Goal: Task Accomplishment & Management: Manage account settings

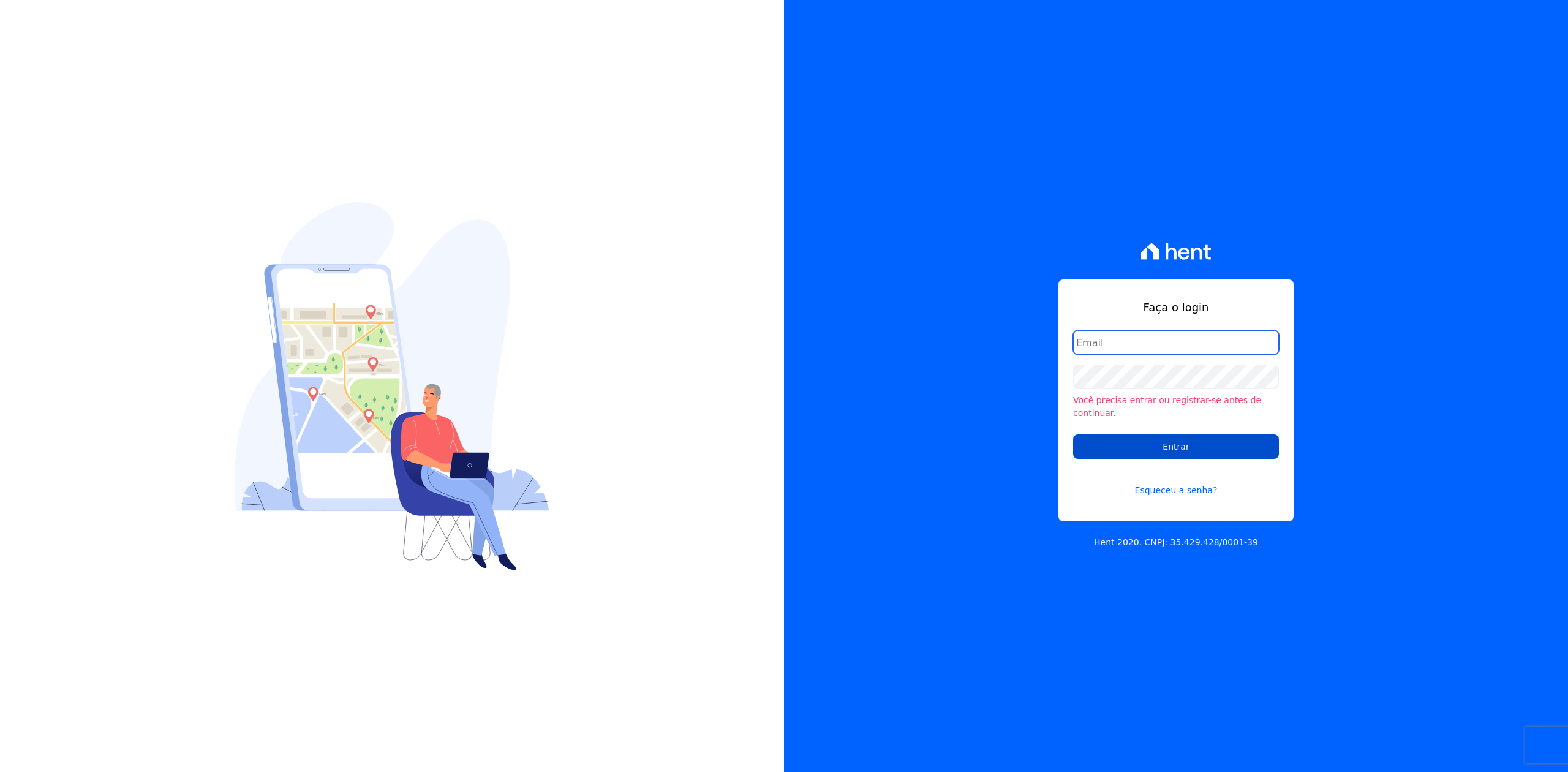
type input "kalil@apiceincorporadora.com.br"
click at [1189, 441] on input "Entrar" at bounding box center [1176, 446] width 206 height 25
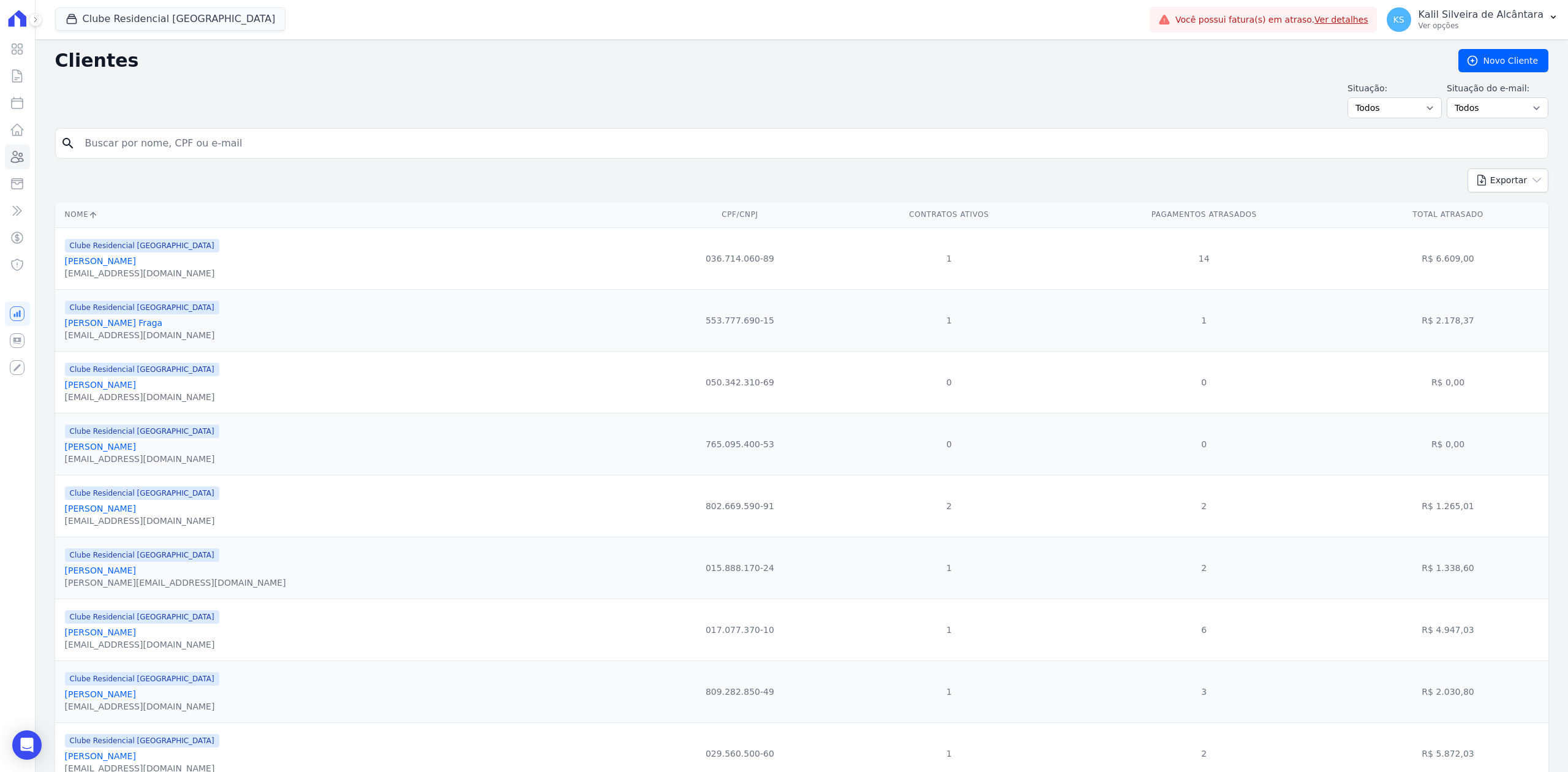
click at [136, 3] on div "Clube Residencial [GEOGRAPHIC_DATA] Apice Incorporadora [GEOGRAPHIC_DATA] - [GE…" at bounding box center [600, 20] width 1090 height 41
click at [140, 23] on button "Clube Residencial [GEOGRAPHIC_DATA]" at bounding box center [170, 19] width 231 height 24
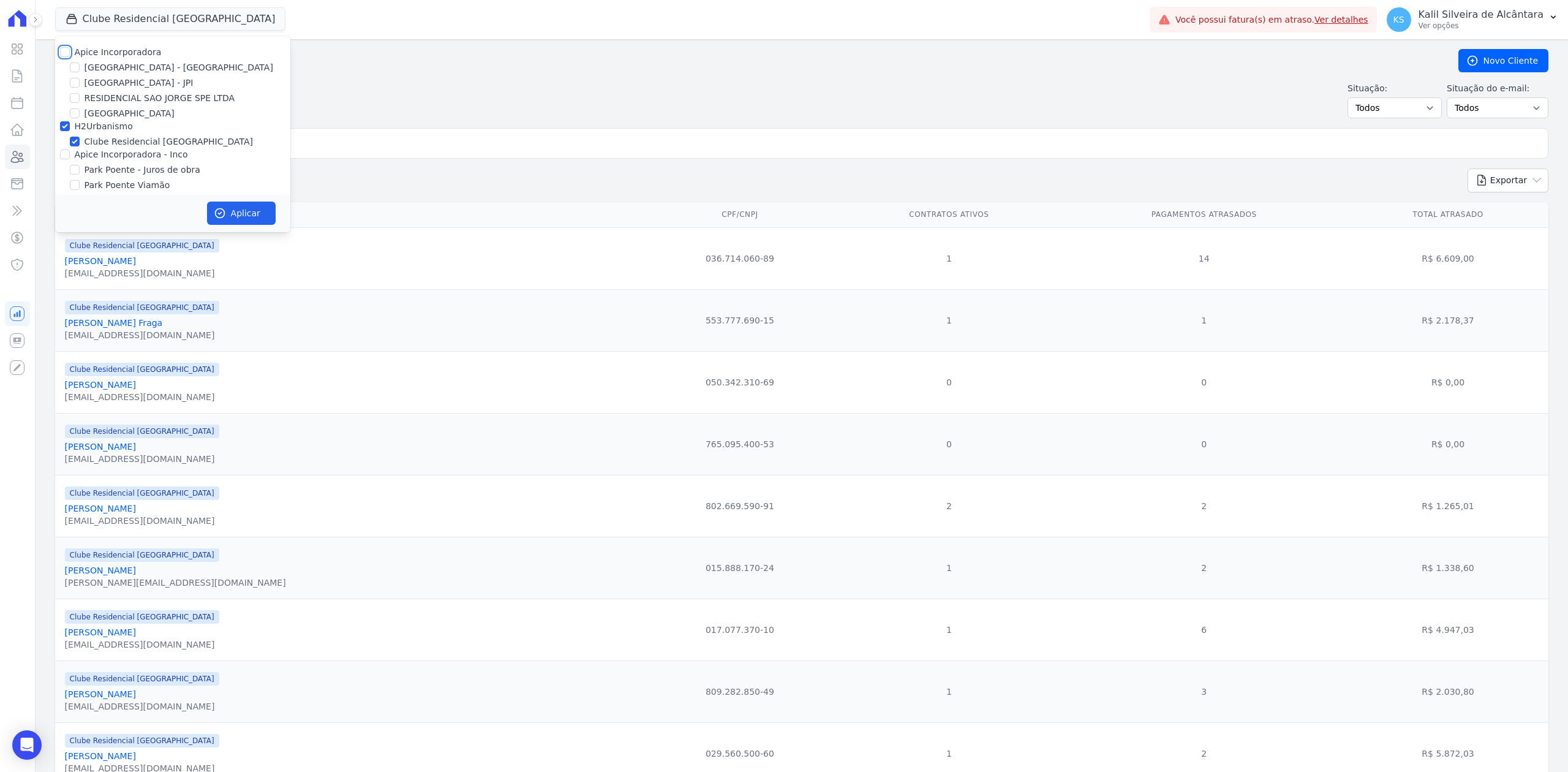
click at [64, 55] on input "Apice Incorporadora" at bounding box center [64, 51] width 10 height 10
checkbox input "true"
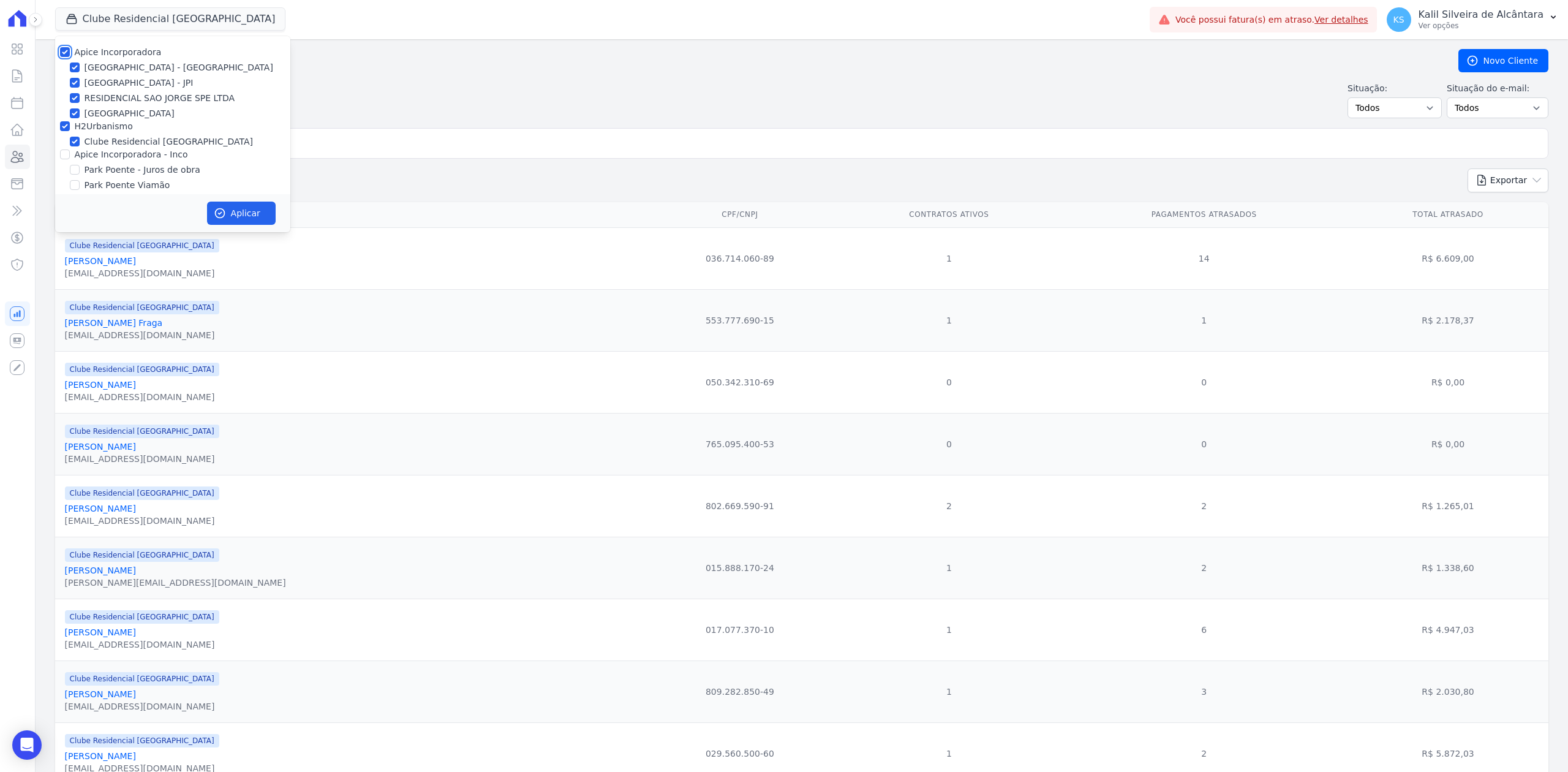
checkbox input "true"
click at [69, 152] on input "Apice Incorporadora - Inco" at bounding box center [64, 154] width 10 height 10
checkbox input "true"
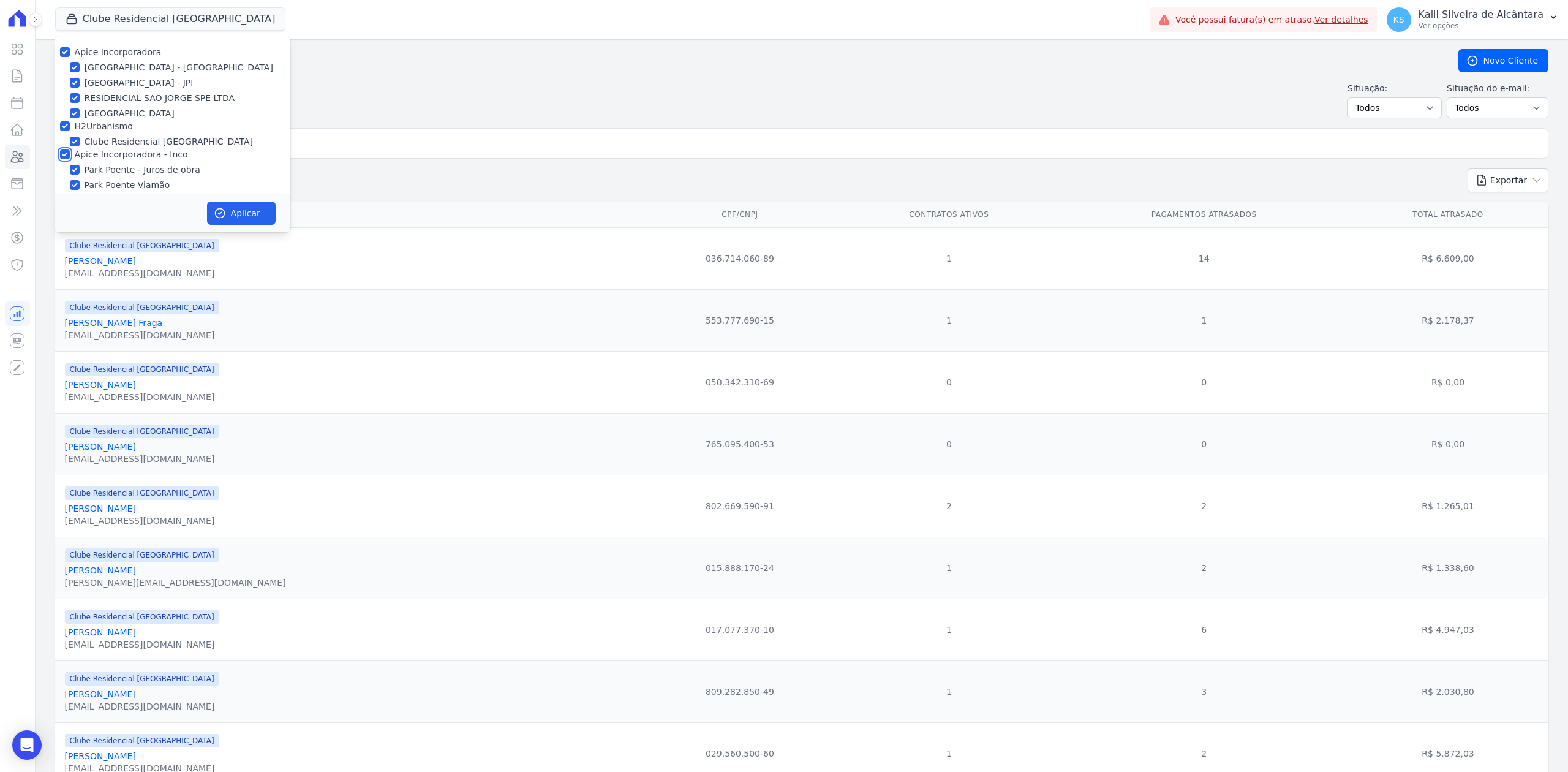
checkbox input "true"
click at [243, 215] on button "Aplicar" at bounding box center [241, 213] width 69 height 24
click at [332, 149] on input "search" at bounding box center [810, 143] width 1465 height 25
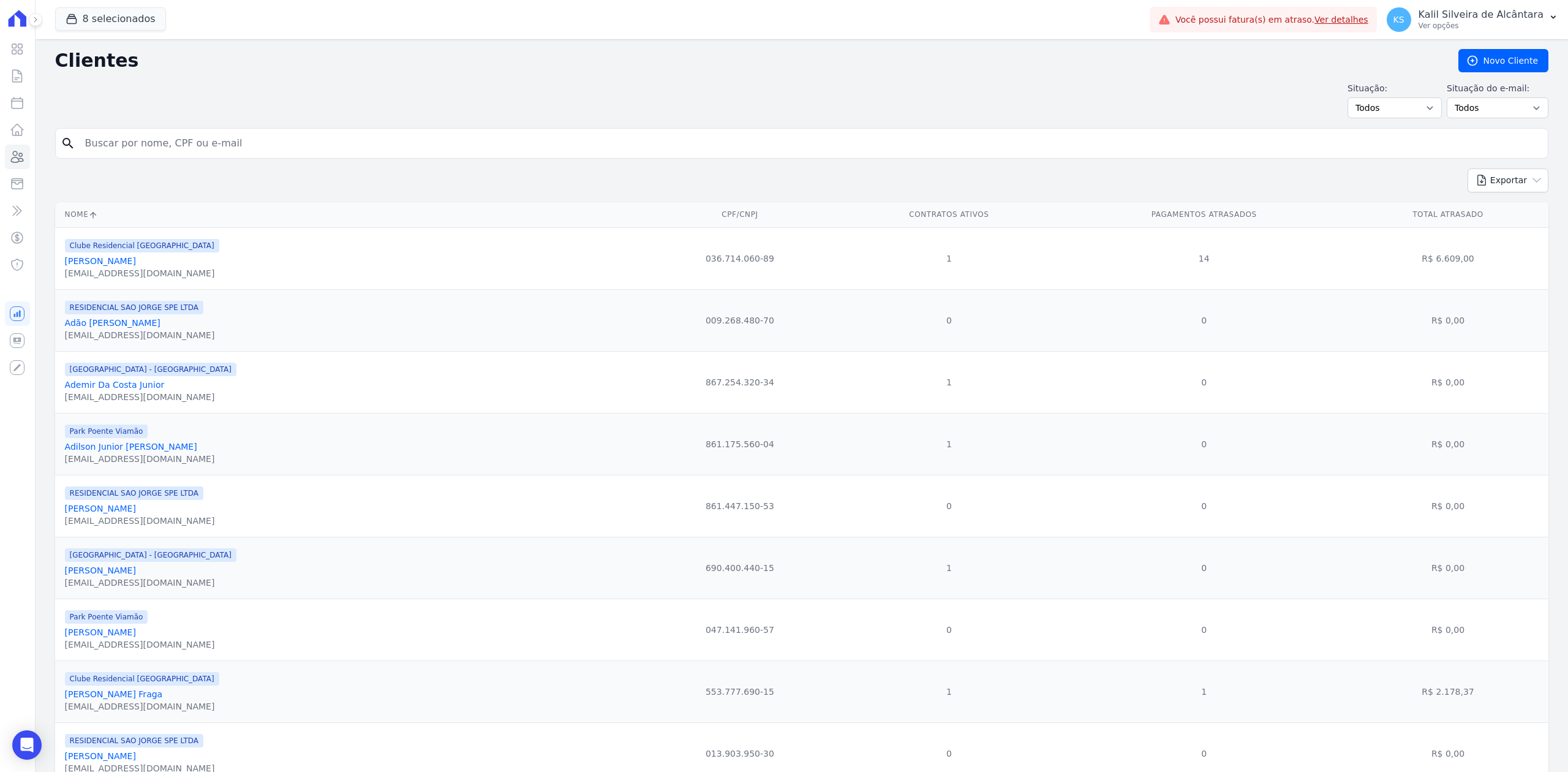
click at [332, 149] on input "search" at bounding box center [810, 143] width 1465 height 25
type input "Estefane Insabralde [PERSON_NAME]"
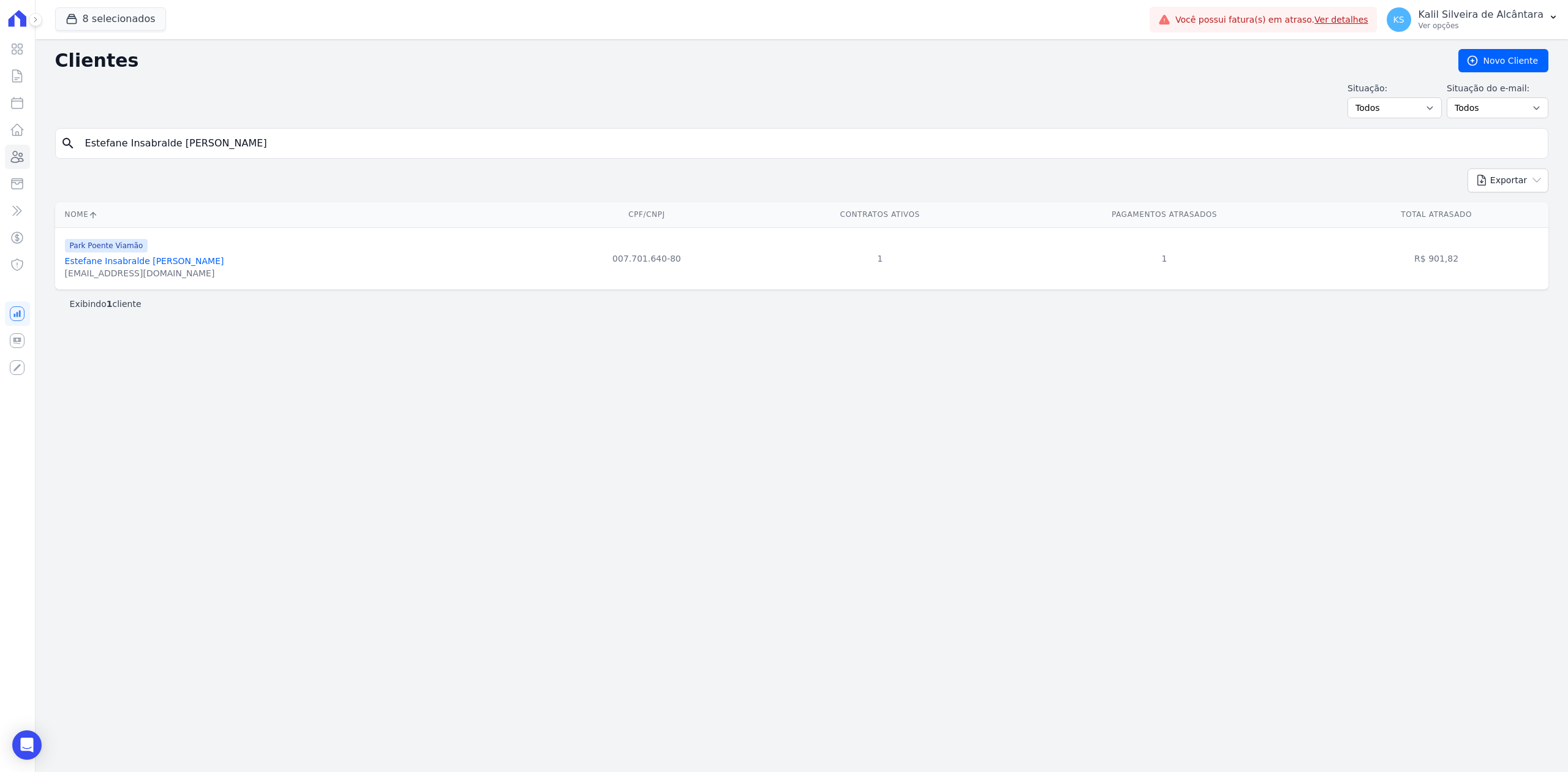
click at [169, 257] on div "Park Poente Viamão Estefane Insabralde Dos Santos [EMAIL_ADDRESS][DOMAIN_NAME]" at bounding box center [144, 259] width 159 height 42
click at [166, 266] on link "Estefane Insabralde [PERSON_NAME]" at bounding box center [144, 261] width 159 height 10
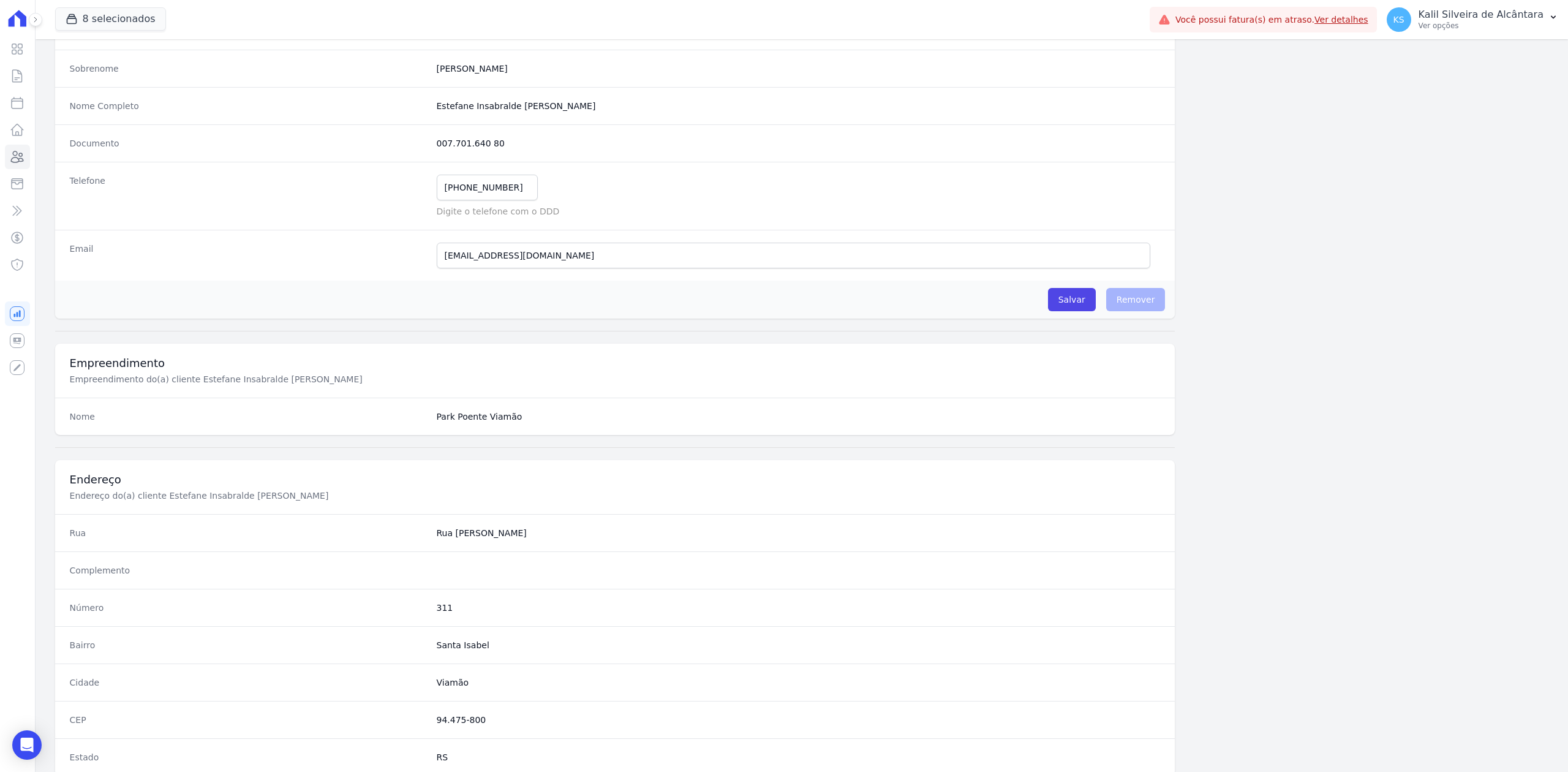
scroll to position [381, 0]
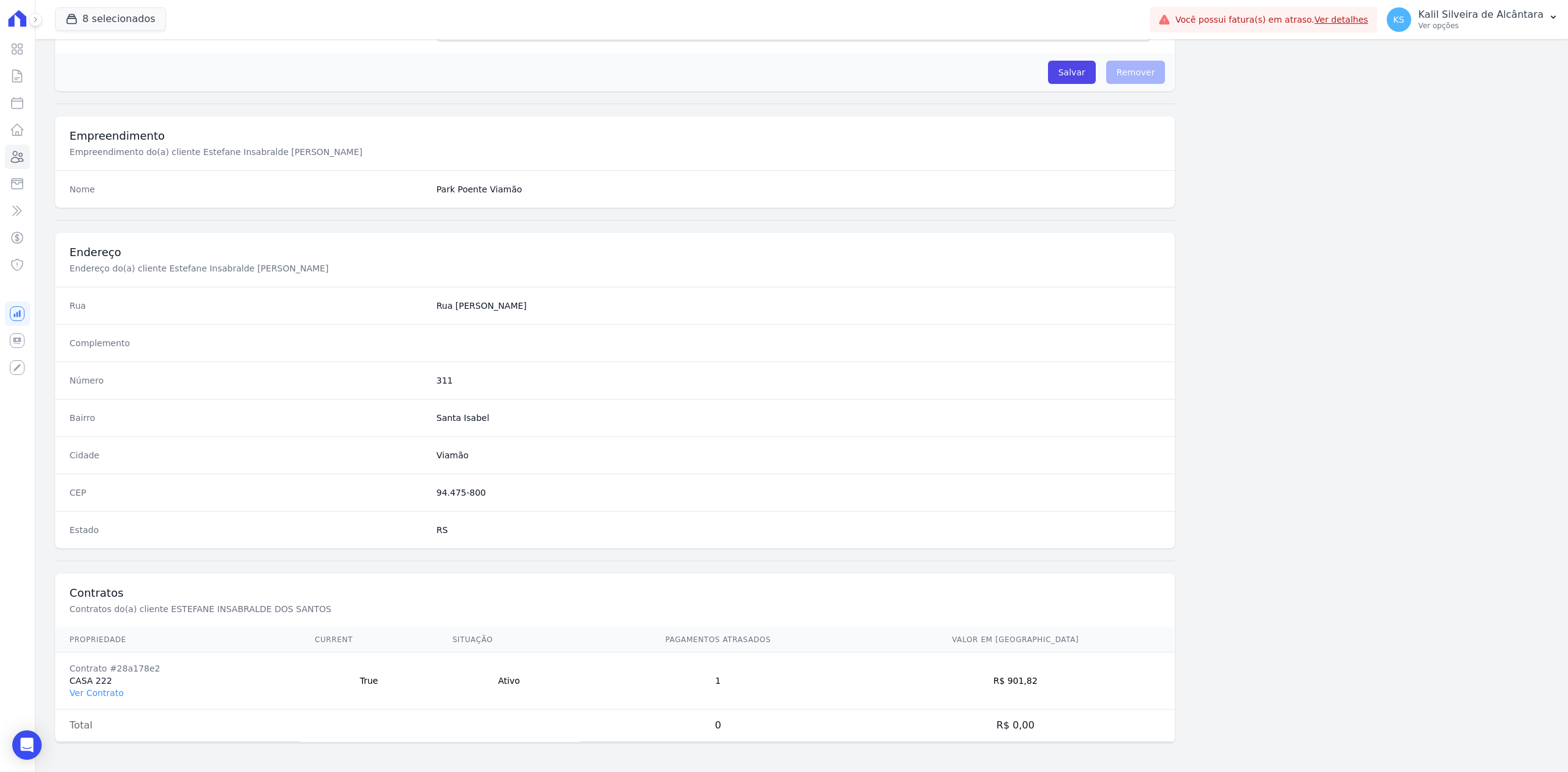
click at [111, 697] on td "Contrato #28a178e2 CASA 222 Ver Contrato" at bounding box center [178, 681] width 245 height 57
click at [111, 693] on link "Ver Contrato" at bounding box center [97, 693] width 54 height 10
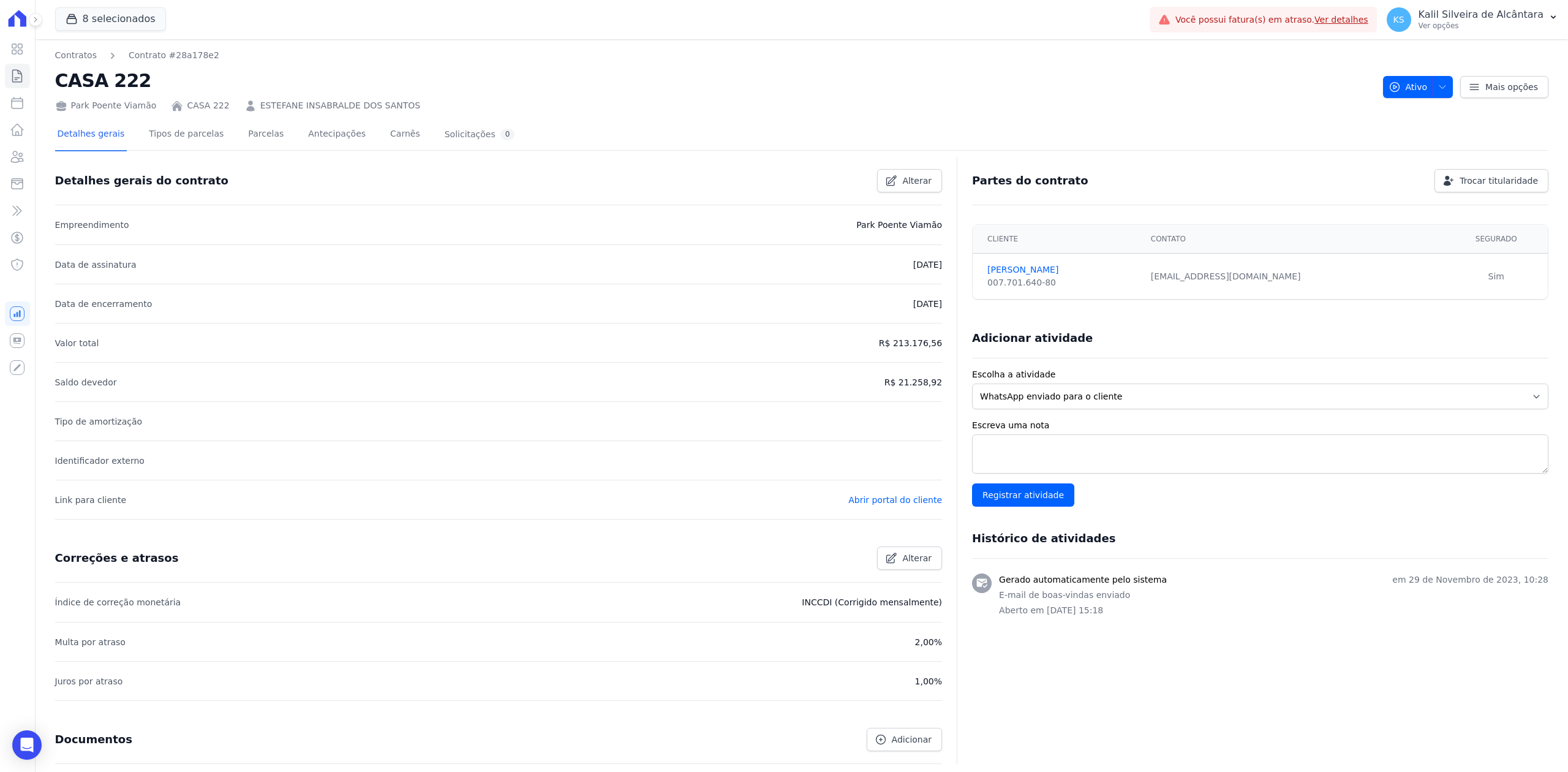
click at [273, 140] on div "Detalhes gerais Tipos de parcelas [GEOGRAPHIC_DATA] Antecipações Carnês Solicit…" at bounding box center [287, 135] width 463 height 32
click at [260, 140] on link "Parcelas" at bounding box center [266, 135] width 41 height 32
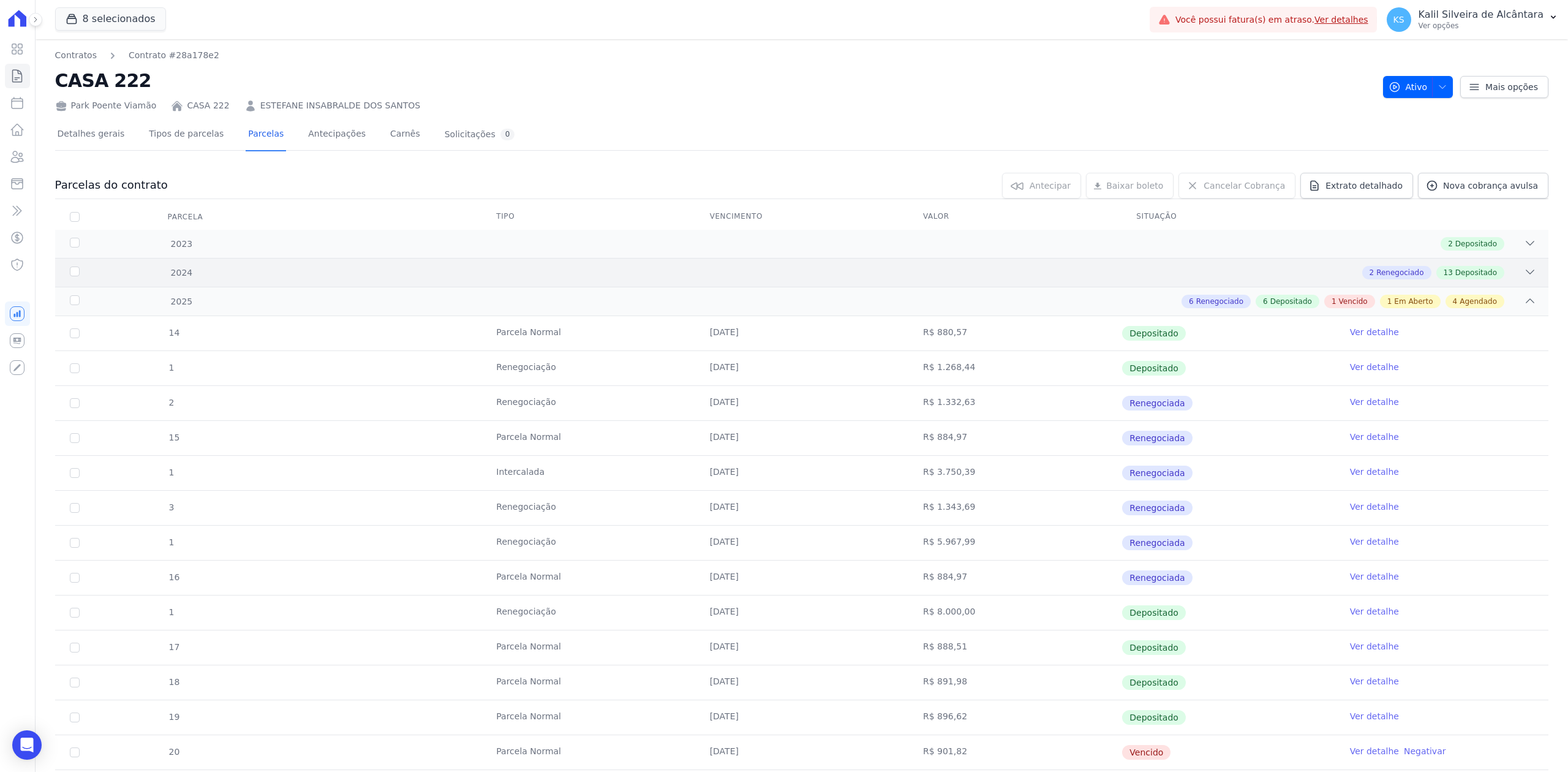
click at [1510, 270] on div "2 Renegociado 13 Depositado" at bounding box center [875, 272] width 1321 height 13
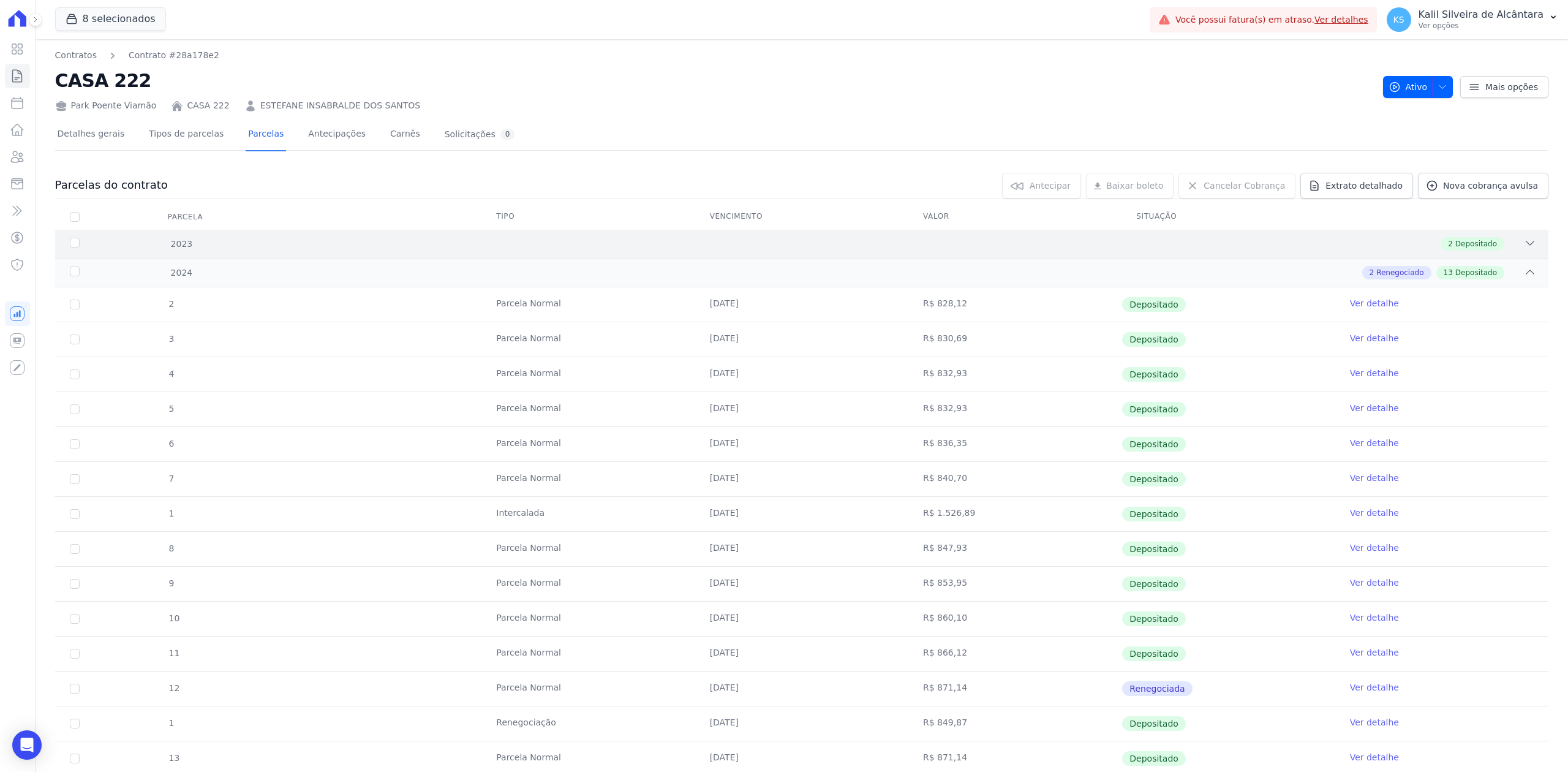
click at [1510, 248] on div "2 Depositado" at bounding box center [875, 243] width 1321 height 13
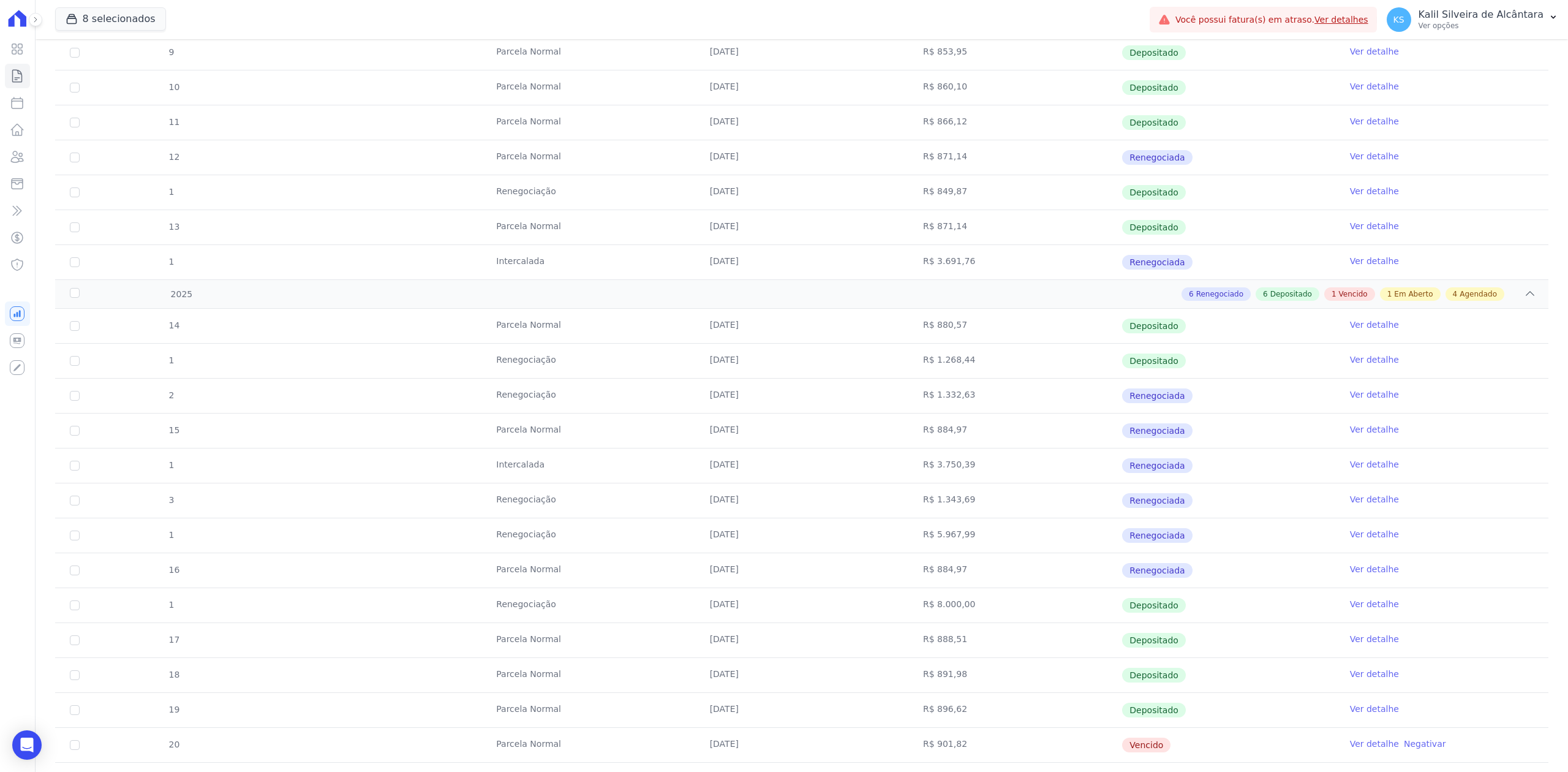
scroll to position [816, 0]
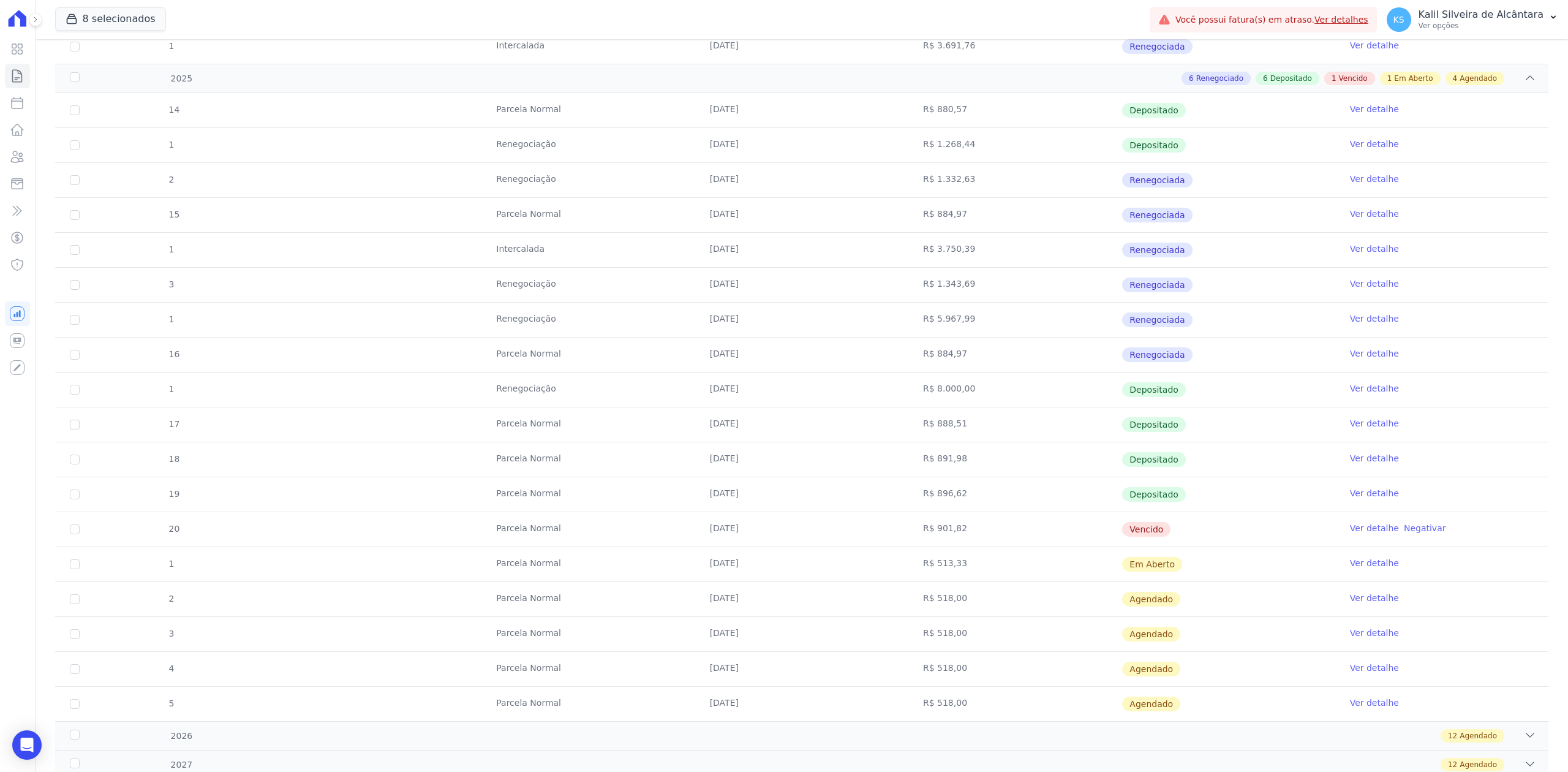
click at [1351, 534] on link "Ver detalhe" at bounding box center [1374, 527] width 49 height 12
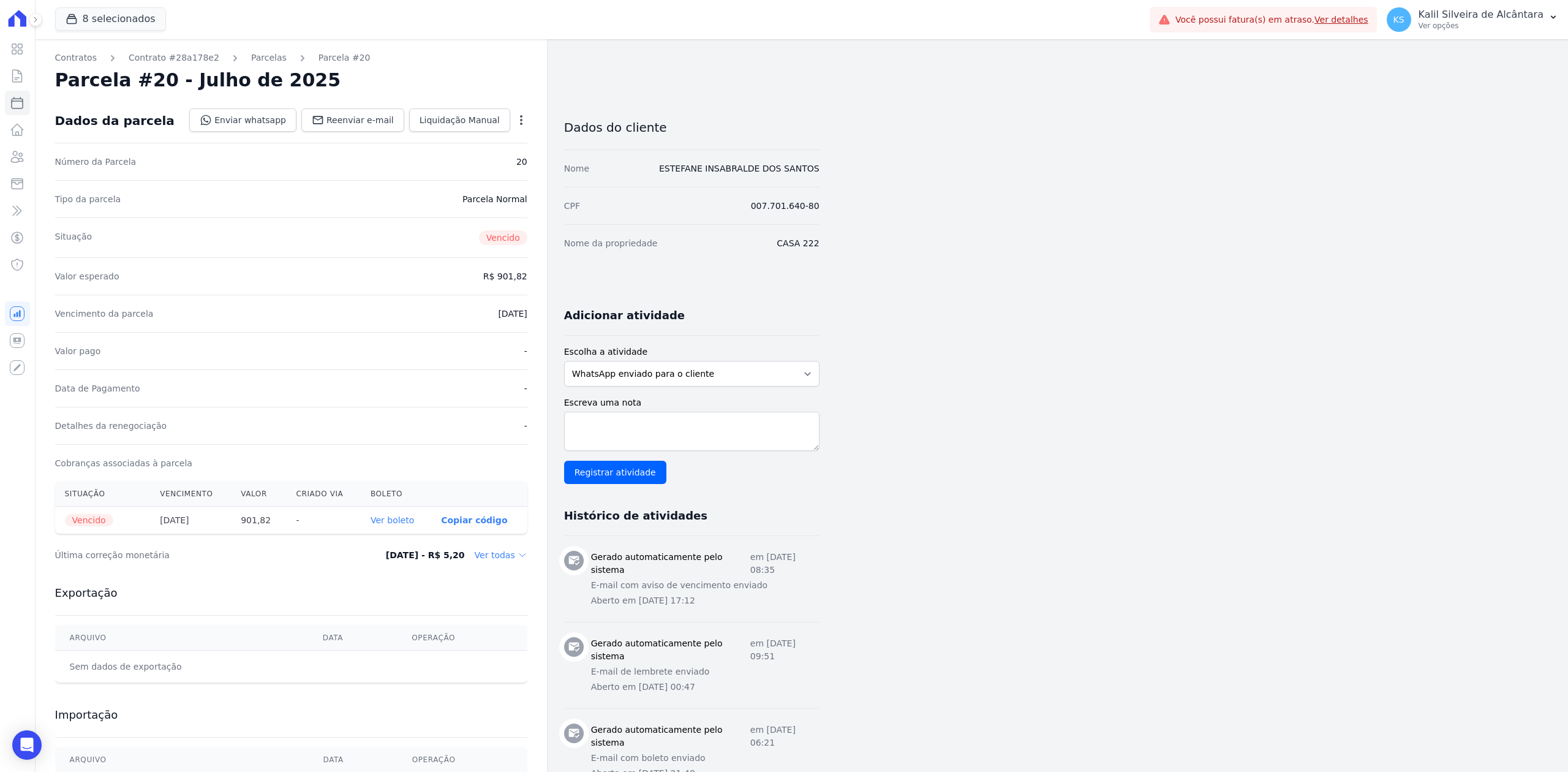
click at [518, 121] on icon "button" at bounding box center [521, 119] width 12 height 12
click at [331, 449] on div "Cobranças associadas à parcela" at bounding box center [291, 463] width 472 height 37
click at [387, 517] on link "Ver boleto" at bounding box center [392, 520] width 43 height 10
click at [13, 162] on icon at bounding box center [17, 156] width 15 height 15
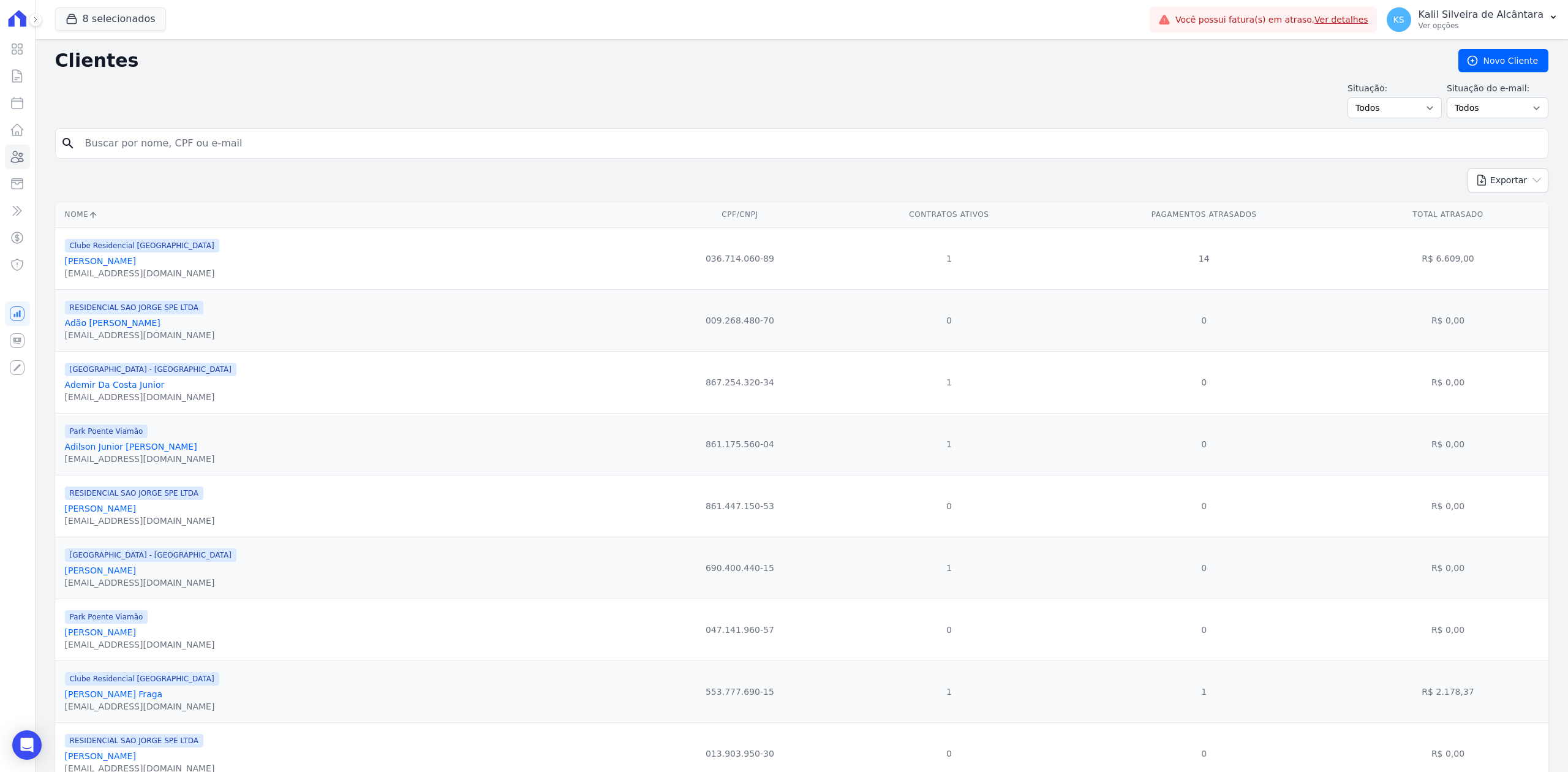
click at [113, 159] on div "search" at bounding box center [802, 143] width 1493 height 30
click at [123, 145] on input "search" at bounding box center [810, 143] width 1465 height 25
paste input "[PERSON_NAME]"
type input "[PERSON_NAME]"
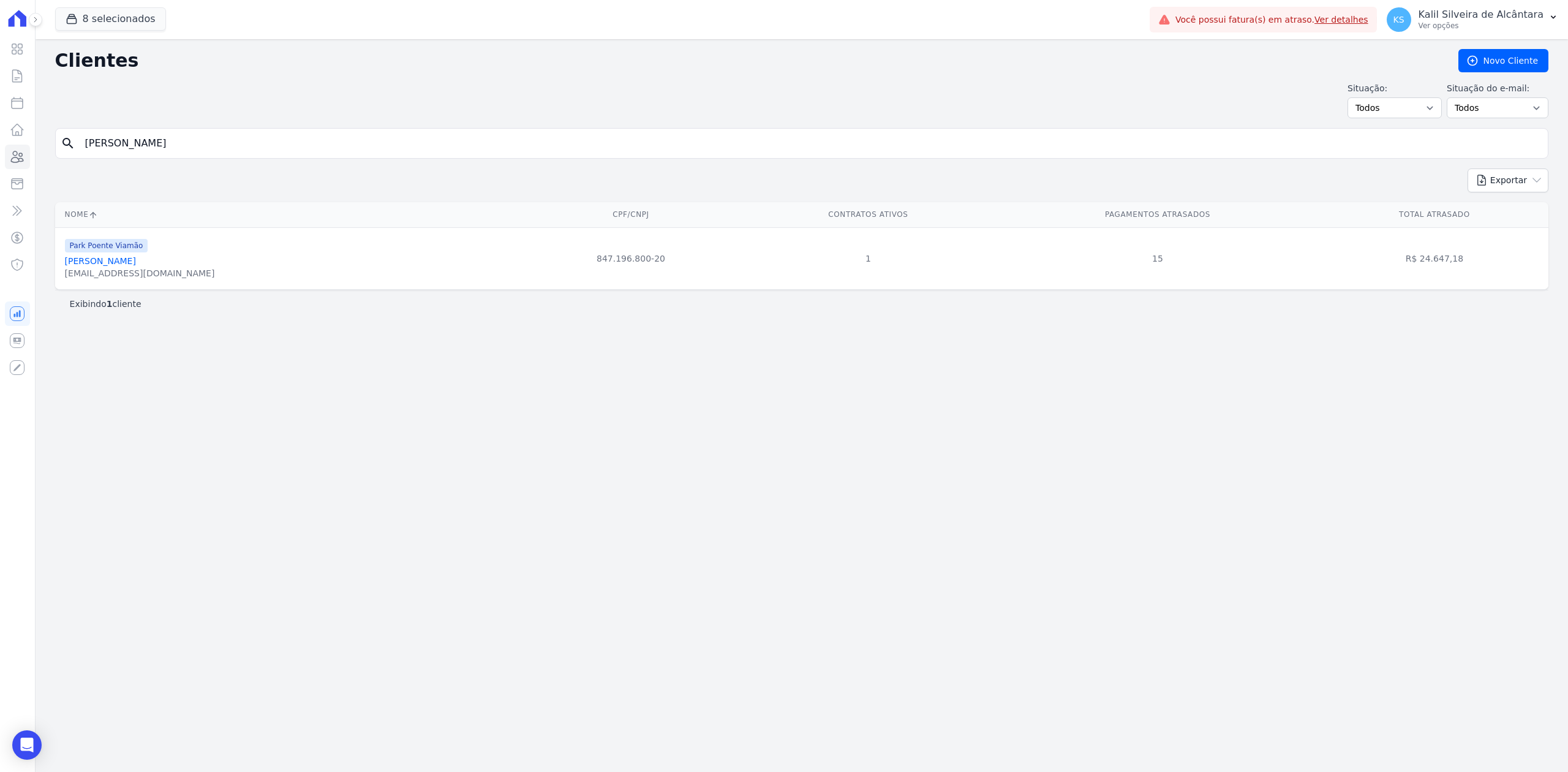
click at [104, 261] on link "[PERSON_NAME]" at bounding box center [100, 261] width 71 height 10
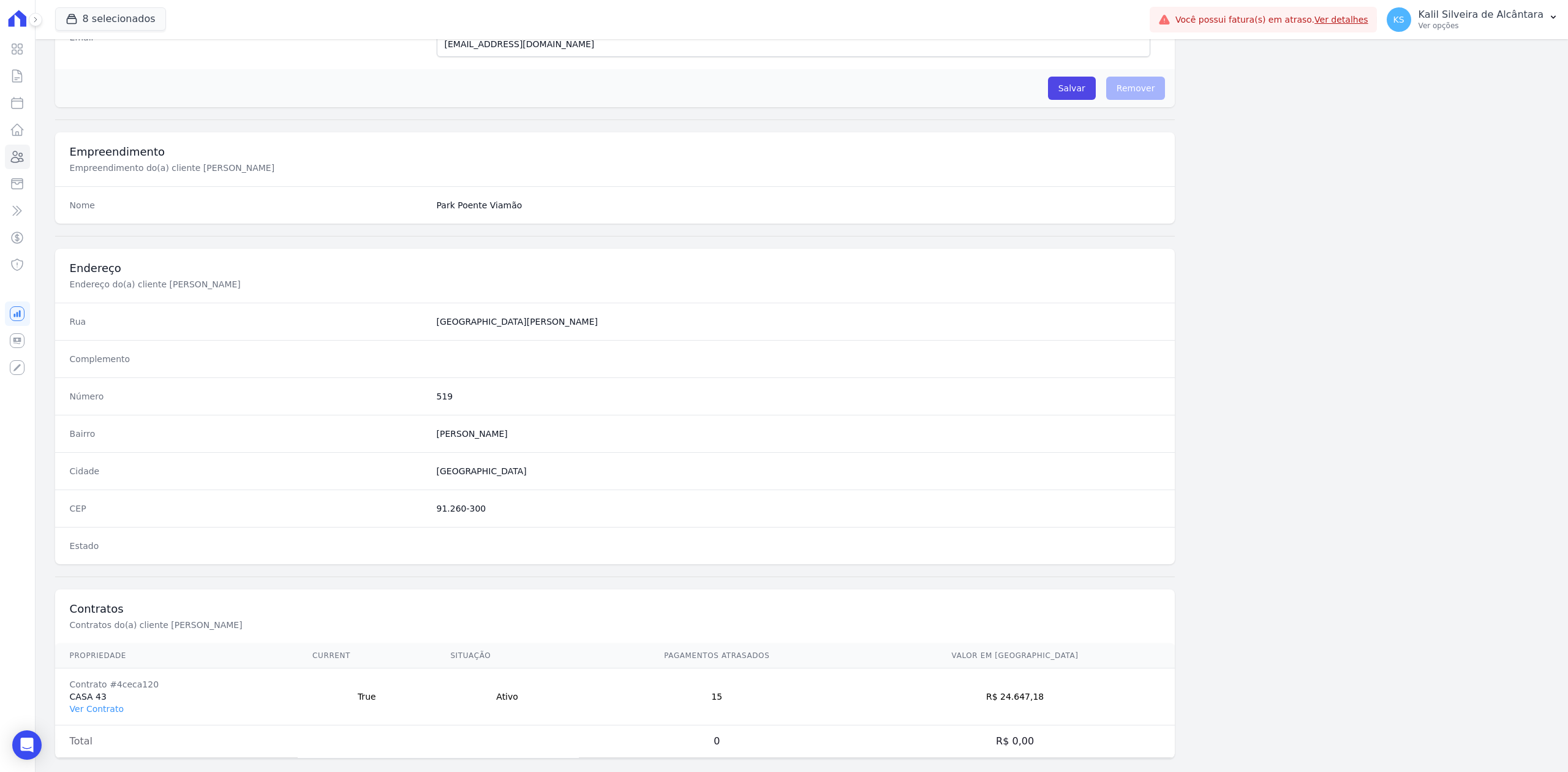
scroll to position [381, 0]
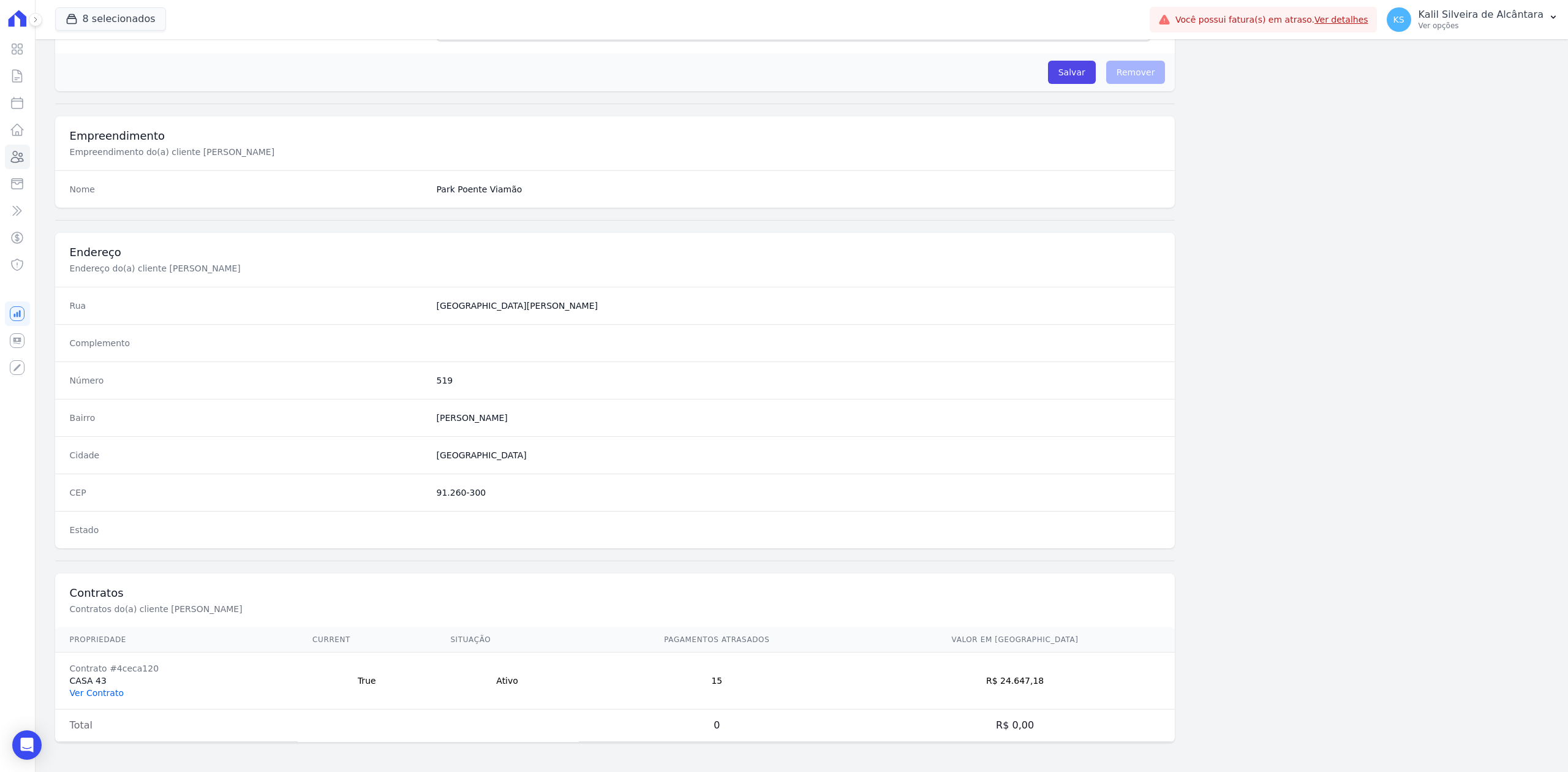
click at [93, 696] on link "Ver Contrato" at bounding box center [97, 693] width 54 height 10
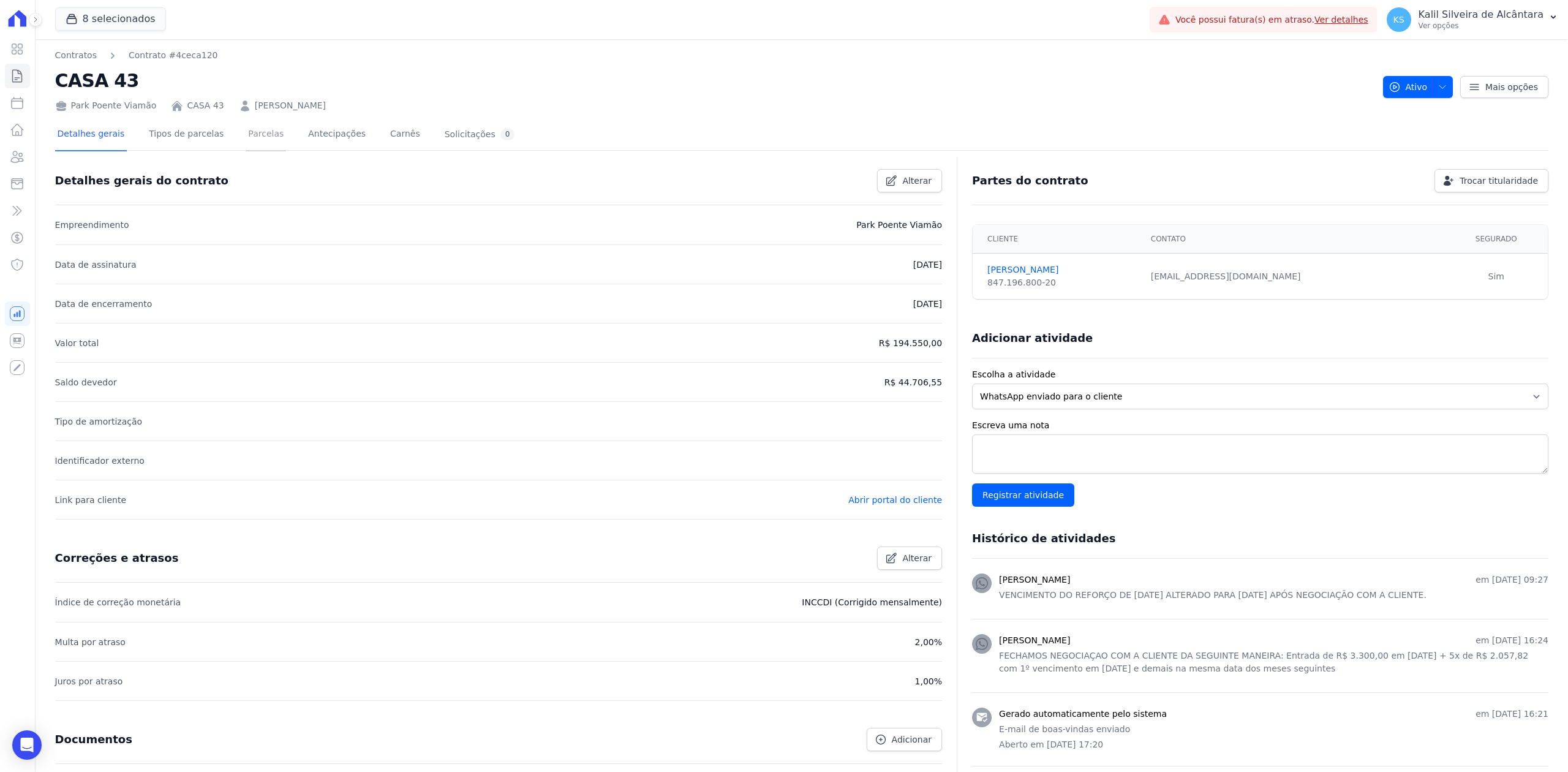
click at [252, 139] on link "Parcelas" at bounding box center [266, 135] width 41 height 32
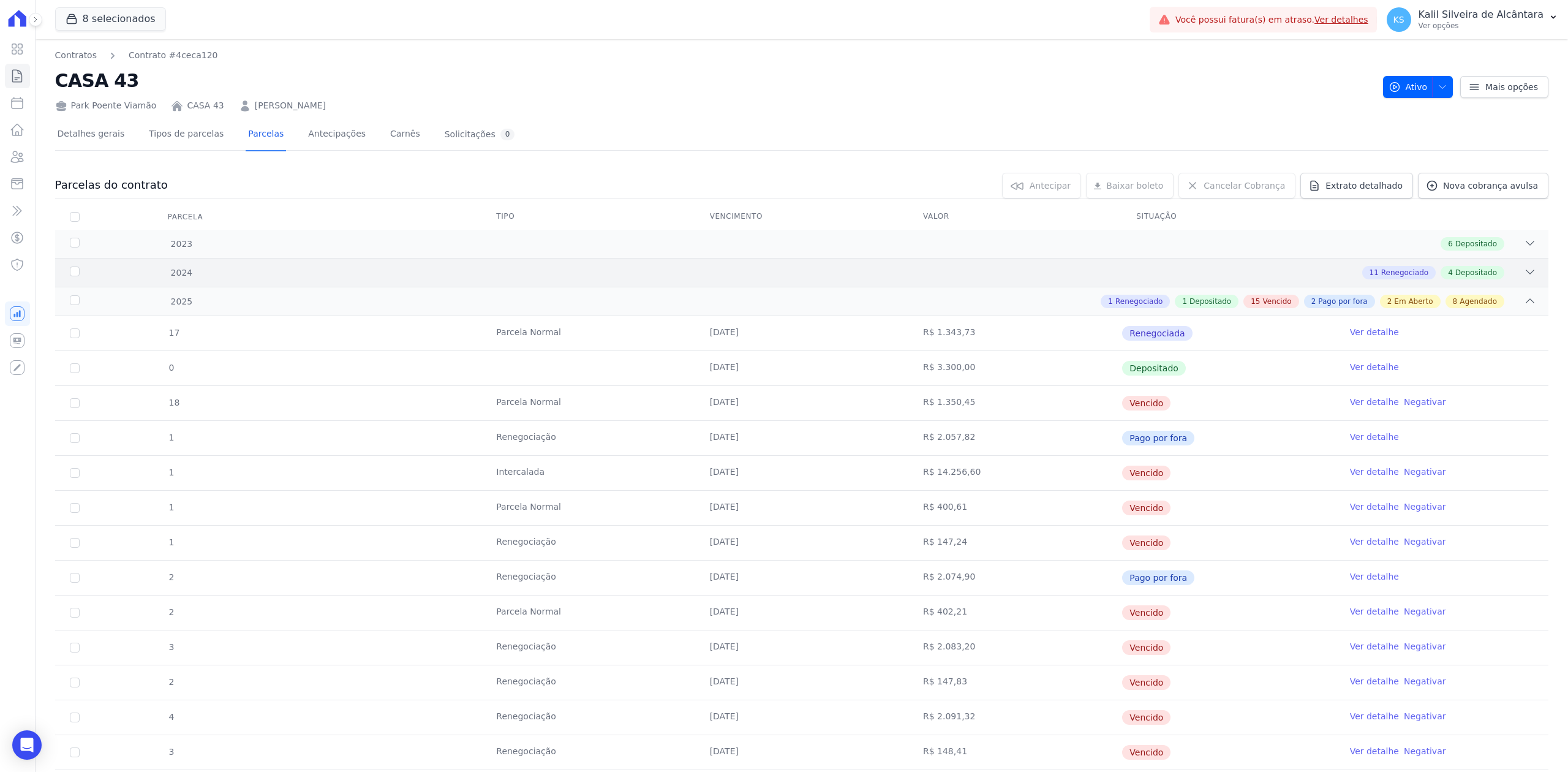
click at [1524, 273] on icon at bounding box center [1529, 271] width 12 height 12
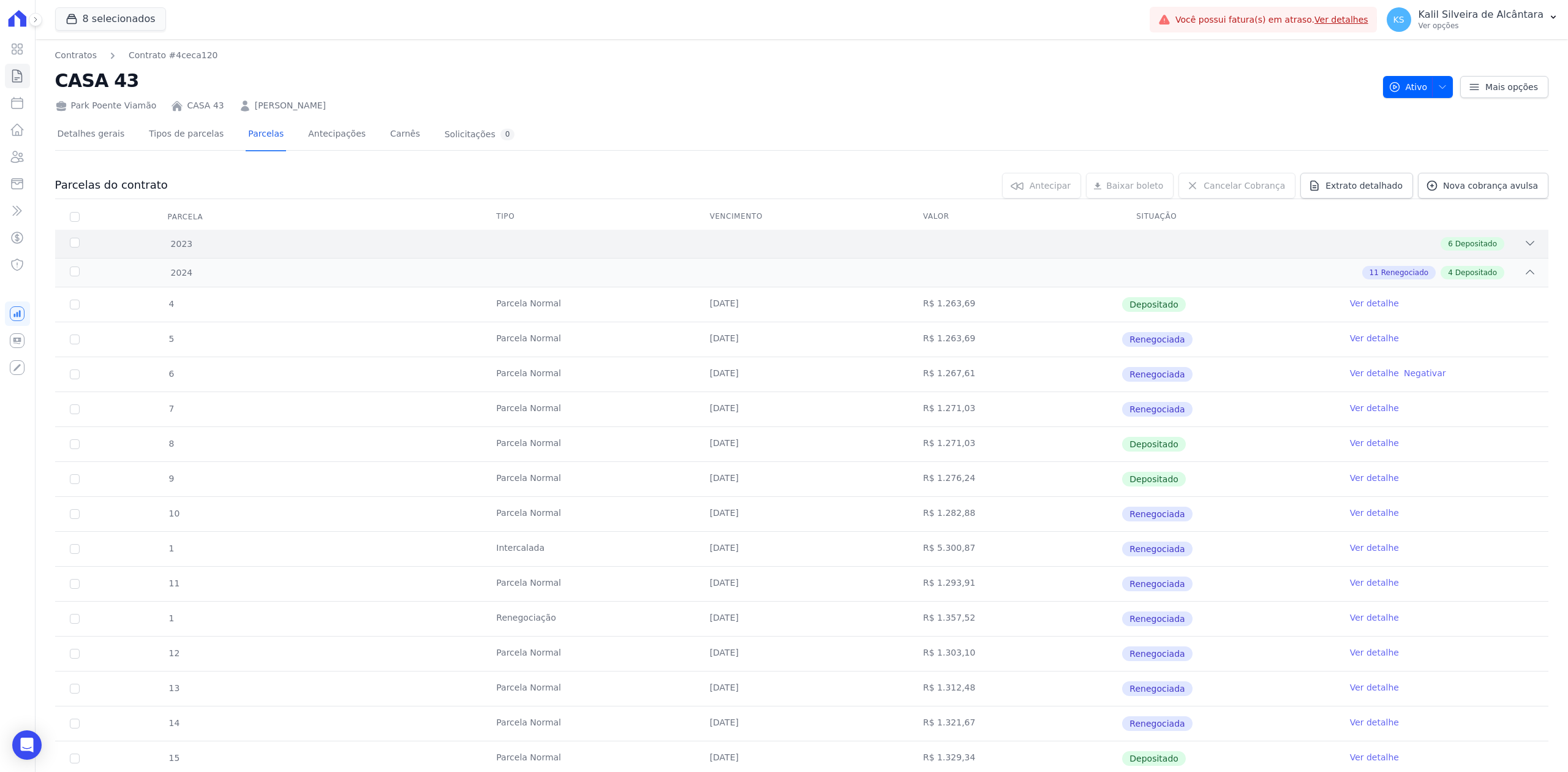
click at [1524, 250] on div at bounding box center [1529, 243] width 12 height 13
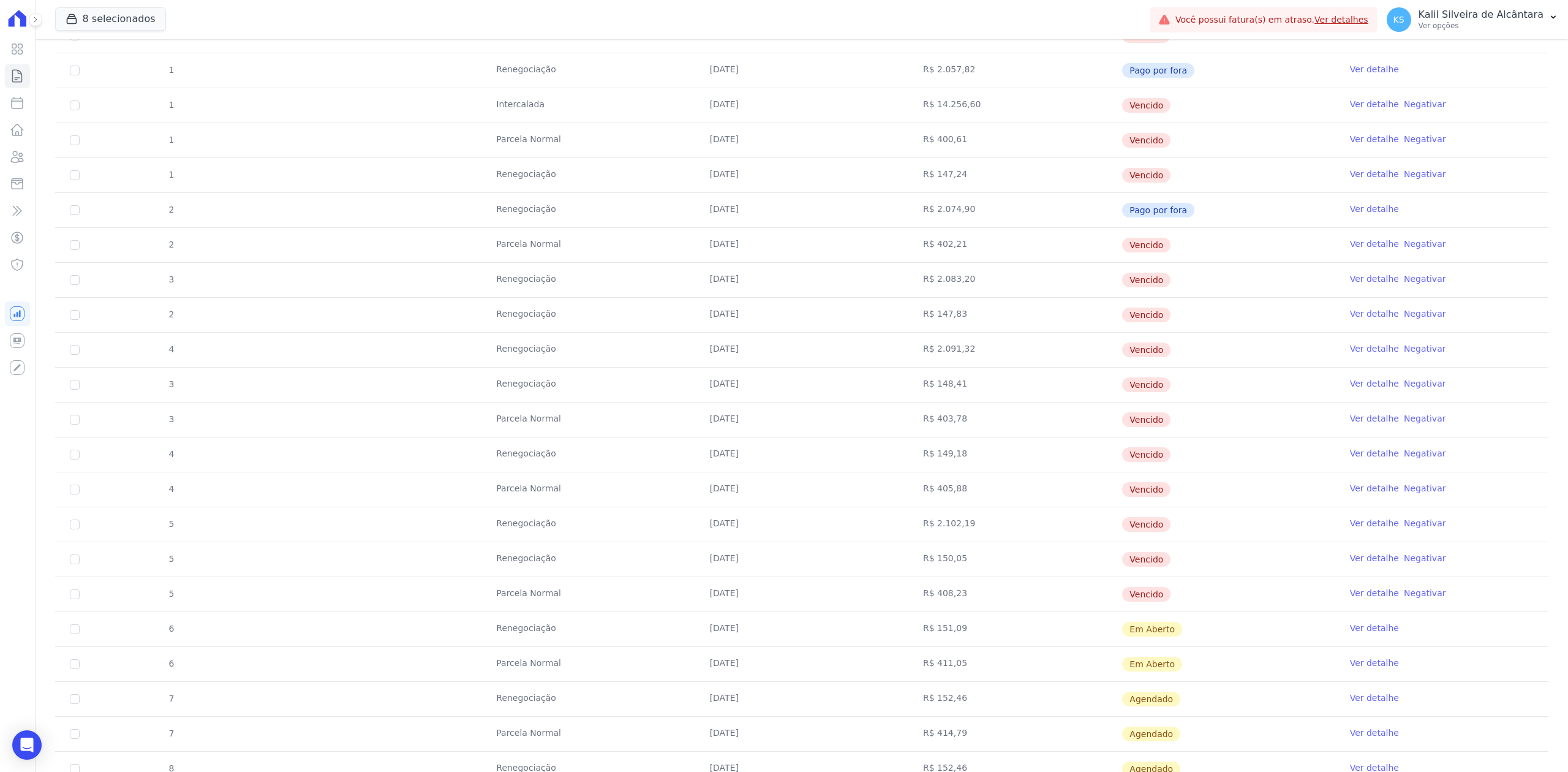
scroll to position [980, 0]
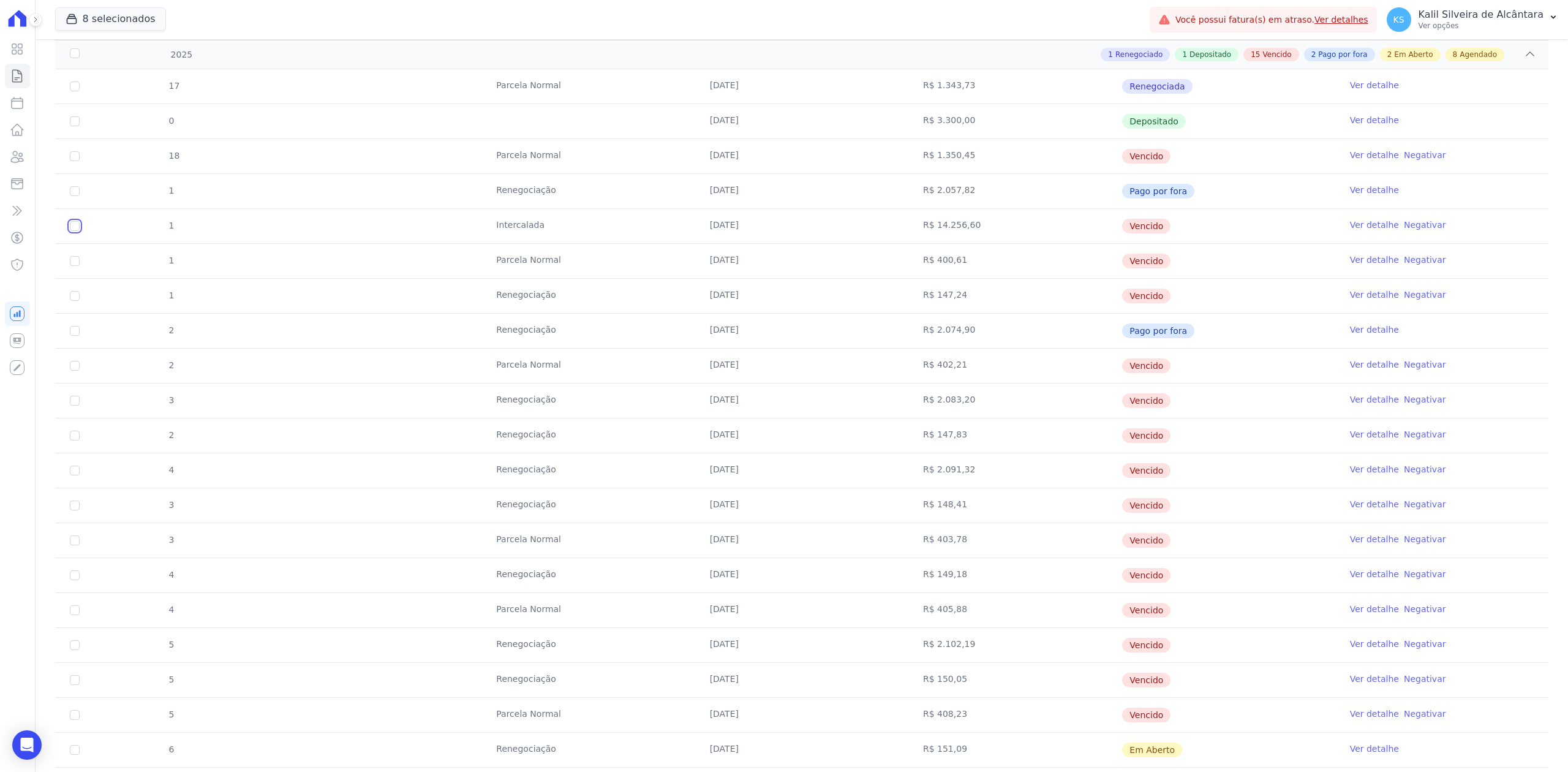
click at [70, 161] on input "checkbox" at bounding box center [74, 156] width 10 height 10
checkbox input "true"
click at [76, 161] on input "checkbox" at bounding box center [74, 156] width 10 height 10
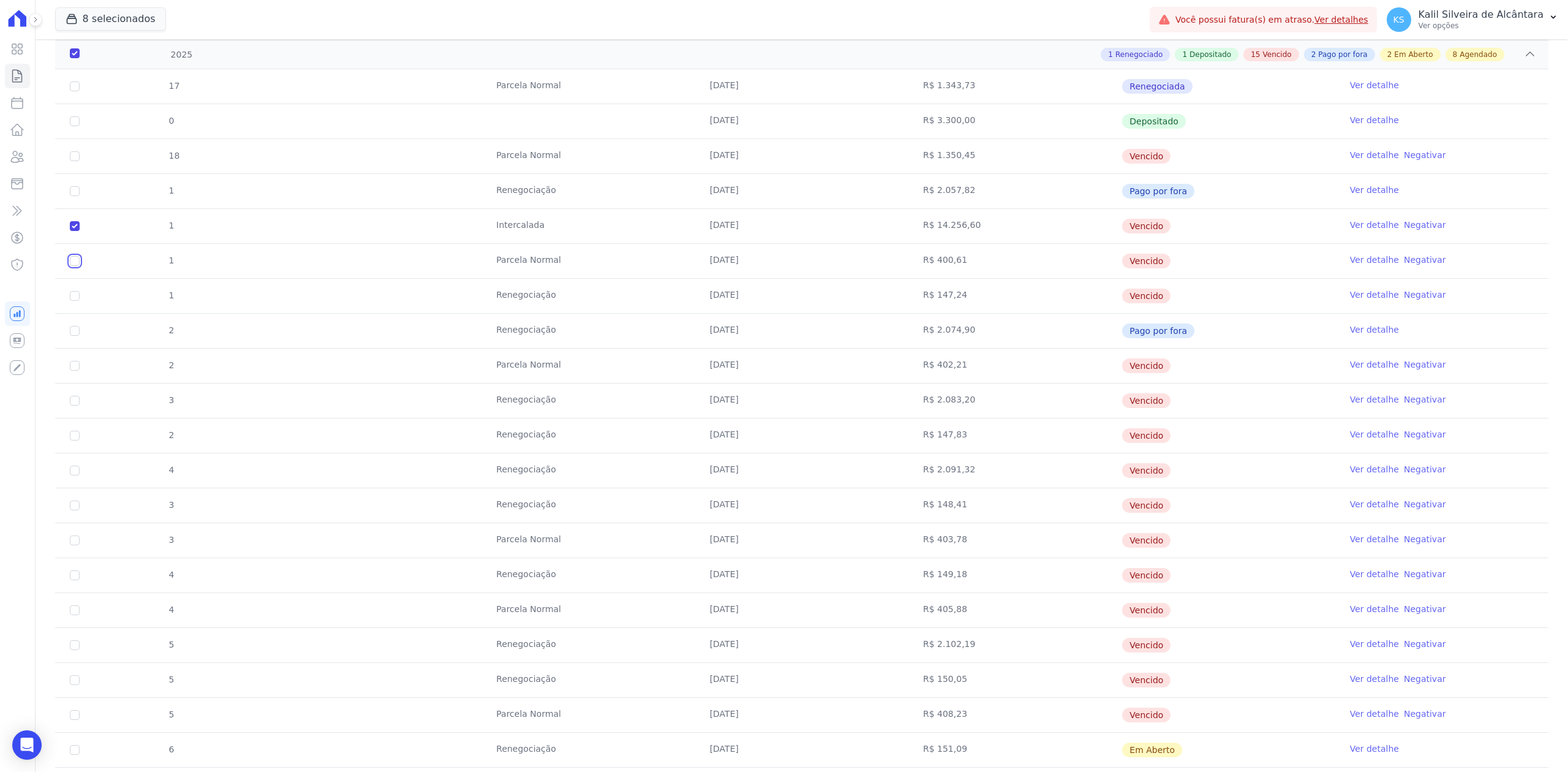
checkbox input "true"
click at [72, 161] on input "checkbox" at bounding box center [74, 156] width 10 height 10
checkbox input "true"
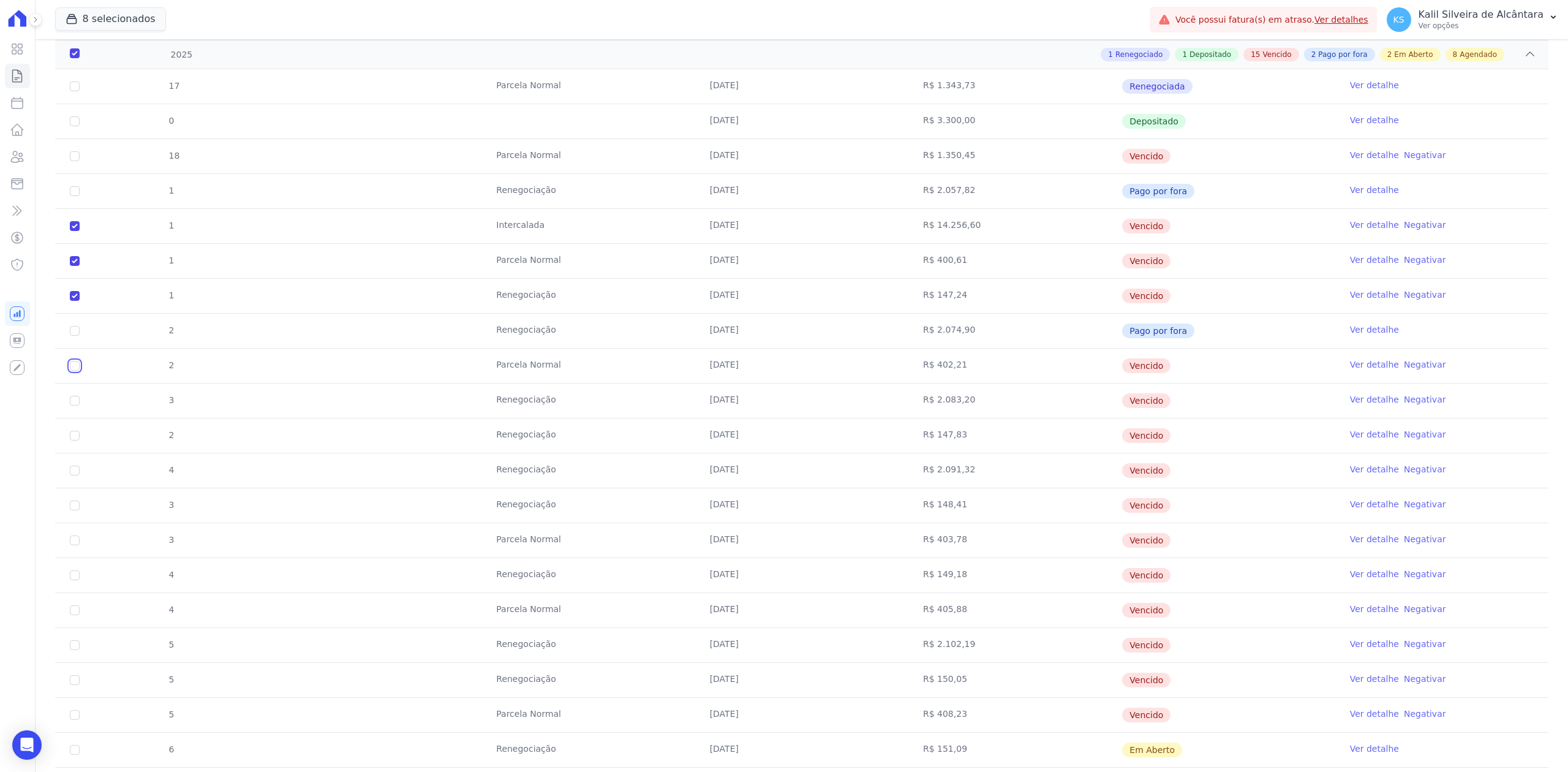
click at [77, 161] on input "checkbox" at bounding box center [74, 156] width 10 height 10
checkbox input "true"
click at [72, 161] on input "checkbox" at bounding box center [74, 156] width 10 height 10
checkbox input "true"
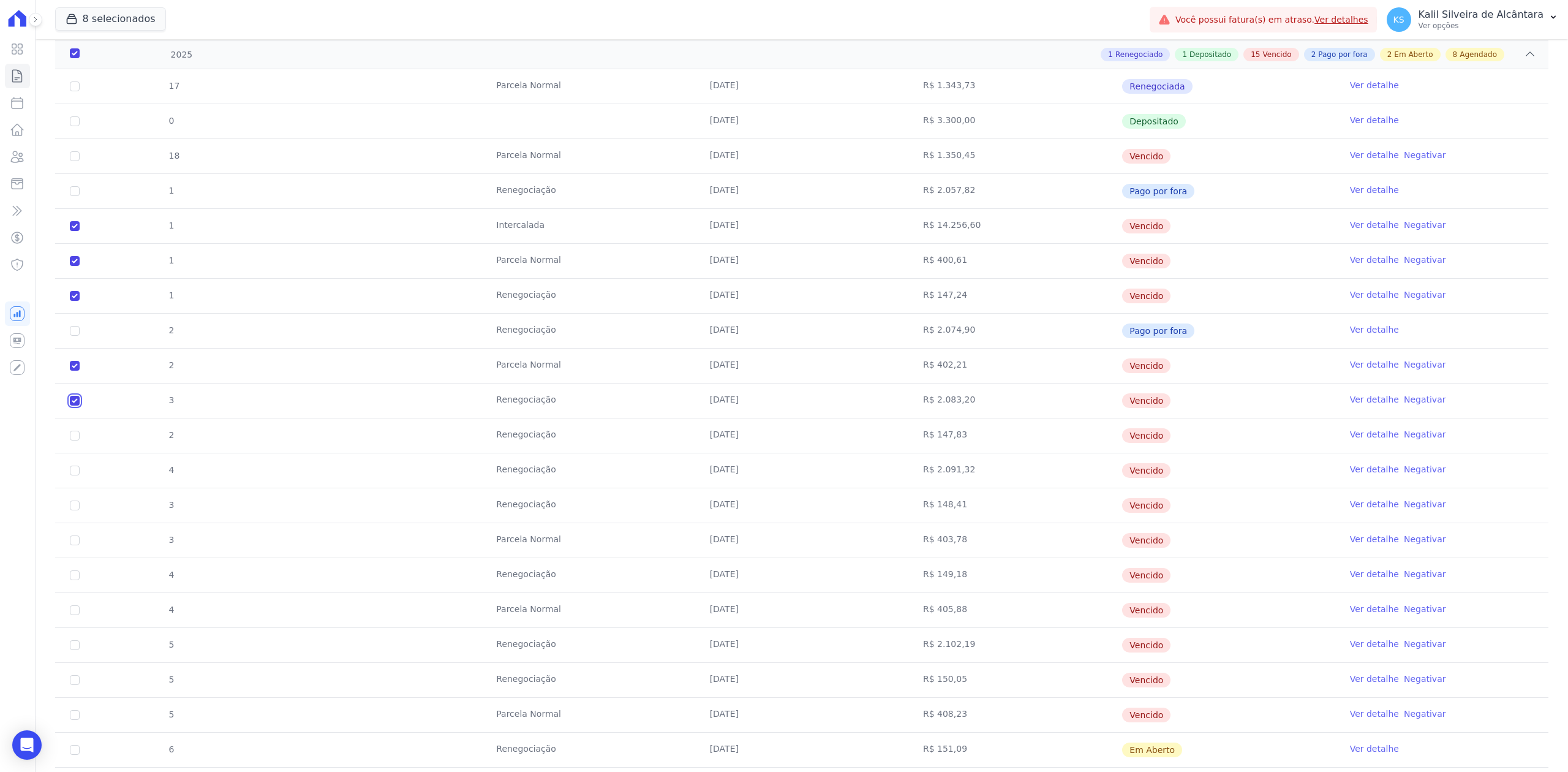
checkbox input "true"
click at [72, 161] on input "checkbox" at bounding box center [74, 156] width 10 height 10
checkbox input "true"
click at [71, 161] on input "checkbox" at bounding box center [74, 156] width 10 height 10
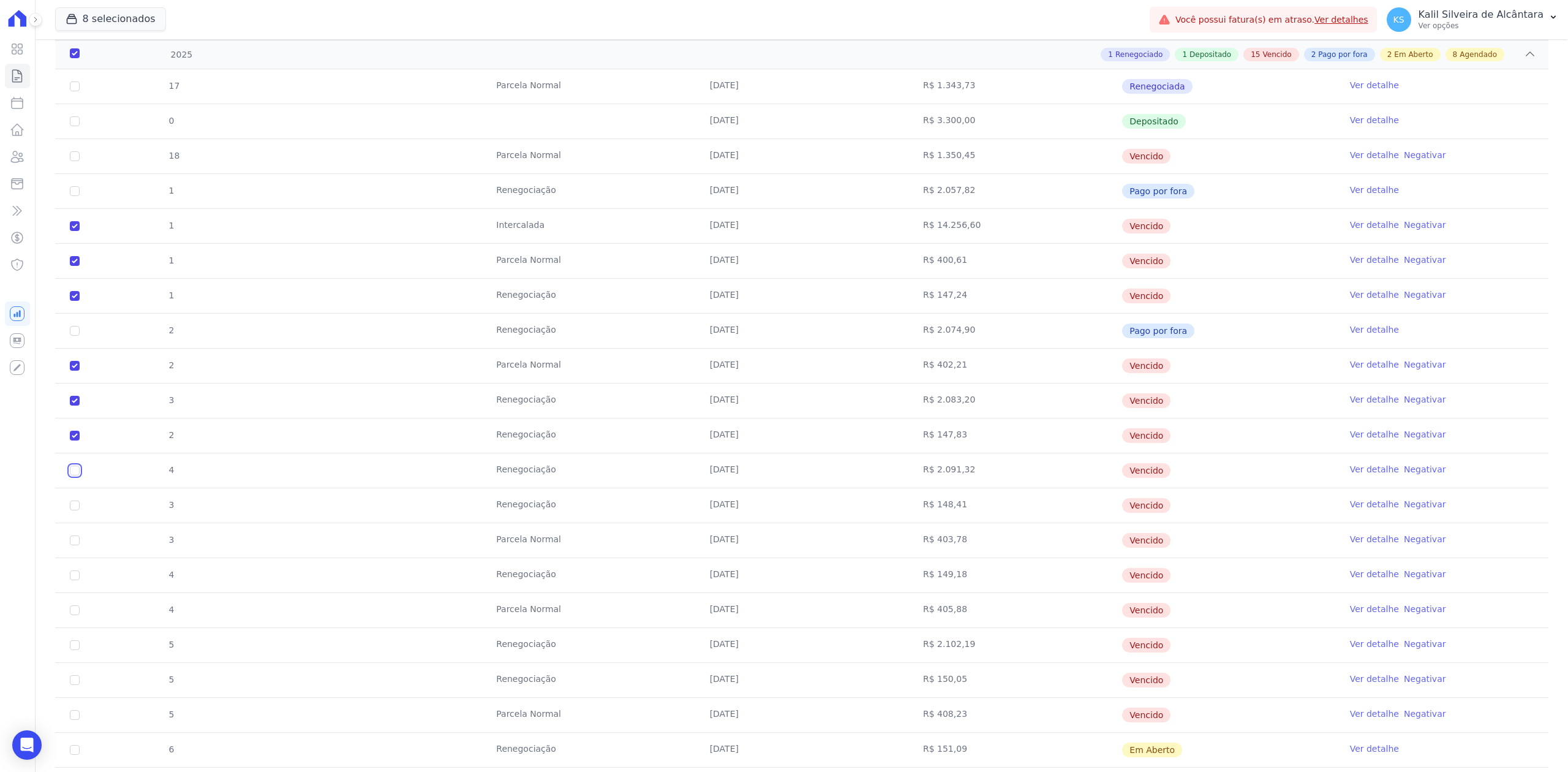
checkbox input "true"
click at [71, 161] on input "checkbox" at bounding box center [74, 156] width 10 height 10
checkbox input "true"
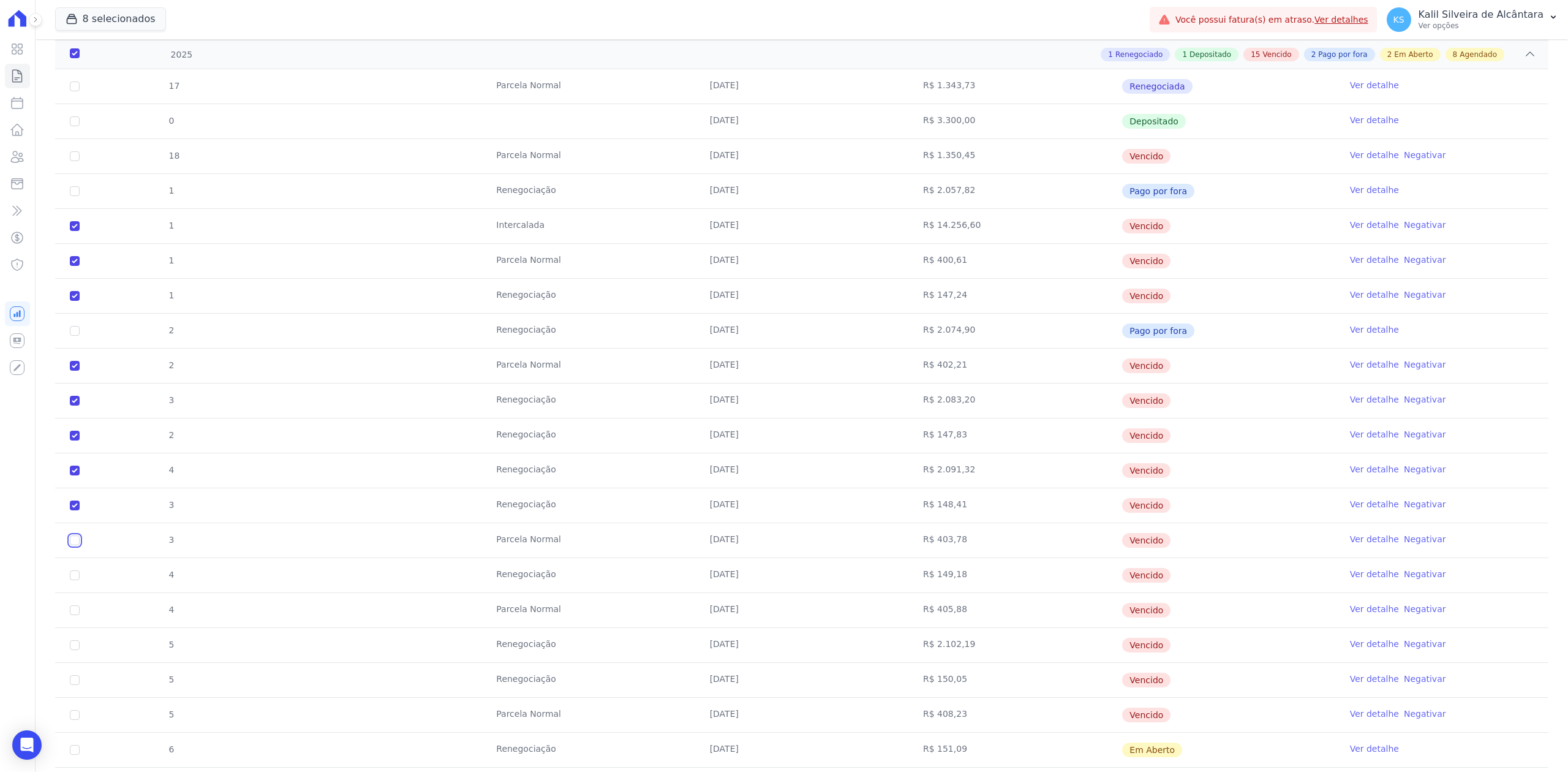
click at [76, 161] on input "checkbox" at bounding box center [74, 156] width 10 height 10
checkbox input "true"
click at [74, 161] on input "checkbox" at bounding box center [74, 156] width 10 height 10
checkbox input "true"
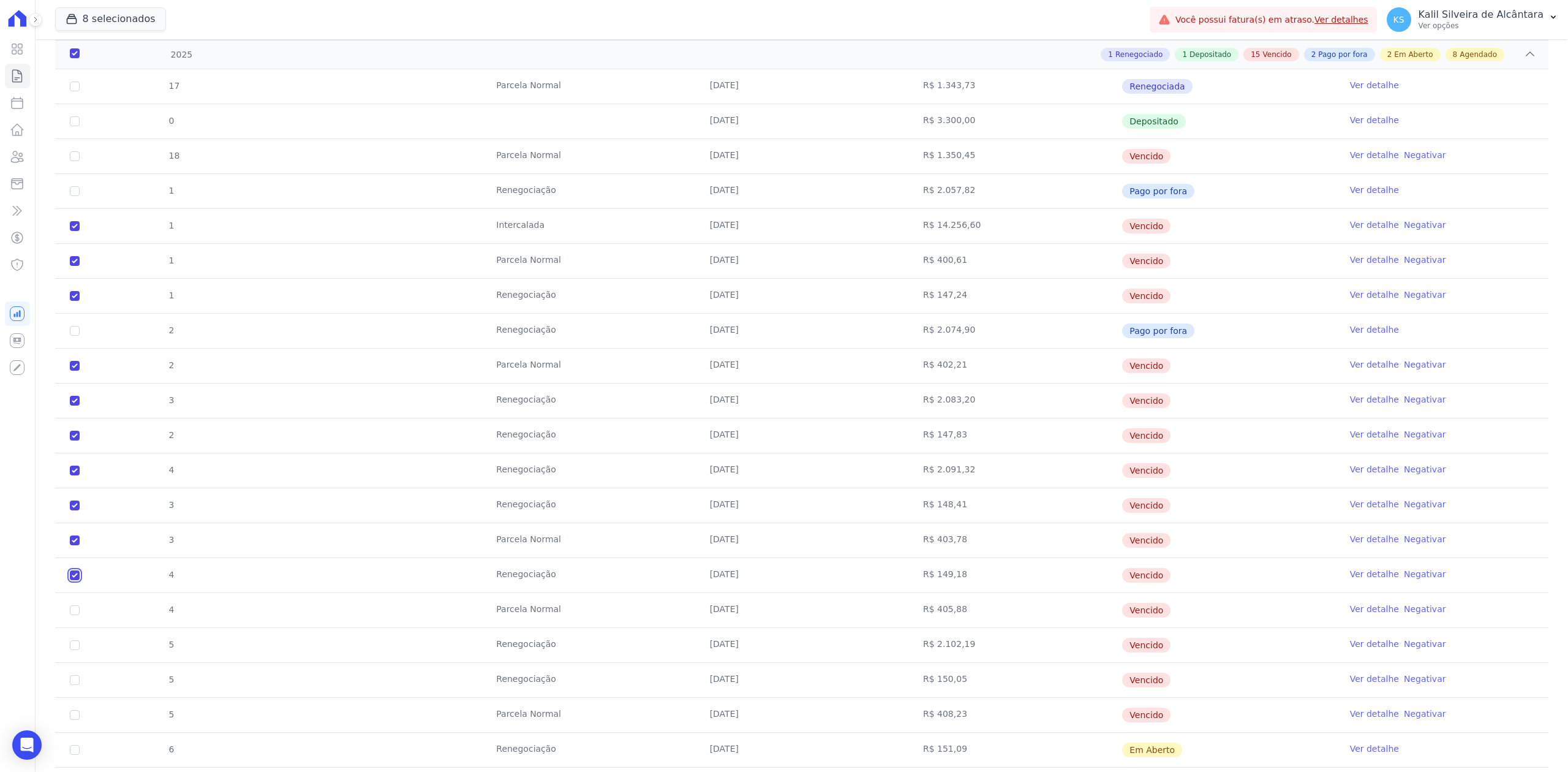
checkbox input "true"
click at [74, 161] on input "checkbox" at bounding box center [74, 156] width 10 height 10
checkbox input "true"
click at [77, 649] on td "5" at bounding box center [75, 645] width 39 height 34
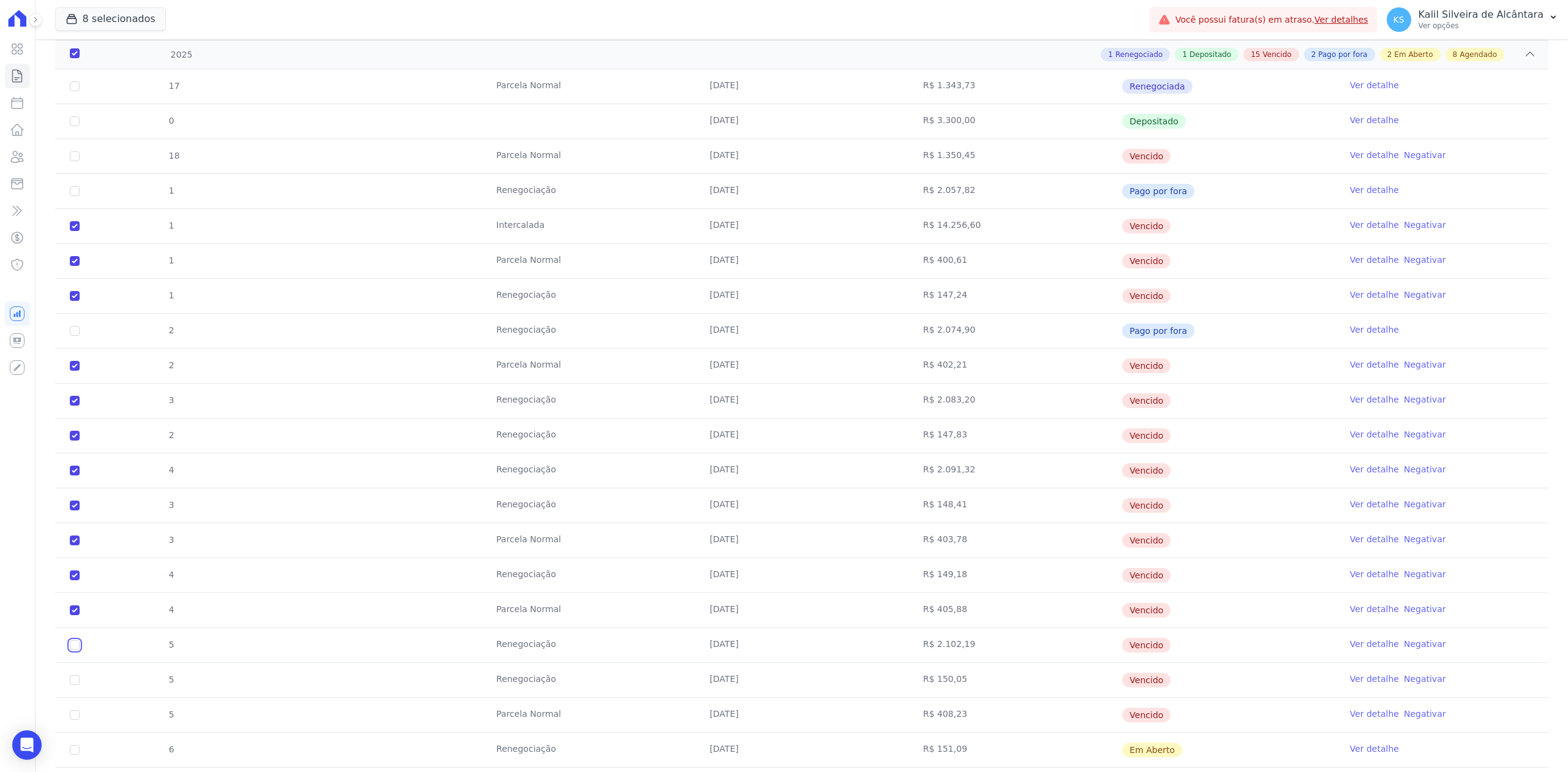
click at [77, 161] on input "checkbox" at bounding box center [74, 156] width 10 height 10
checkbox input "true"
click at [65, 689] on td "5" at bounding box center [75, 680] width 39 height 34
click at [71, 161] on input "checkbox" at bounding box center [74, 156] width 10 height 10
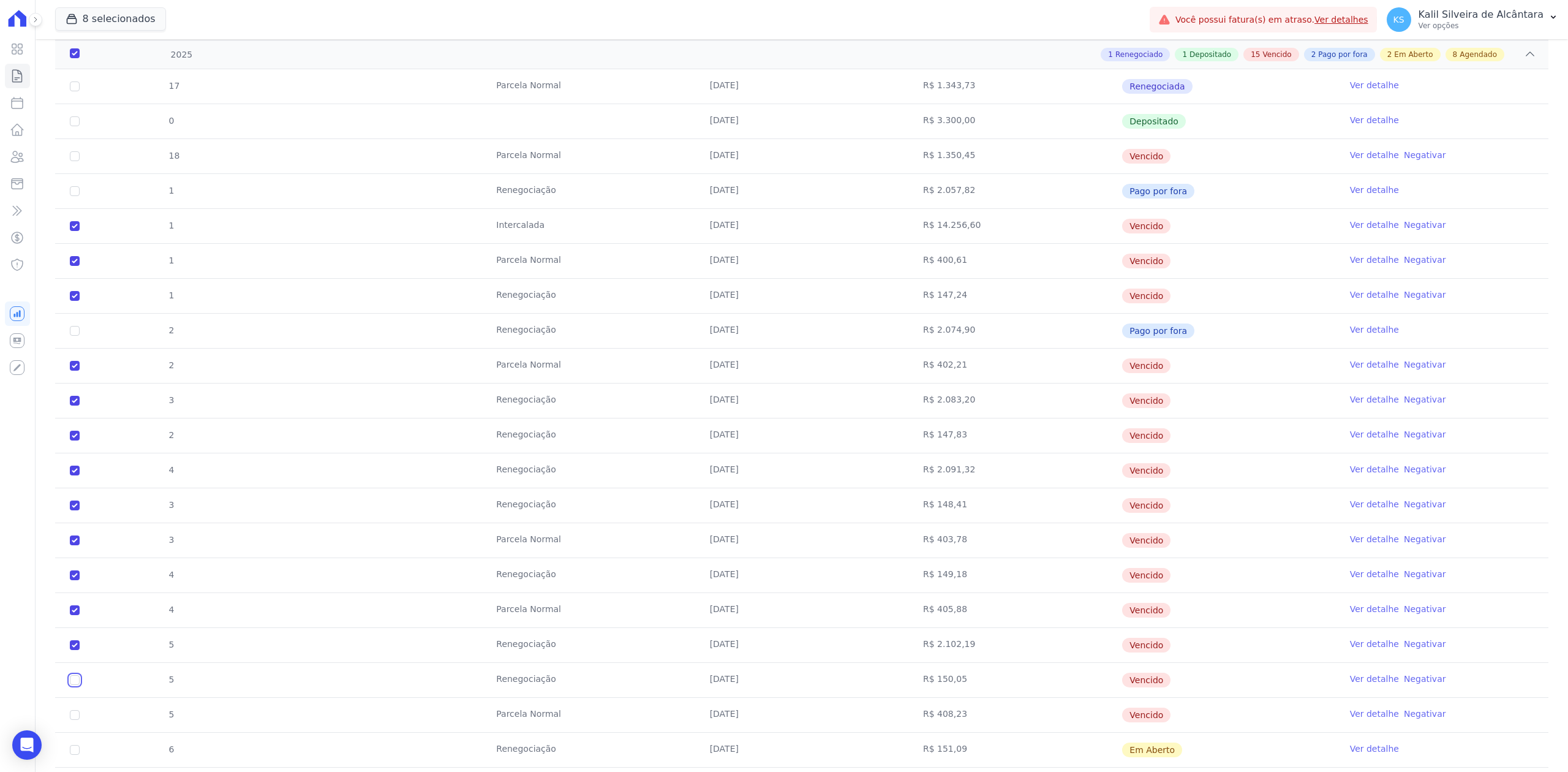
checkbox input "true"
click at [72, 729] on td "5" at bounding box center [75, 715] width 39 height 34
click at [77, 161] on input "checkbox" at bounding box center [74, 156] width 10 height 10
checkbox input "true"
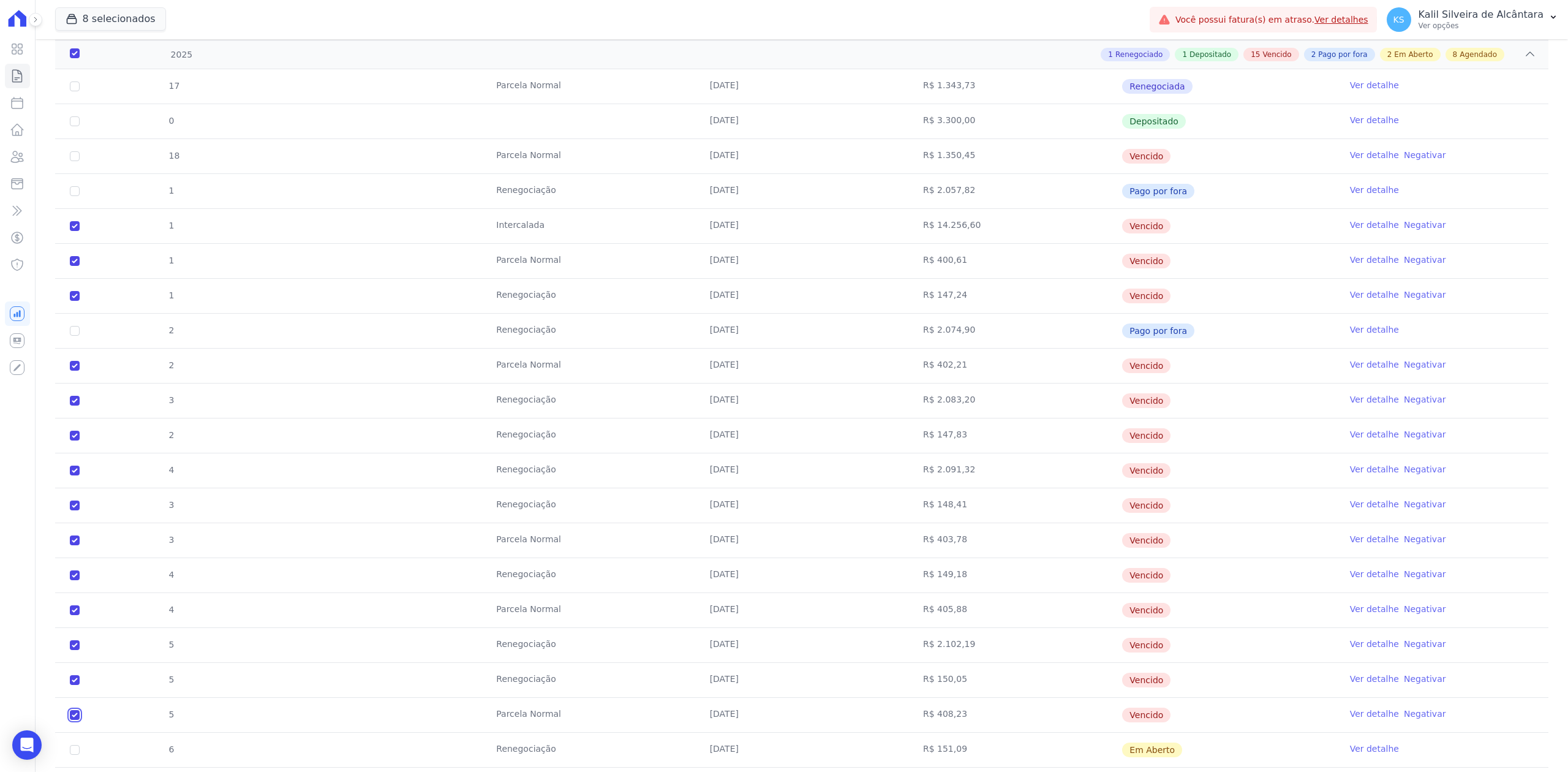
checkbox input "true"
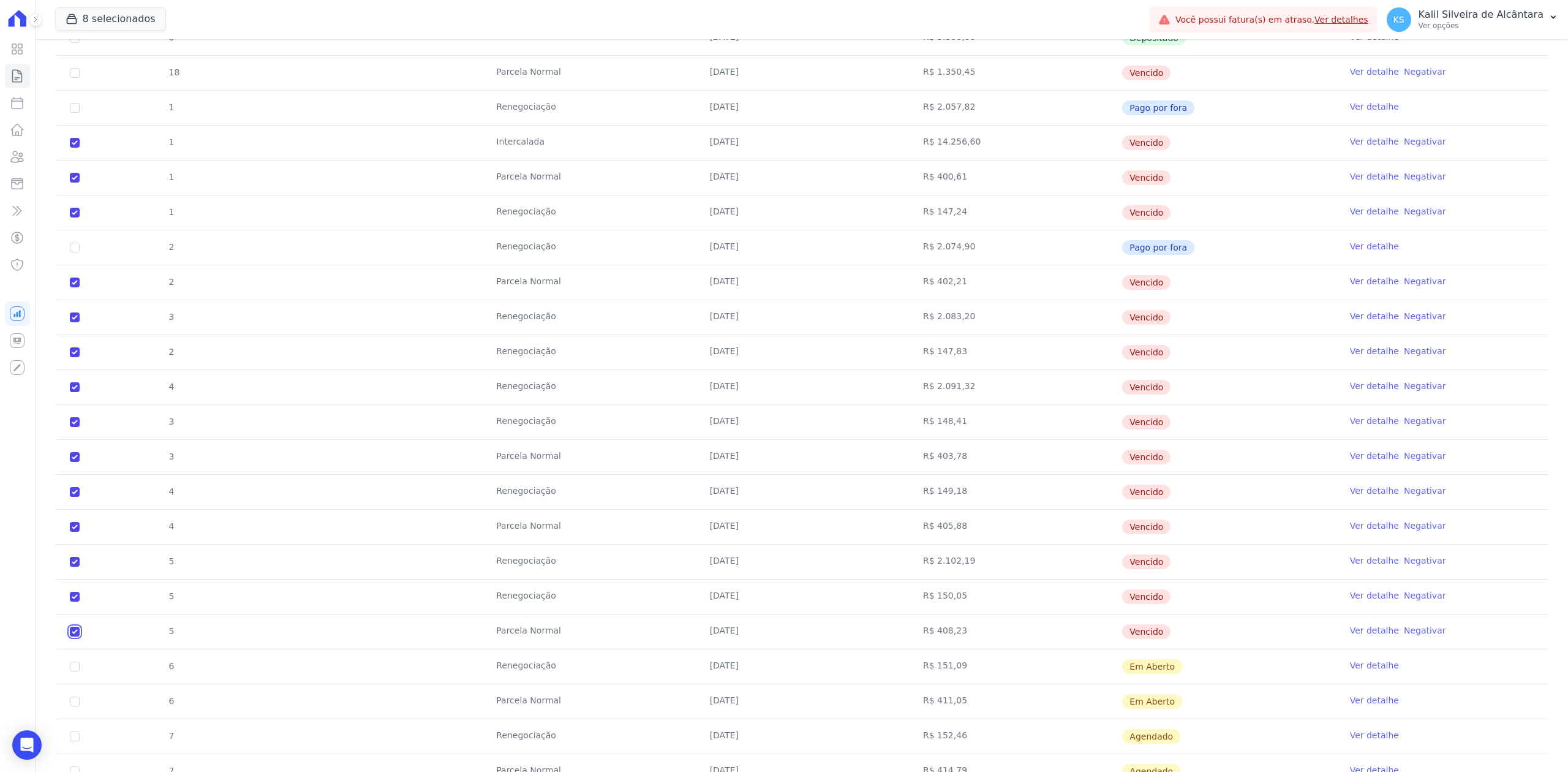
scroll to position [1143, 0]
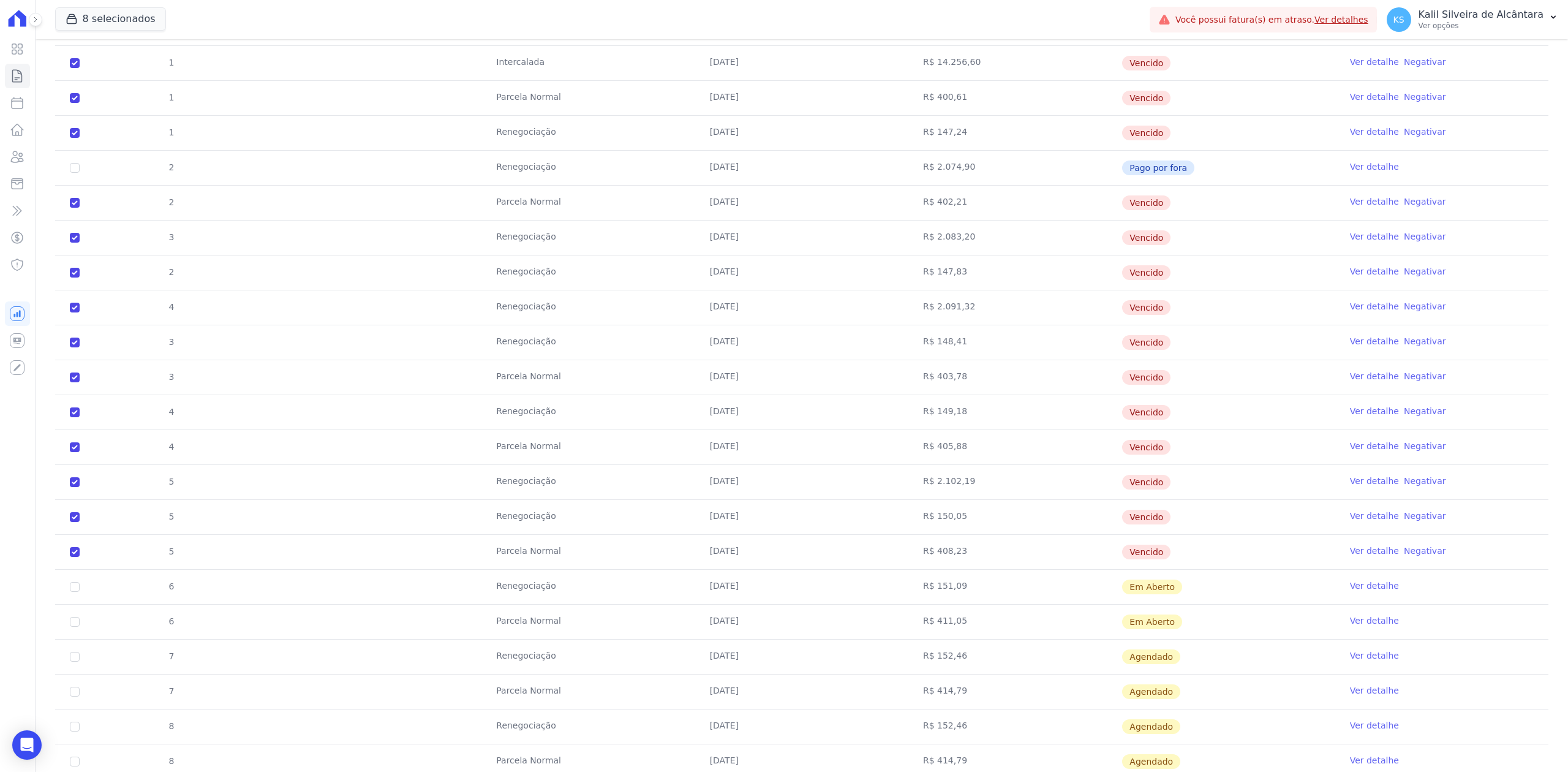
drag, startPoint x: 1166, startPoint y: 553, endPoint x: 71, endPoint y: 593, distance: 1095.7
click at [71, 593] on tbody "17 [GEOGRAPHIC_DATA] [DATE] R$ 1.343,73 Renegociada Ver detalhe 0 [DATE] R$ 3.3…" at bounding box center [802, 412] width 1493 height 1012
click at [71, 592] on input "checkbox" at bounding box center [74, 586] width 10 height 10
checkbox input "true"
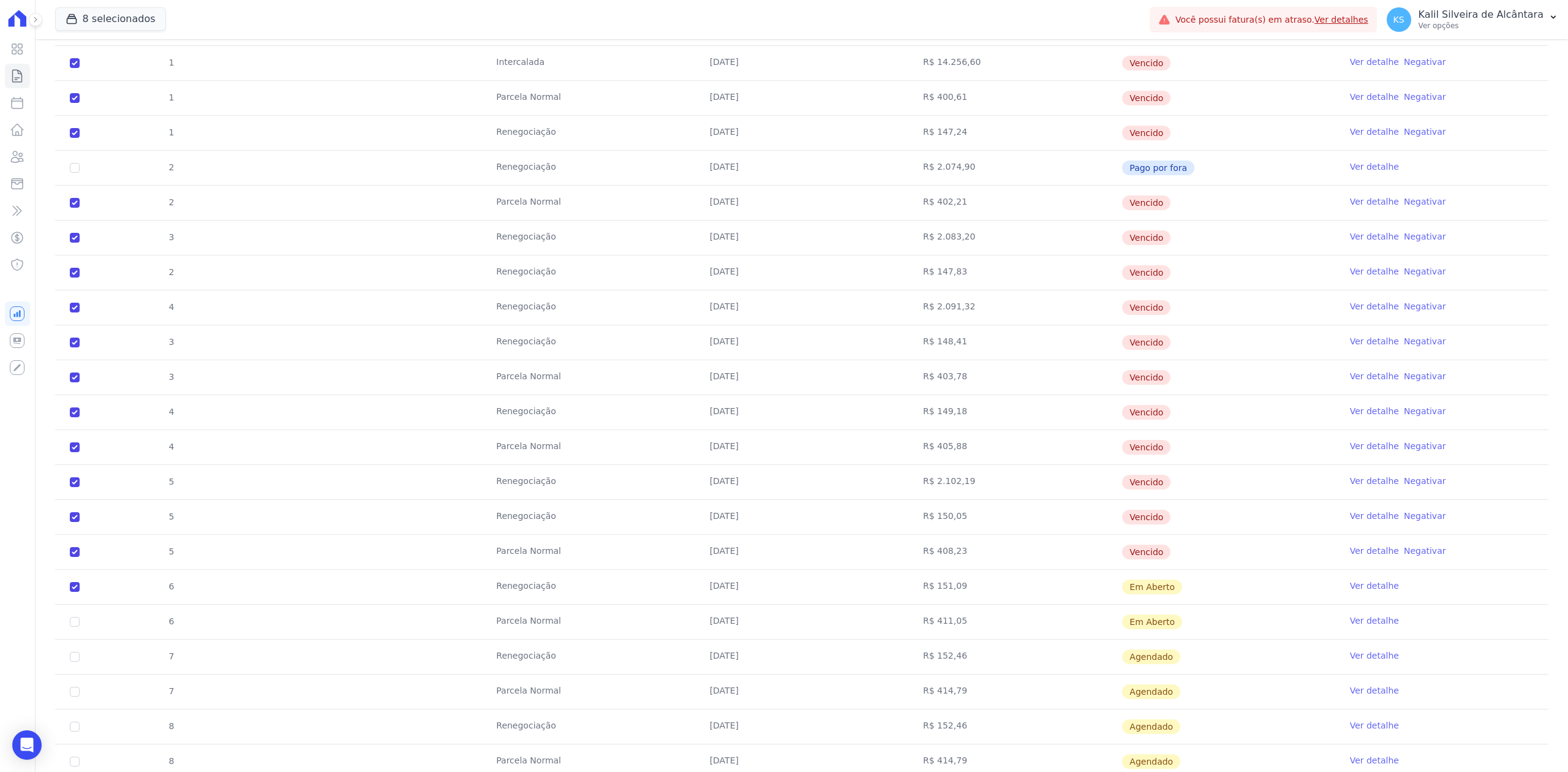
click at [520, 585] on td "Renegociação" at bounding box center [588, 587] width 213 height 34
drag, startPoint x: 1198, startPoint y: 559, endPoint x: 121, endPoint y: 574, distance: 1077.1
click at [121, 569] on tr "5 [GEOGRAPHIC_DATA] [DATE] R$ 408,23 [GEOGRAPHIC_DATA] Ver detalhe Negativar" at bounding box center [802, 552] width 1493 height 35
drag, startPoint x: 1191, startPoint y: 595, endPoint x: 76, endPoint y: 595, distance: 1115.0
click at [76, 595] on tr "6 Renegociação [DATE] R$ 151,09 Em [GEOGRAPHIC_DATA] Ver detalhe" at bounding box center [802, 586] width 1493 height 35
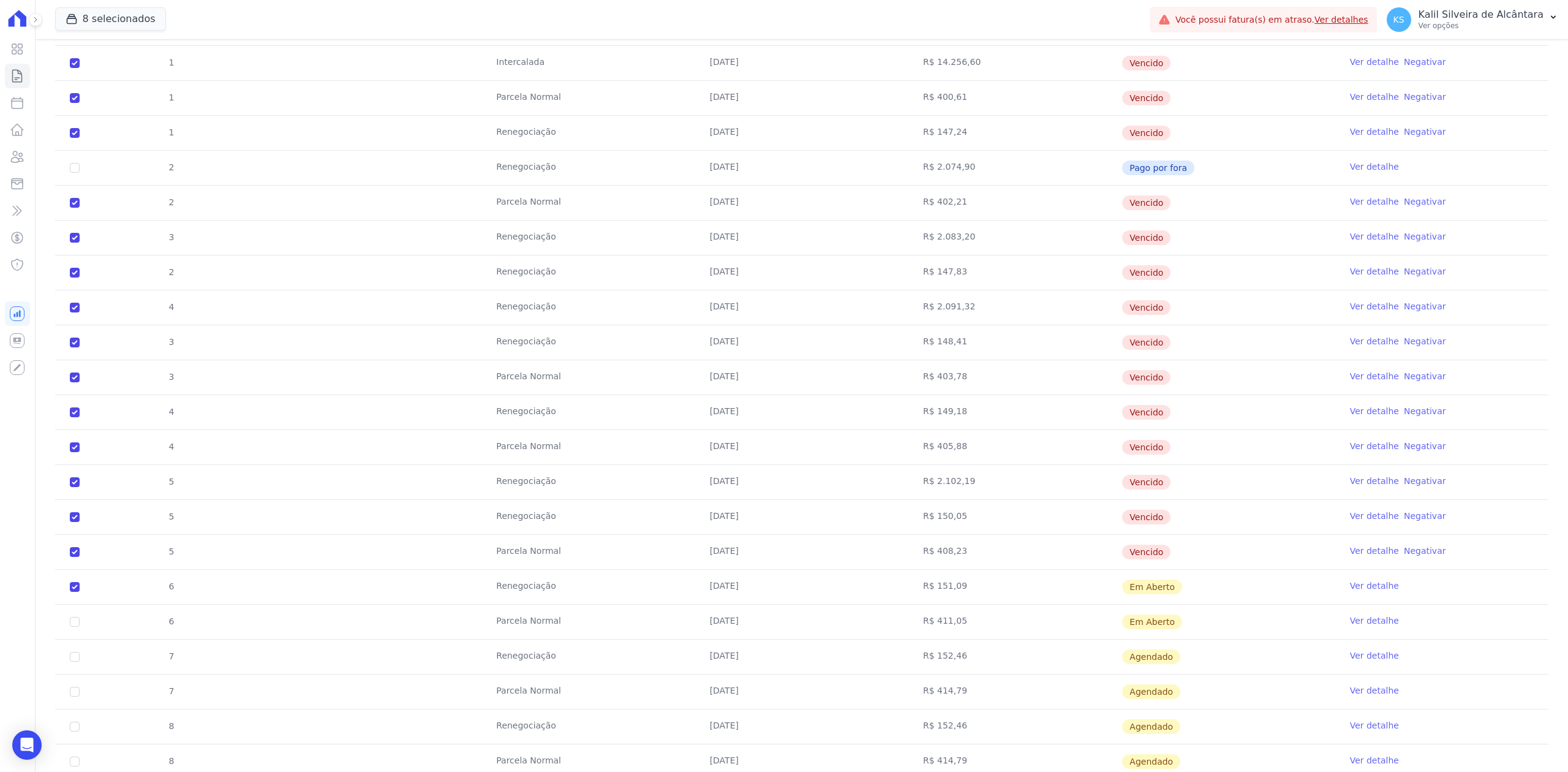
click at [77, 592] on input "checkbox" at bounding box center [74, 586] width 10 height 10
checkbox input "false"
checkbox input "true"
drag, startPoint x: 1189, startPoint y: 555, endPoint x: 161, endPoint y: 216, distance: 1082.5
click at [161, 216] on tbody "17 [GEOGRAPHIC_DATA] [DATE] R$ 1.343,73 Renegociada Ver detalhe 0 [DATE] R$ 3.3…" at bounding box center [802, 412] width 1493 height 1012
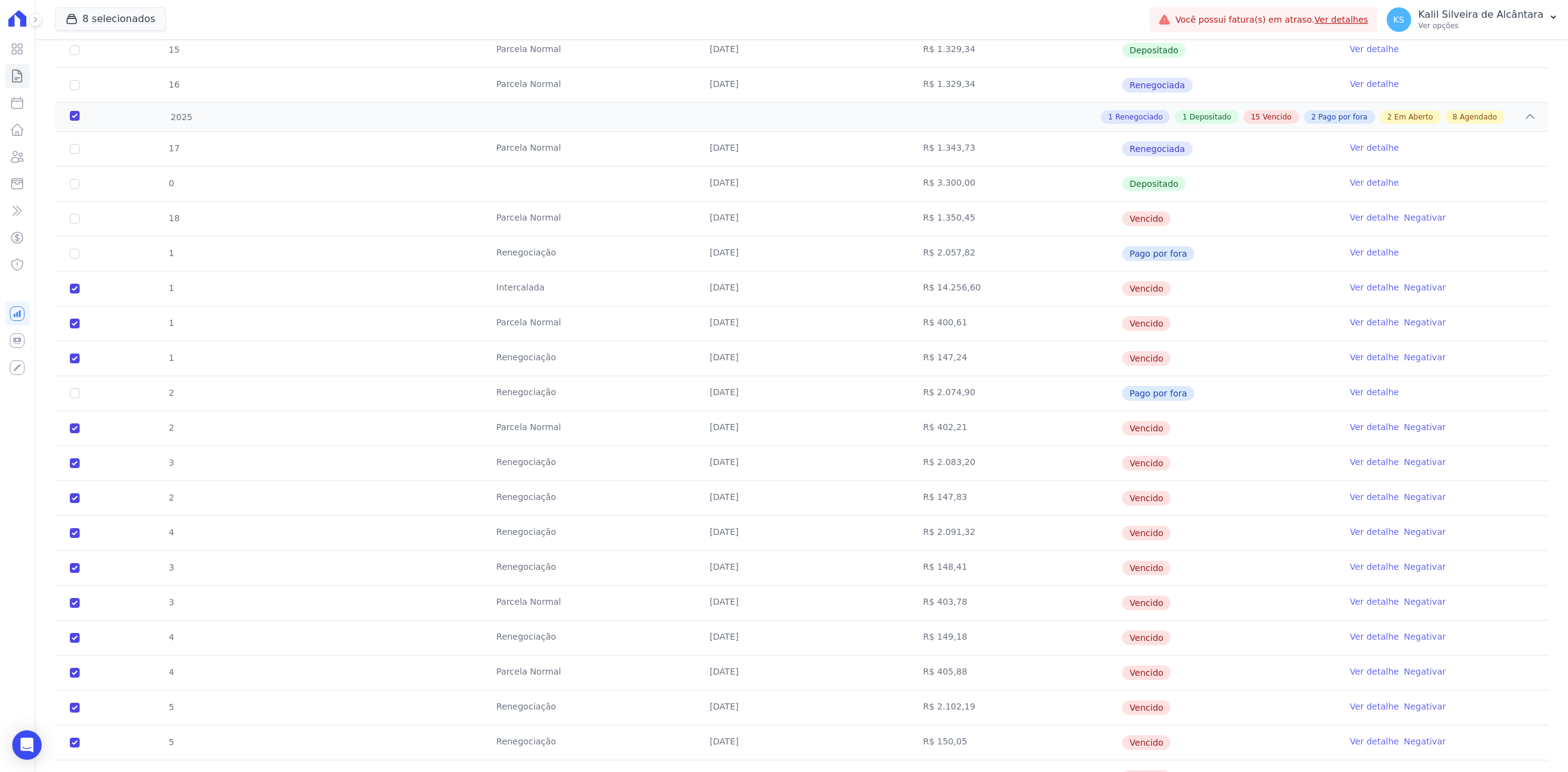
scroll to position [816, 0]
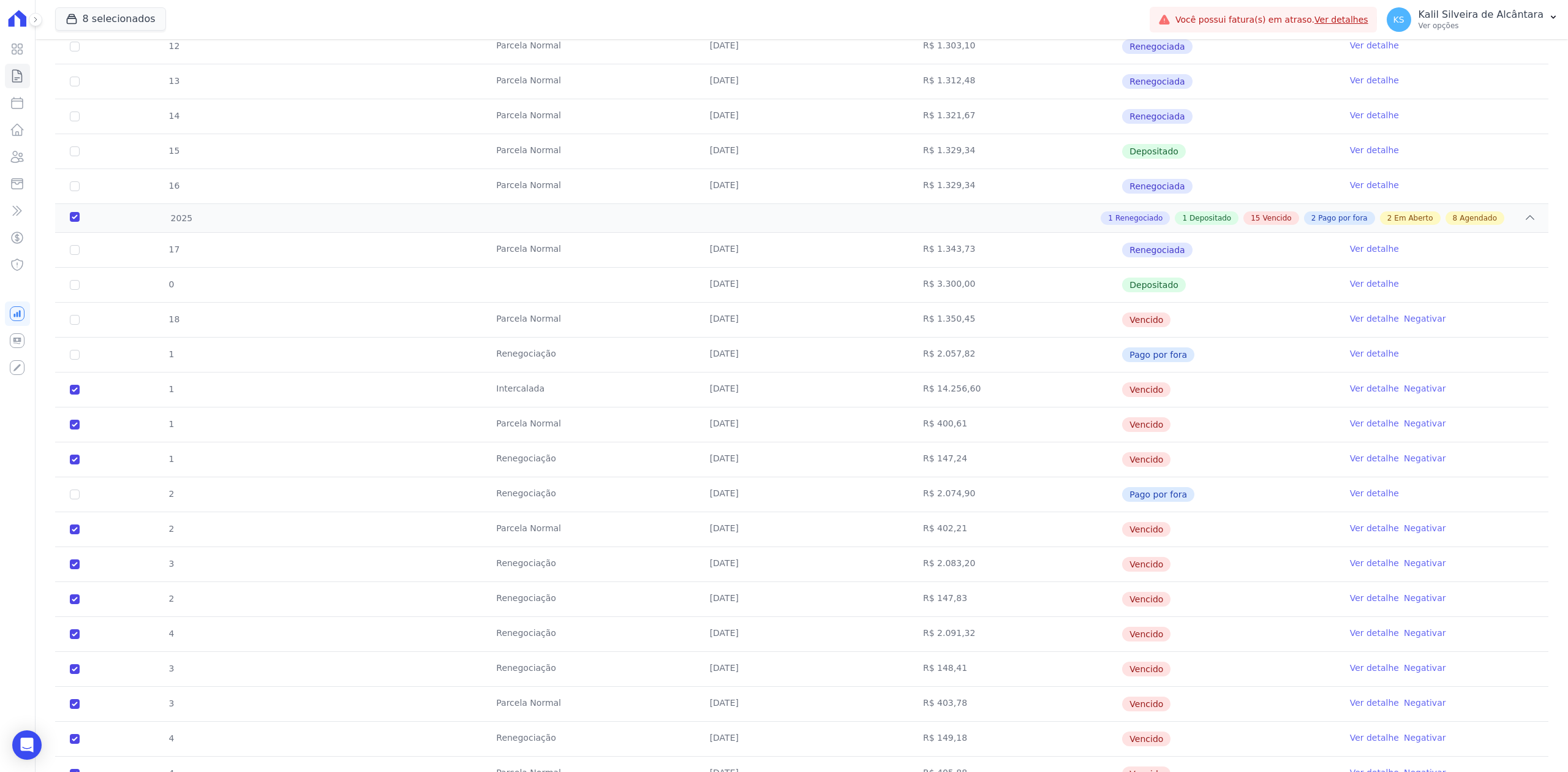
drag, startPoint x: 1238, startPoint y: 457, endPoint x: 773, endPoint y: 404, distance: 468.0
click at [773, 404] on tbody "17 [GEOGRAPHIC_DATA] [DATE] R$ 1.343,73 Renegociada Ver detalhe 0 [DATE] R$ 3.3…" at bounding box center [802, 738] width 1493 height 1012
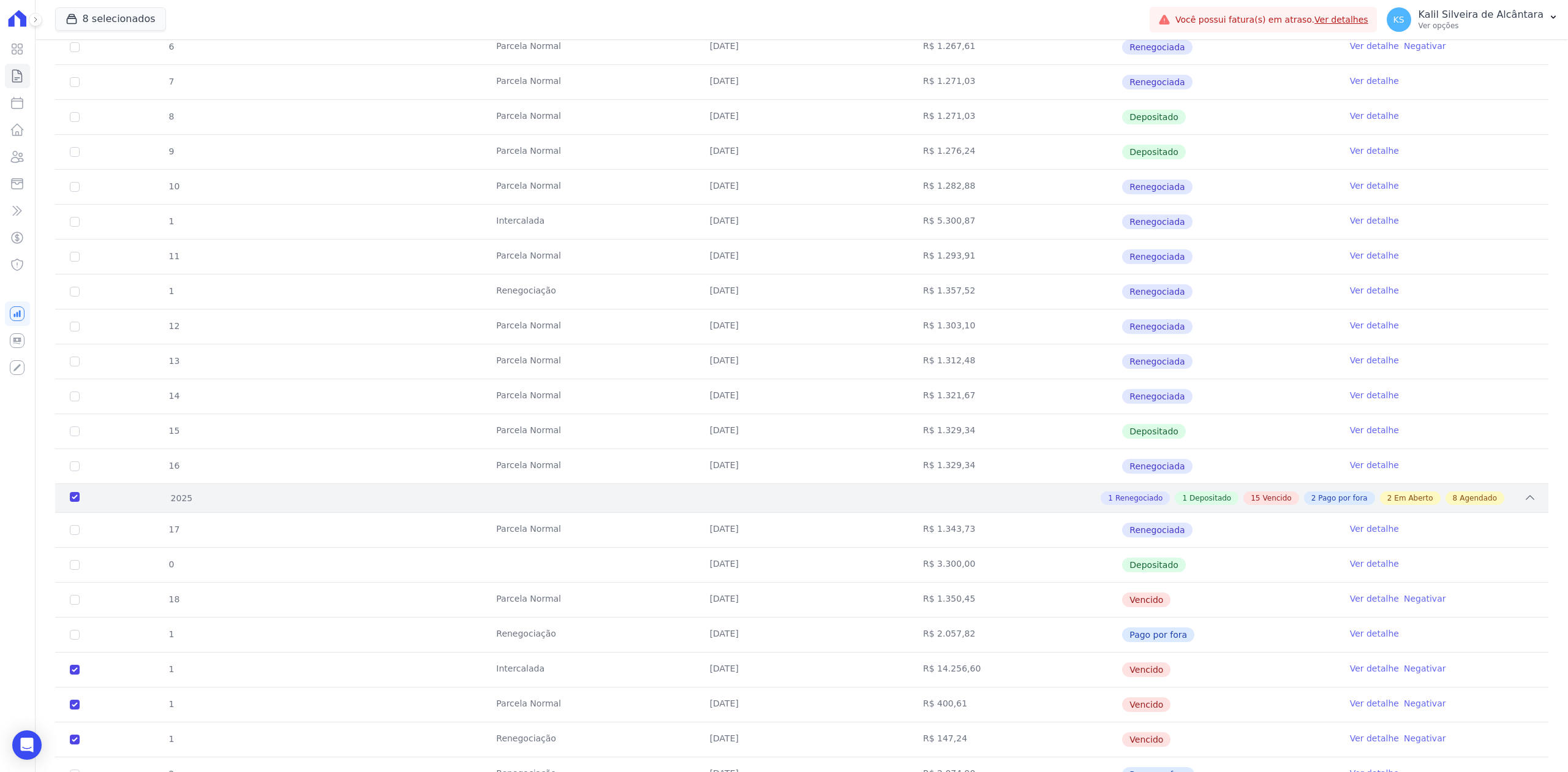
scroll to position [571, 0]
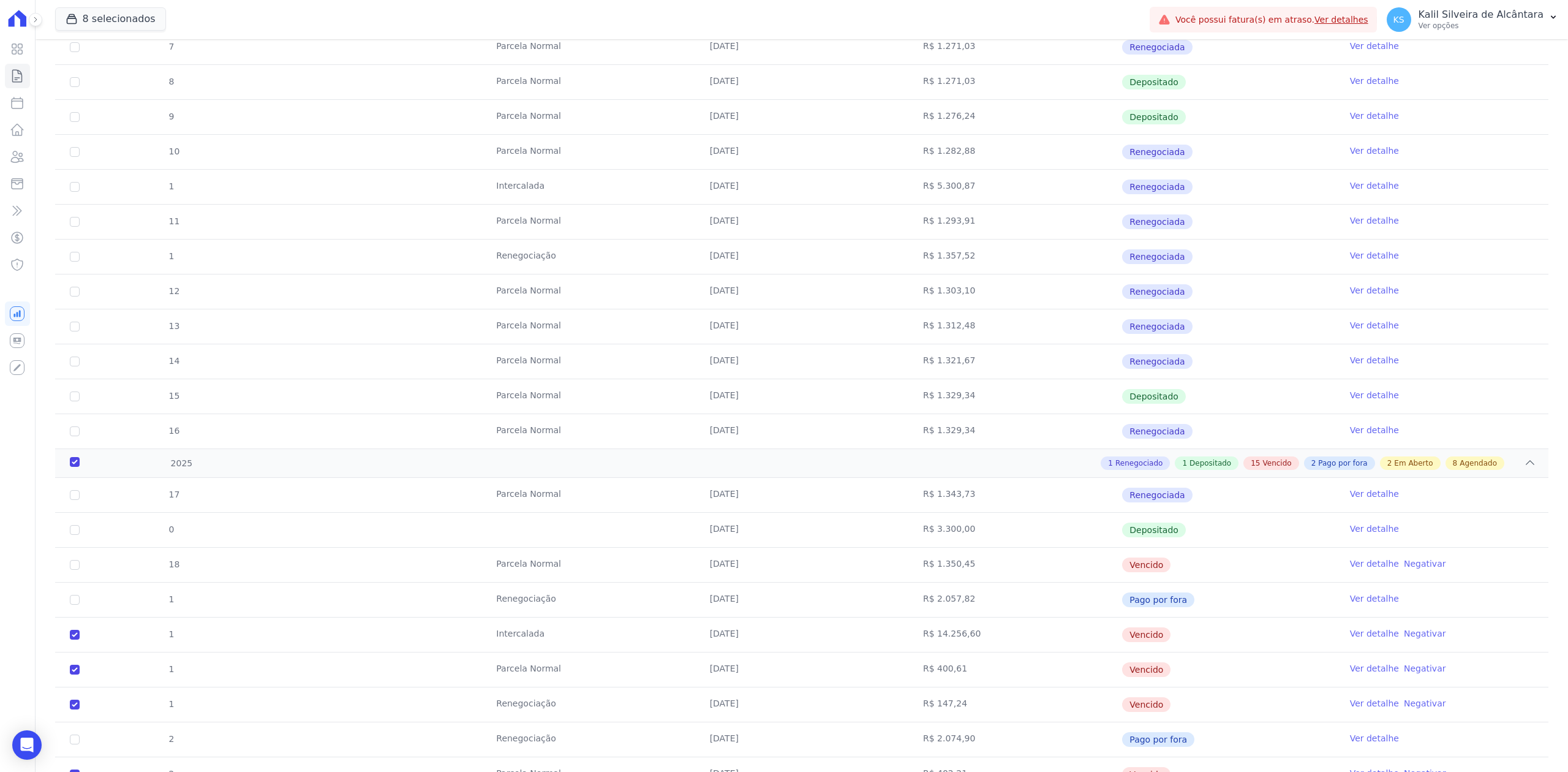
drag, startPoint x: 1291, startPoint y: 569, endPoint x: 76, endPoint y: 569, distance: 1215.0
click at [76, 569] on tr "18 [GEOGRAPHIC_DATA] [DATE] R$ 1.350,45 [GEOGRAPHIC_DATA] Ver detalhe Negativar" at bounding box center [802, 564] width 1493 height 35
click at [74, 569] on input "checkbox" at bounding box center [74, 564] width 10 height 10
checkbox input "true"
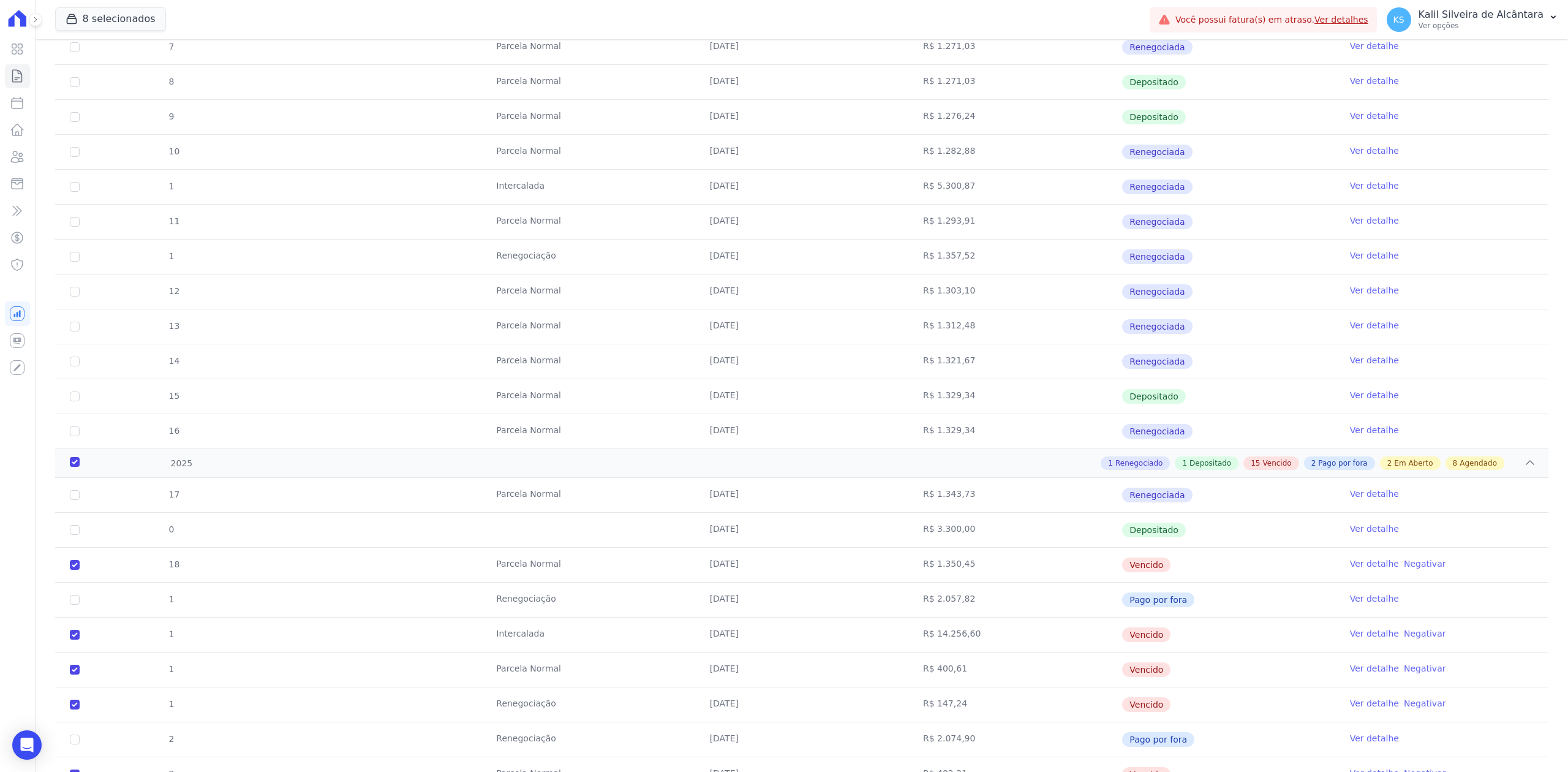
click at [206, 598] on tr "1 Renegociação [DATE] R$ 2.057,82 Pago por fora Ver detalhe" at bounding box center [802, 599] width 1493 height 35
drag, startPoint x: 84, startPoint y: 571, endPoint x: 1233, endPoint y: 564, distance: 1149.0
click at [1233, 564] on tr "18 [GEOGRAPHIC_DATA] [DATE] R$ 1.350,45 [GEOGRAPHIC_DATA] Ver detalhe Negativar" at bounding box center [802, 564] width 1493 height 35
drag, startPoint x: 1199, startPoint y: 642, endPoint x: 99, endPoint y: 638, distance: 1100.0
click at [99, 638] on tr "1 [GEOGRAPHIC_DATA] [DATE] R$ 14.256,60 [GEOGRAPHIC_DATA] Ver detalhe Negativar" at bounding box center [802, 634] width 1493 height 35
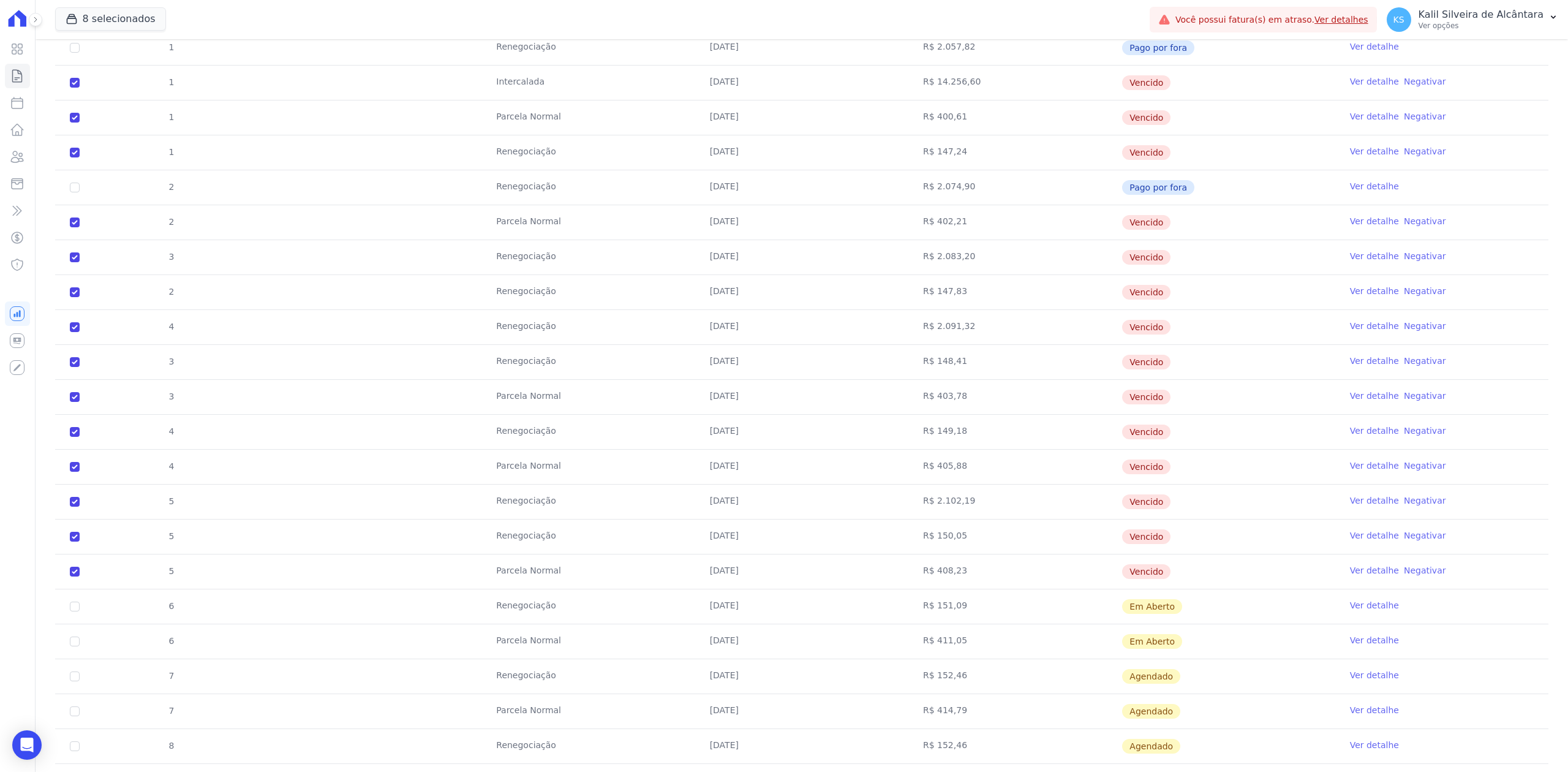
scroll to position [1097, 0]
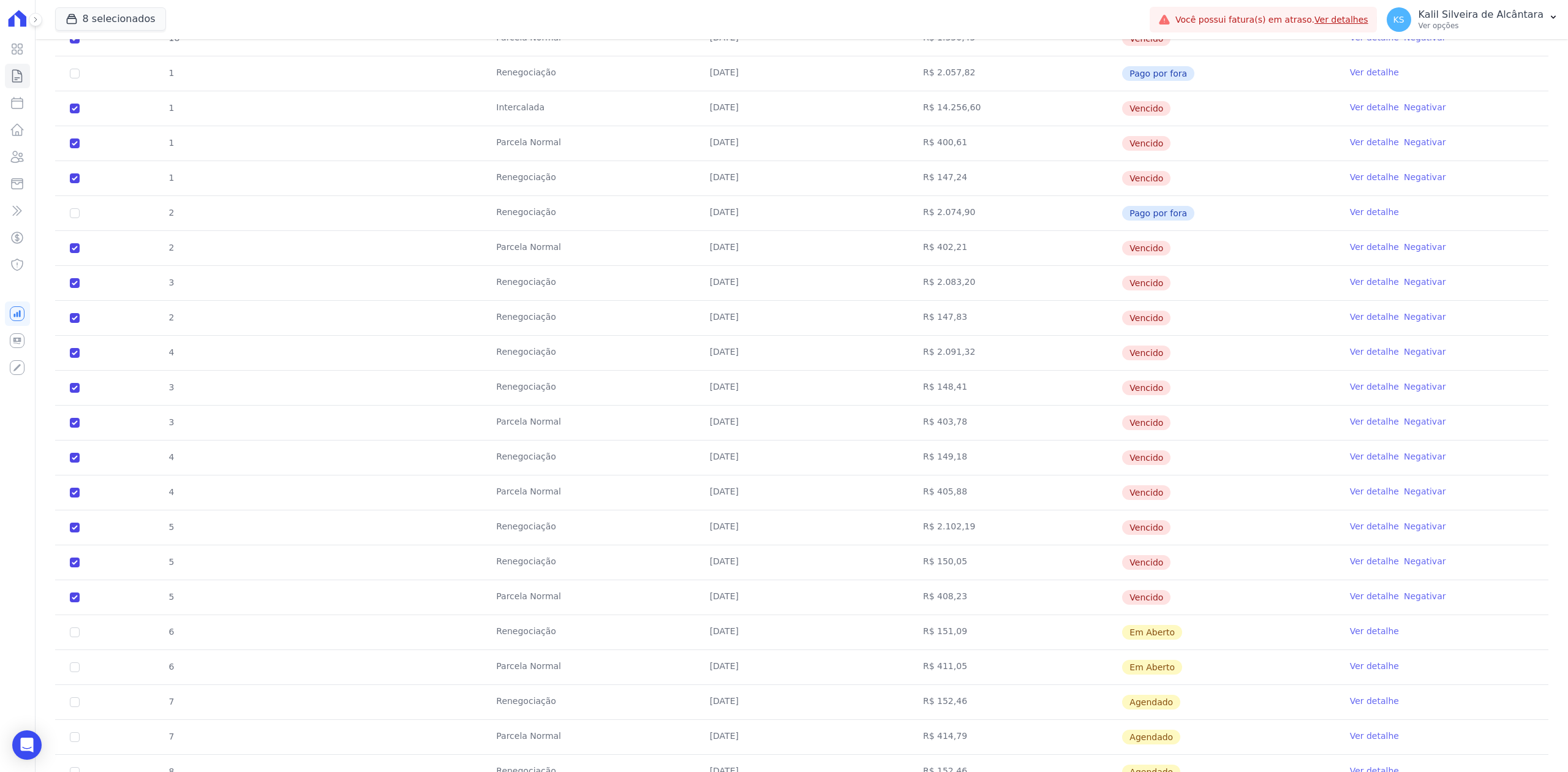
drag, startPoint x: 1145, startPoint y: 263, endPoint x: 184, endPoint y: 626, distance: 1027.3
click at [184, 626] on tbody "17 [GEOGRAPHIC_DATA] [DATE] R$ 1.343,73 Renegociada Ver detalhe 0 [DATE] R$ 3.3…" at bounding box center [802, 457] width 1493 height 1012
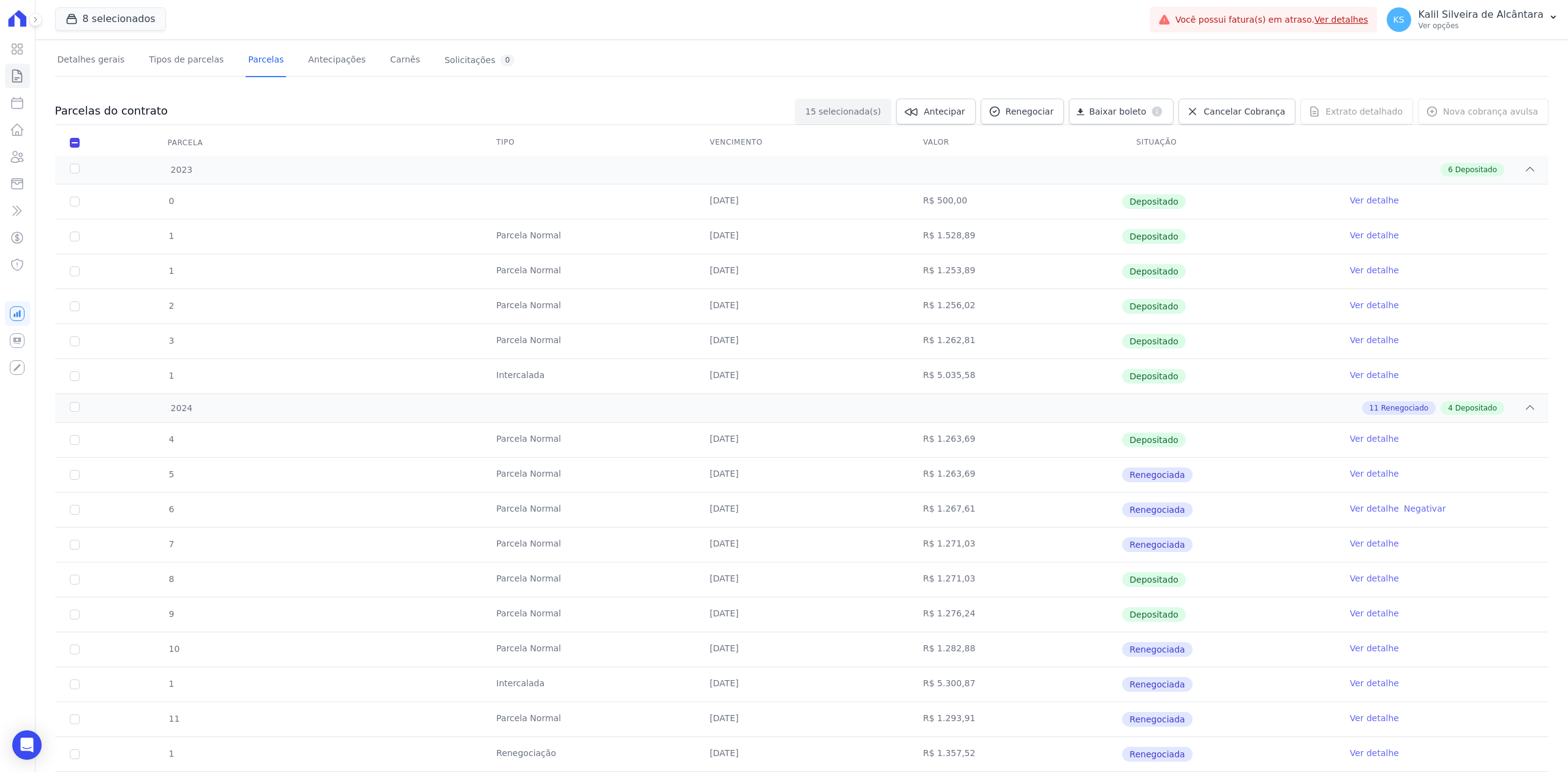
scroll to position [0, 0]
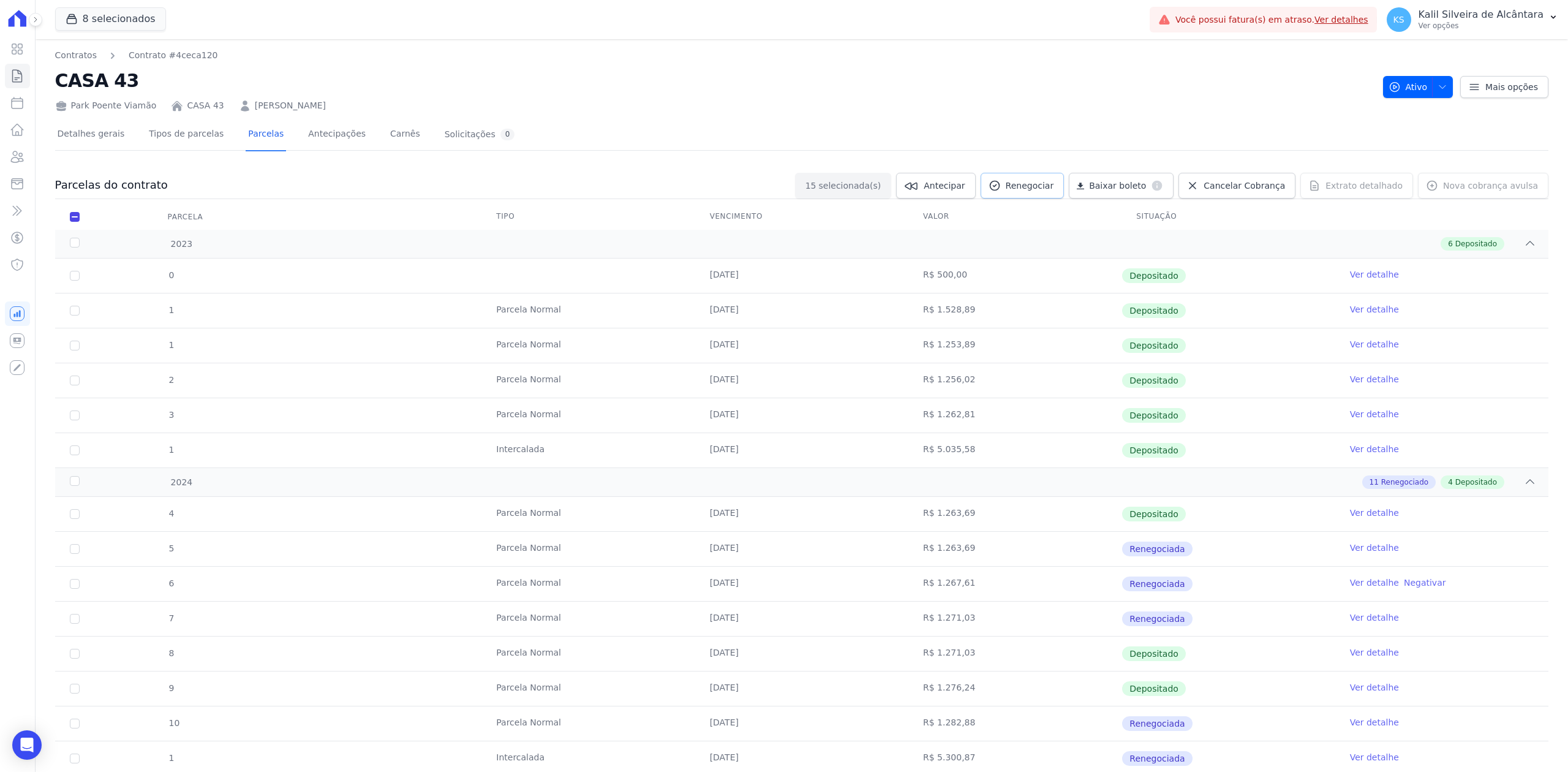
click at [1001, 190] on icon at bounding box center [994, 185] width 12 height 12
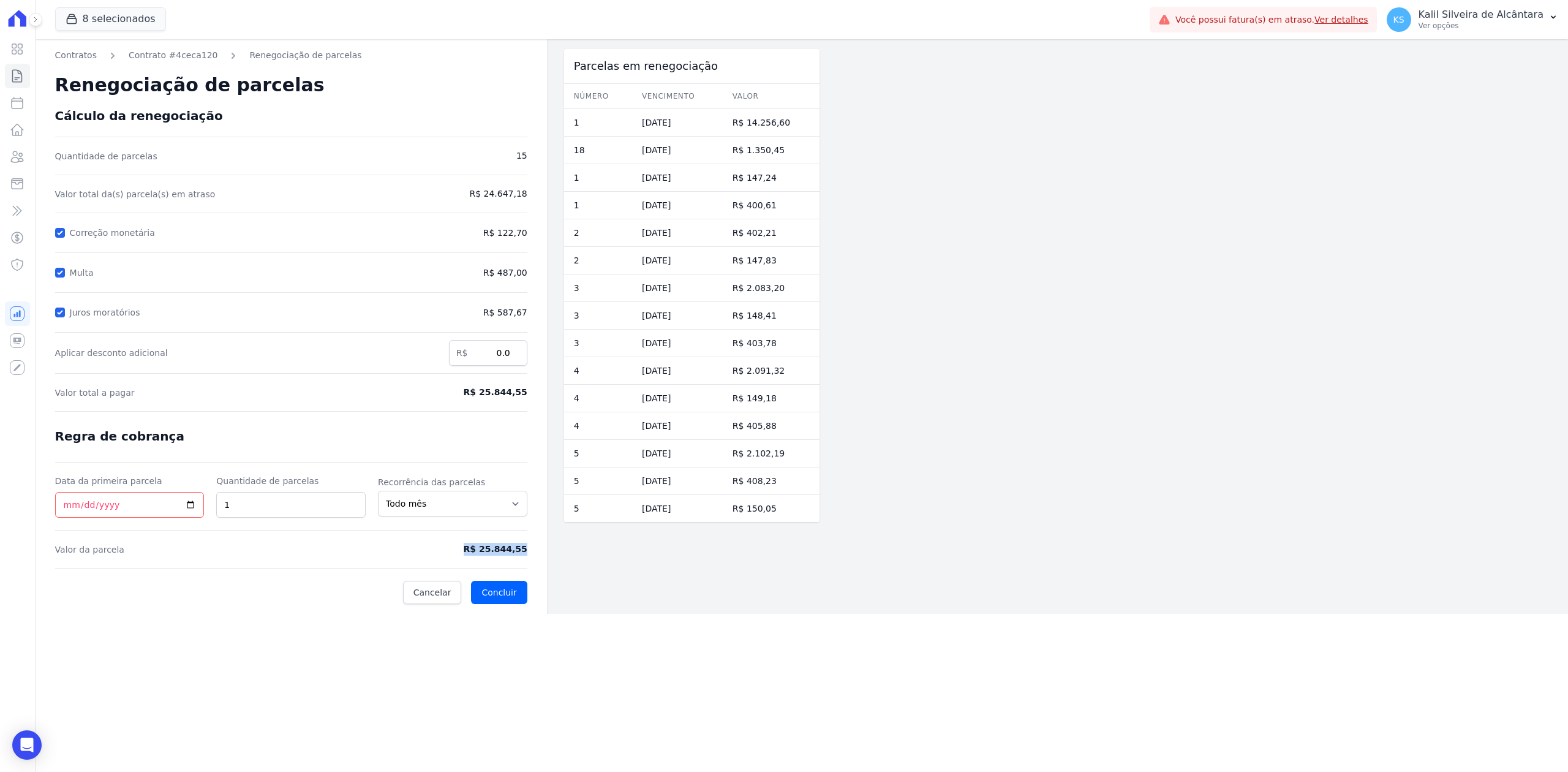
drag, startPoint x: 471, startPoint y: 556, endPoint x: 539, endPoint y: 550, distance: 68.3
click at [539, 550] on div "Contratos Contrato #4ceca120 Renegociação de parcelas Renegociação de parcelas …" at bounding box center [291, 327] width 511 height 574
copy span "R$ 25.844,55"
click at [353, 502] on input "2" at bounding box center [290, 505] width 149 height 25
click at [353, 502] on input "3" at bounding box center [290, 505] width 149 height 25
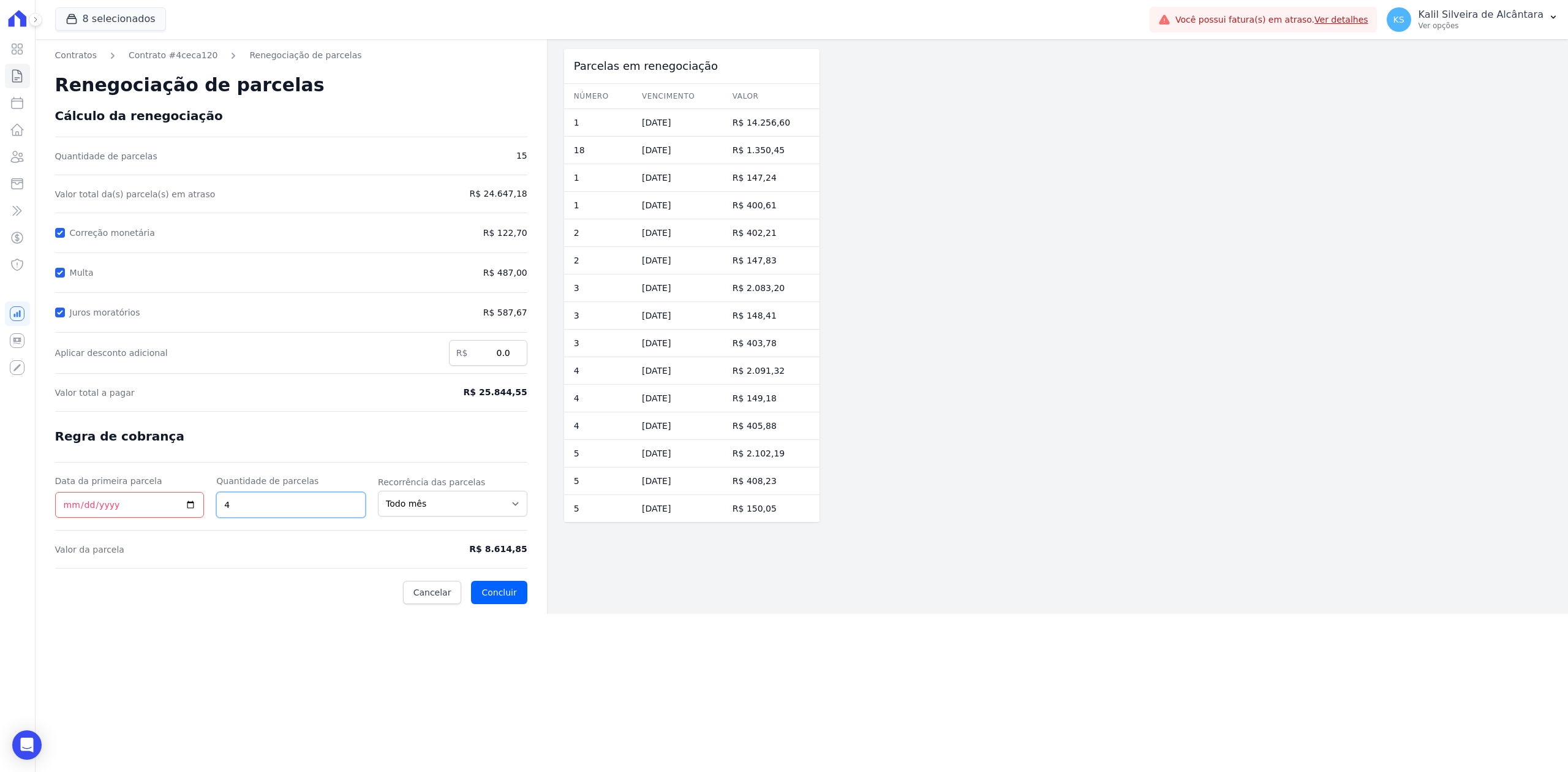
click at [353, 502] on input "4" at bounding box center [290, 505] width 149 height 25
type input "5"
click at [353, 502] on input "5" at bounding box center [290, 505] width 149 height 25
click at [186, 505] on input "Data da primeira parcela" at bounding box center [130, 505] width 149 height 25
click at [239, 581] on form "Cálculo da renegociação Quantidade de parcelas 15 Valor total da(s) parcela(s) …" at bounding box center [291, 356] width 472 height 496
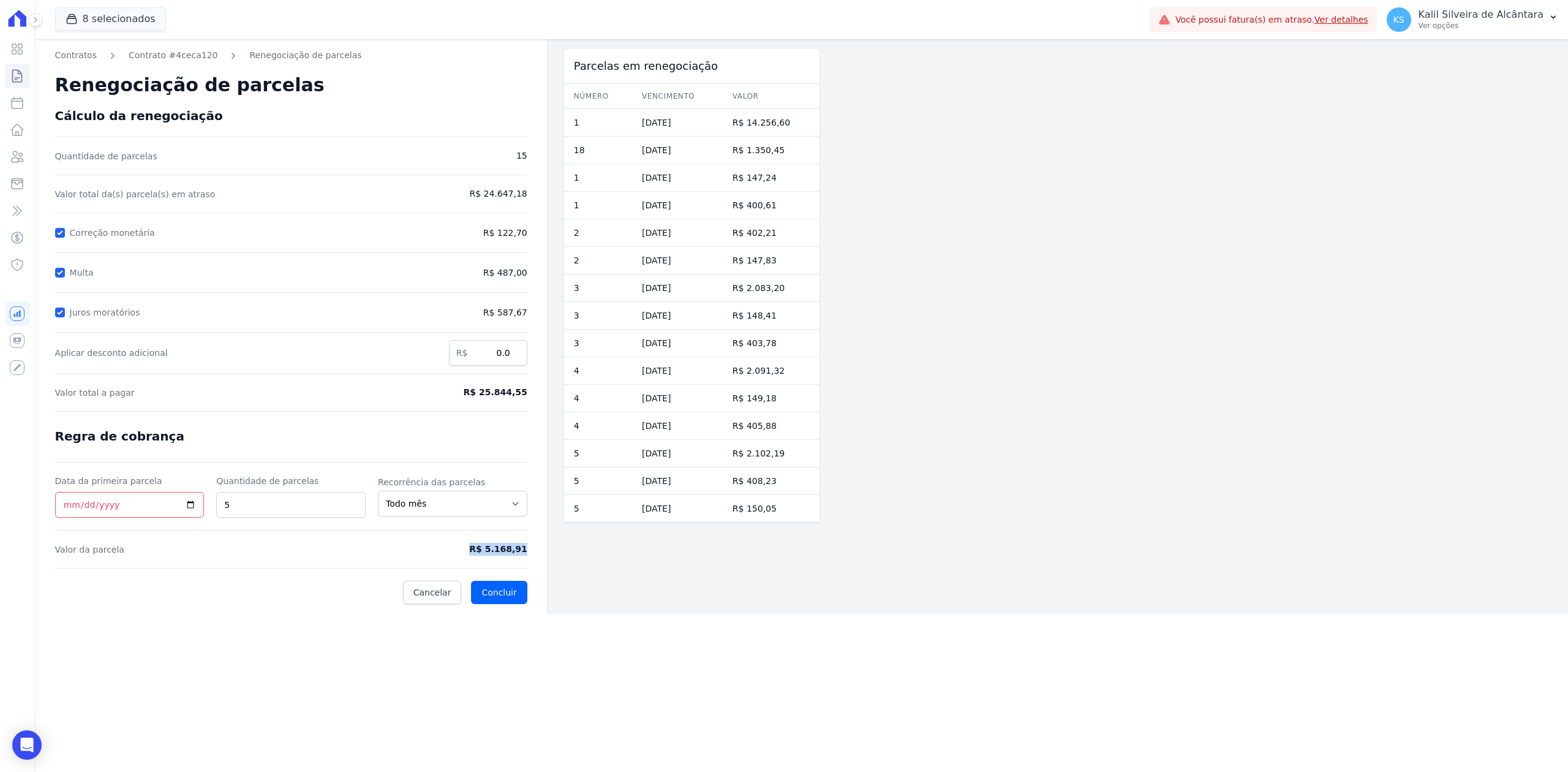
drag, startPoint x: 468, startPoint y: 552, endPoint x: 516, endPoint y: 564, distance: 49.5
click at [516, 564] on form "Cálculo da renegociação Quantidade de parcelas 15 Valor total da(s) parcela(s) …" at bounding box center [291, 356] width 472 height 496
copy form "R$ 5.168,91"
click at [18, 155] on icon at bounding box center [17, 156] width 15 height 15
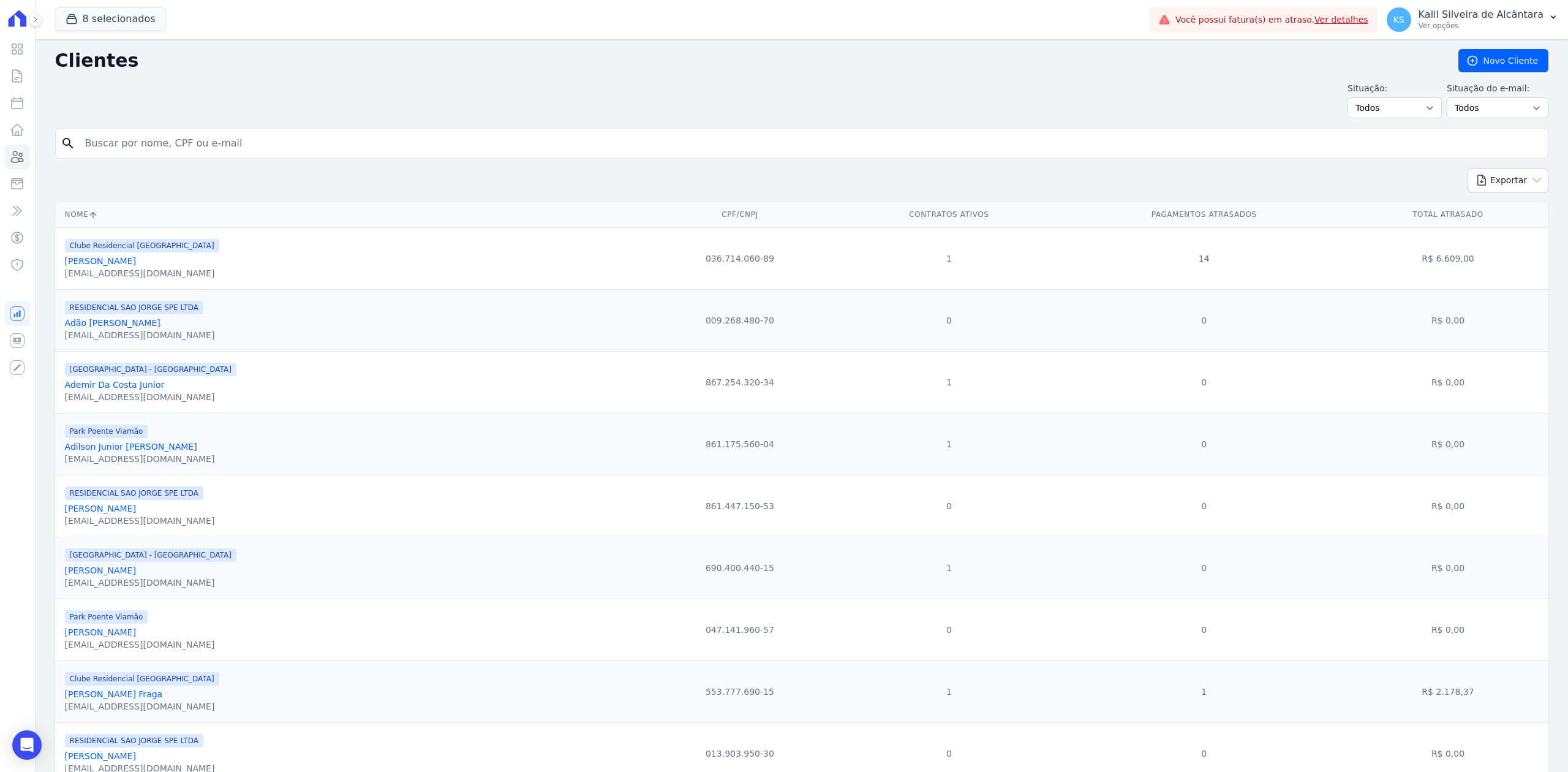
click at [302, 142] on input "search" at bounding box center [810, 143] width 1465 height 25
type input "[PERSON_NAME]"
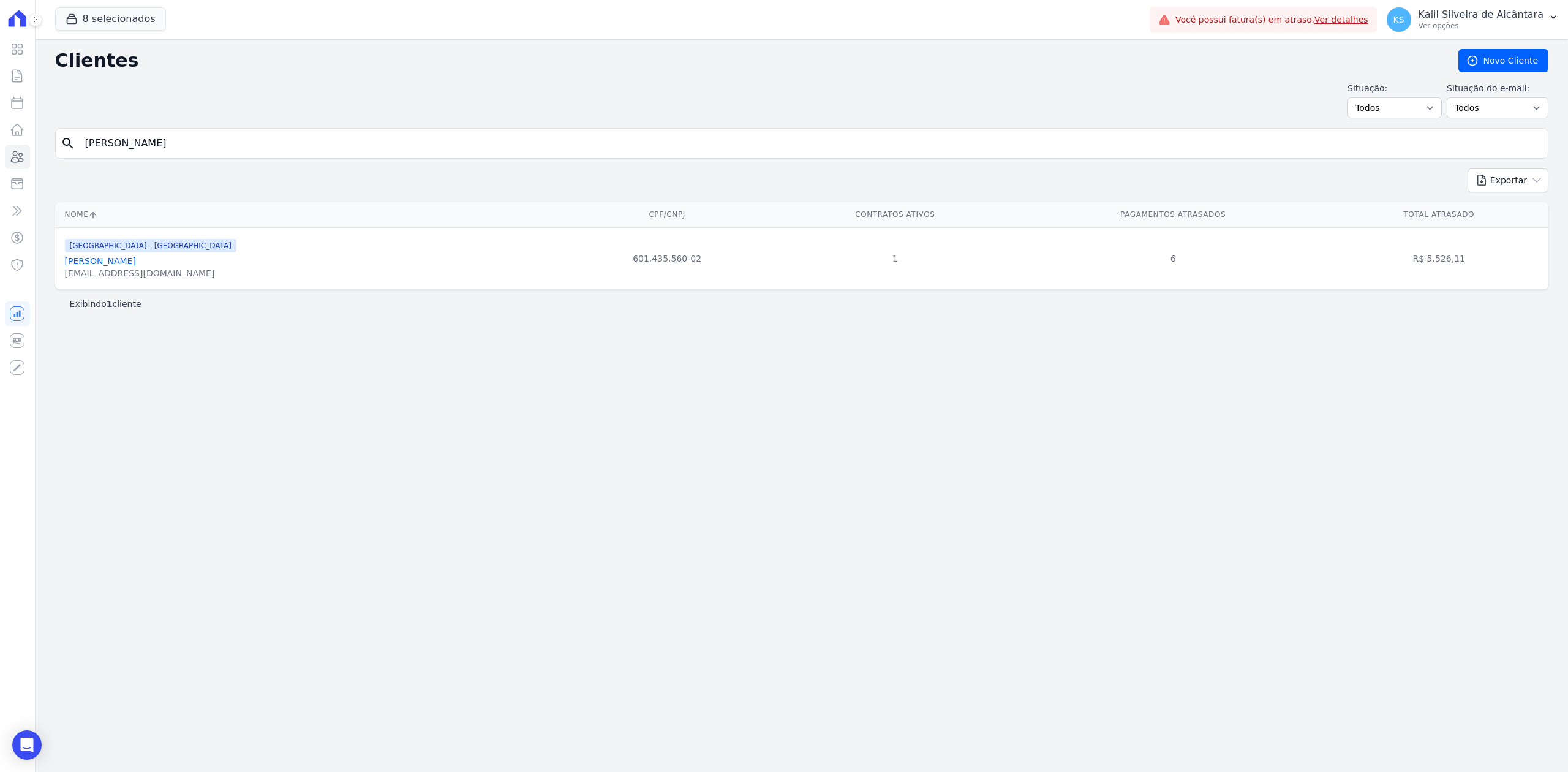
click at [136, 259] on link "[PERSON_NAME]" at bounding box center [100, 261] width 71 height 10
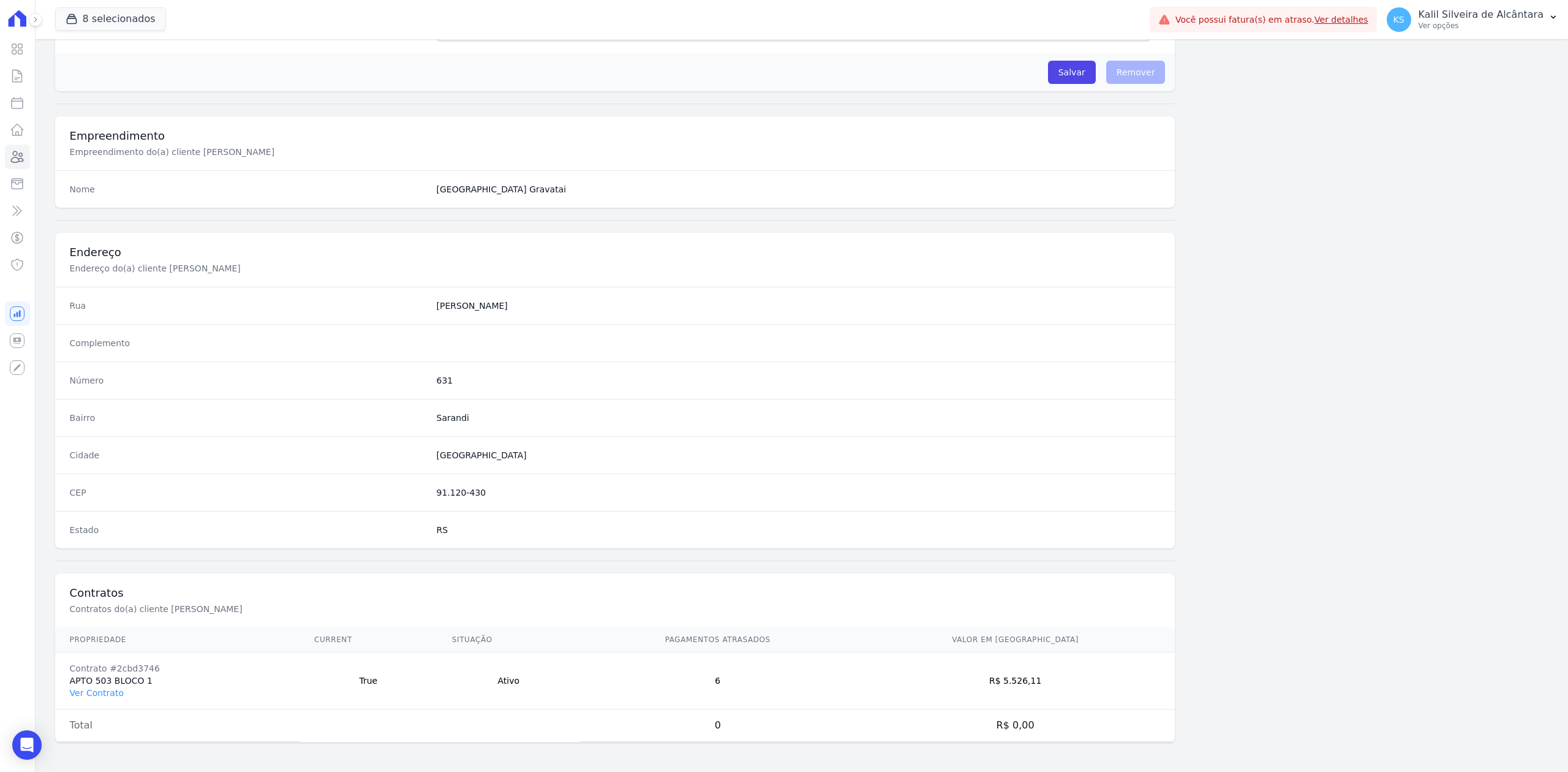
scroll to position [381, 0]
click at [106, 688] on link "Ver Contrato" at bounding box center [97, 693] width 54 height 10
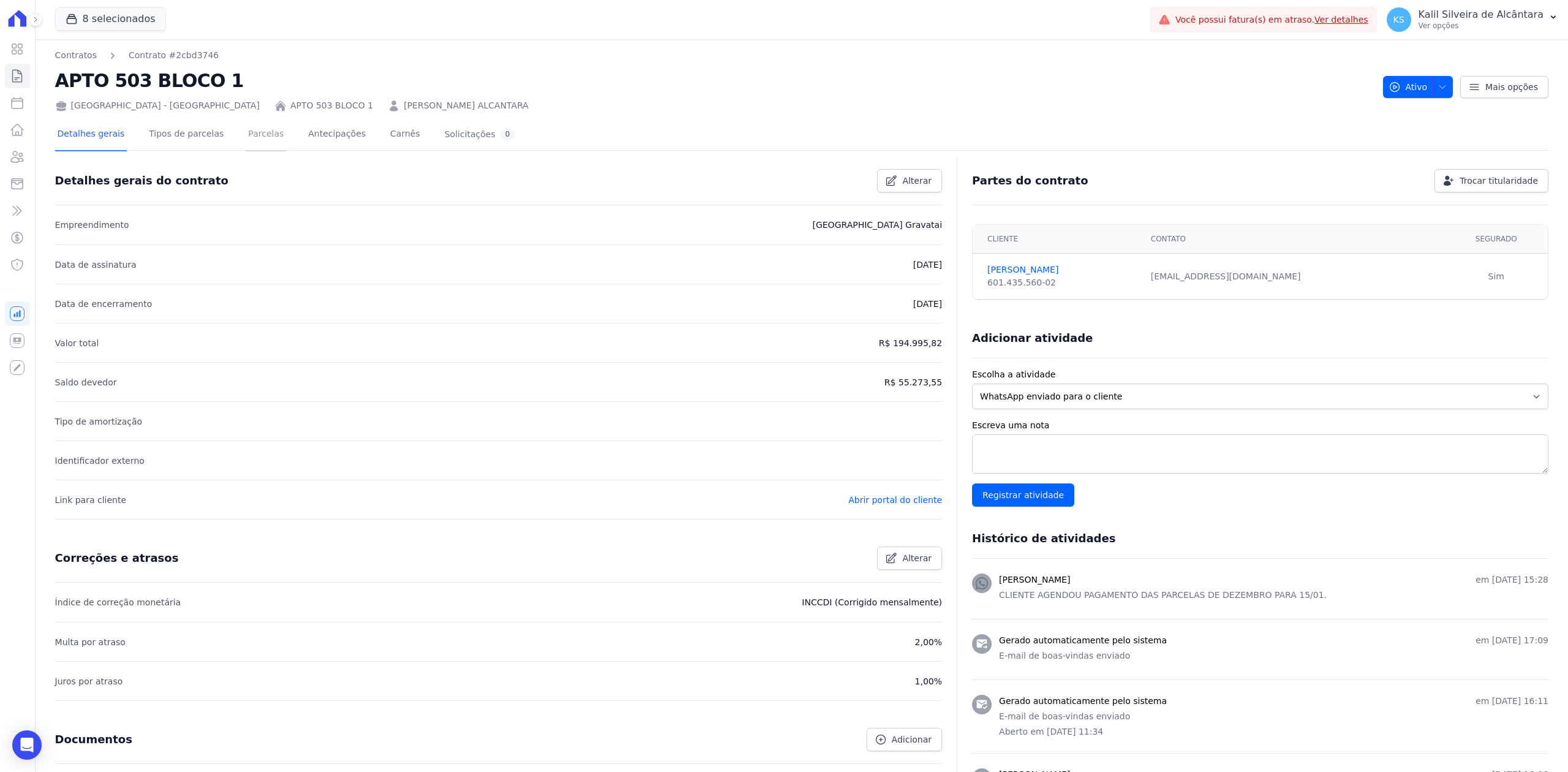
click at [246, 133] on link "Parcelas" at bounding box center [266, 135] width 41 height 32
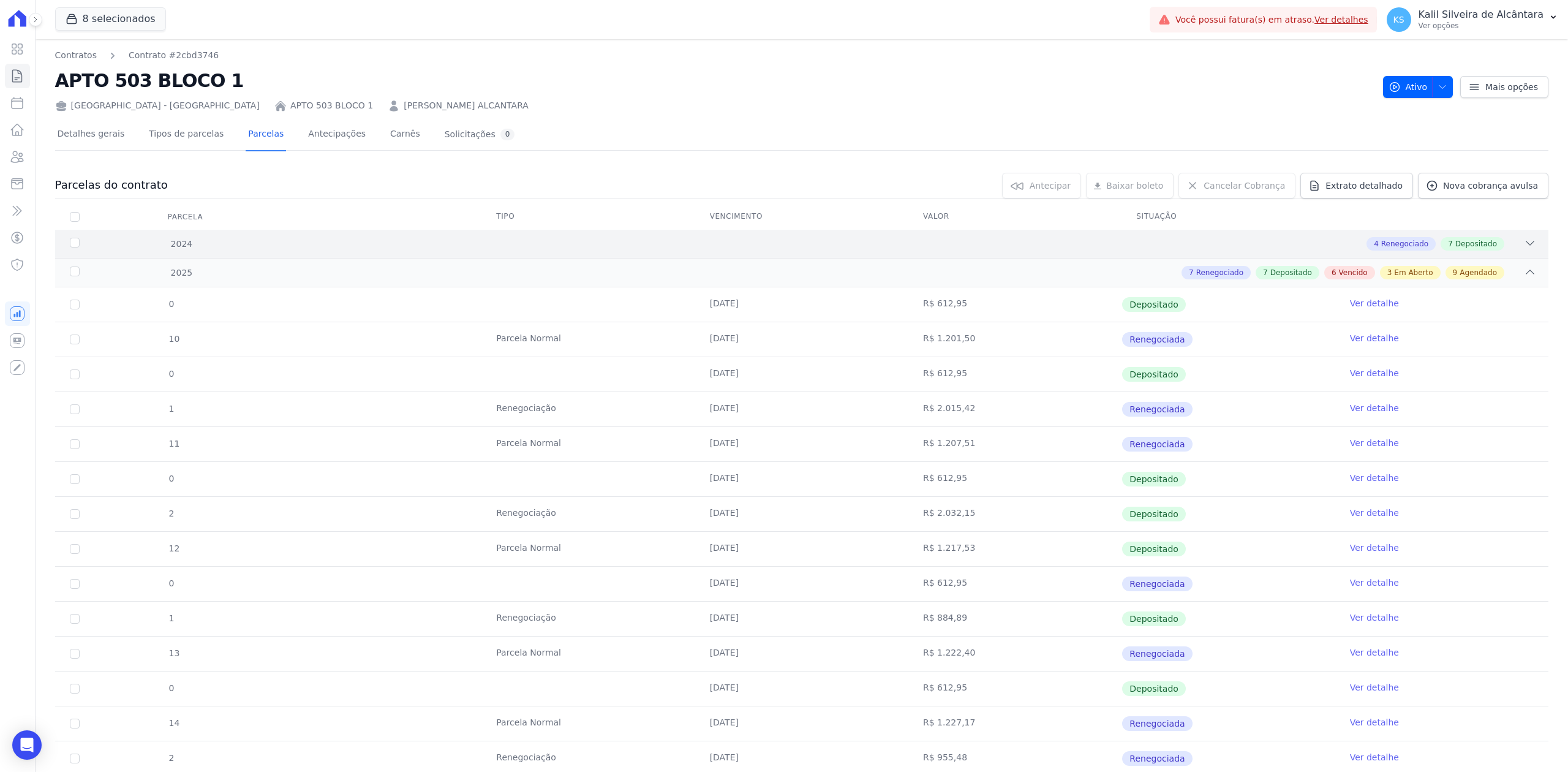
click at [1510, 241] on div "4 Renegociado 7 Depositado" at bounding box center [875, 243] width 1321 height 13
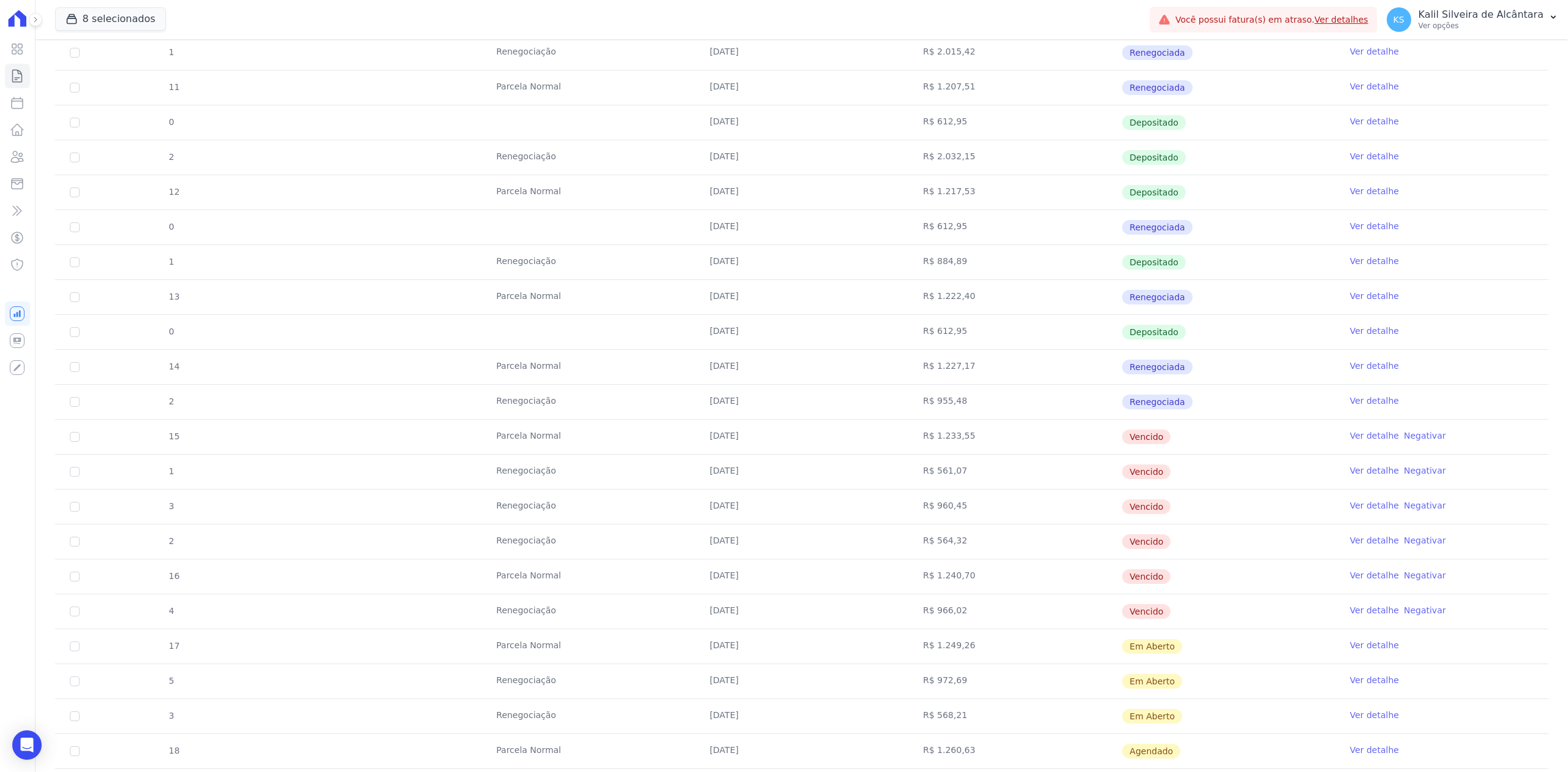
scroll to position [898, 0]
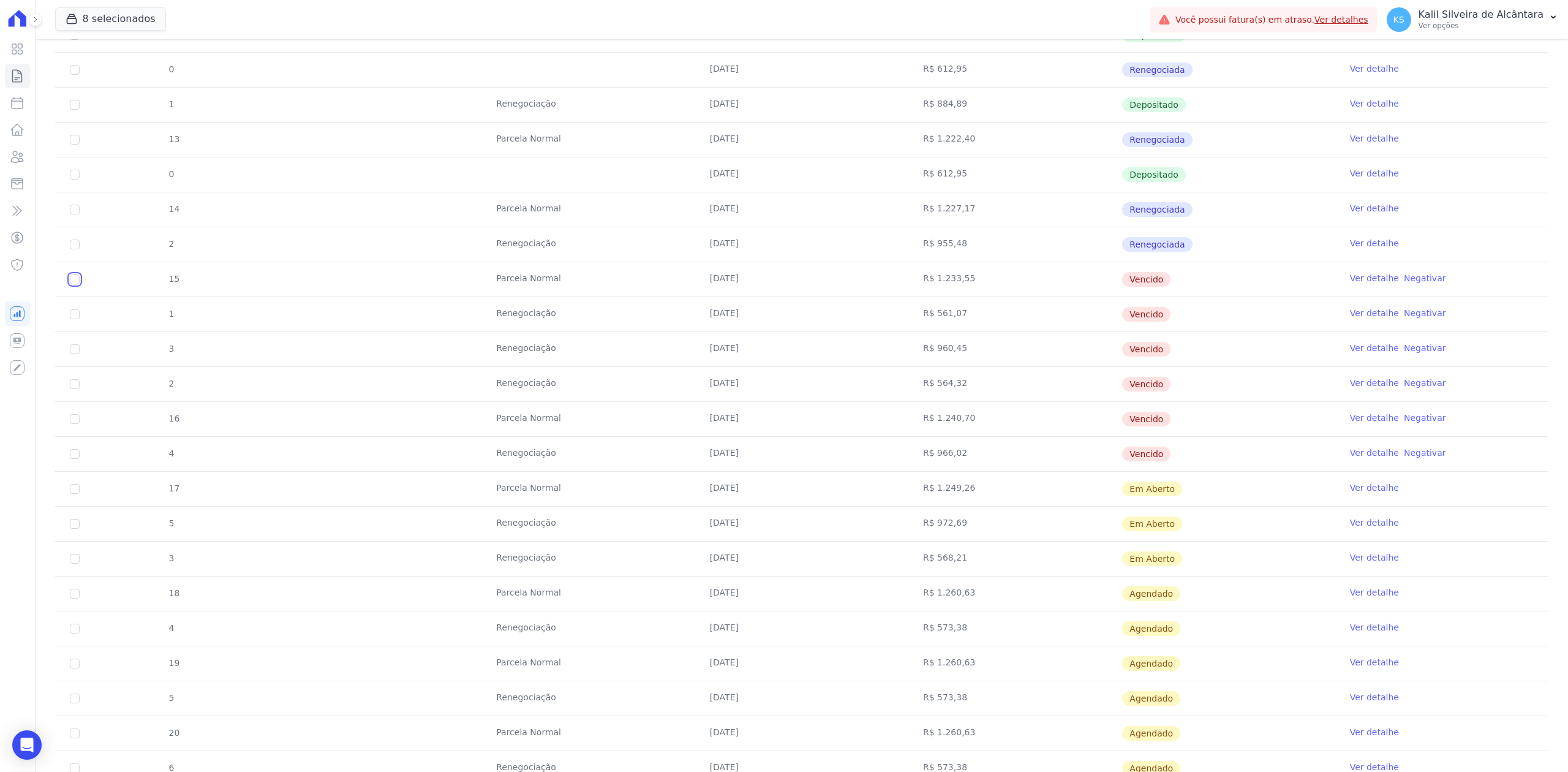
click at [75, 281] on input "checkbox" at bounding box center [74, 279] width 10 height 10
checkbox input "true"
click at [76, 284] on input "checkbox" at bounding box center [74, 279] width 10 height 10
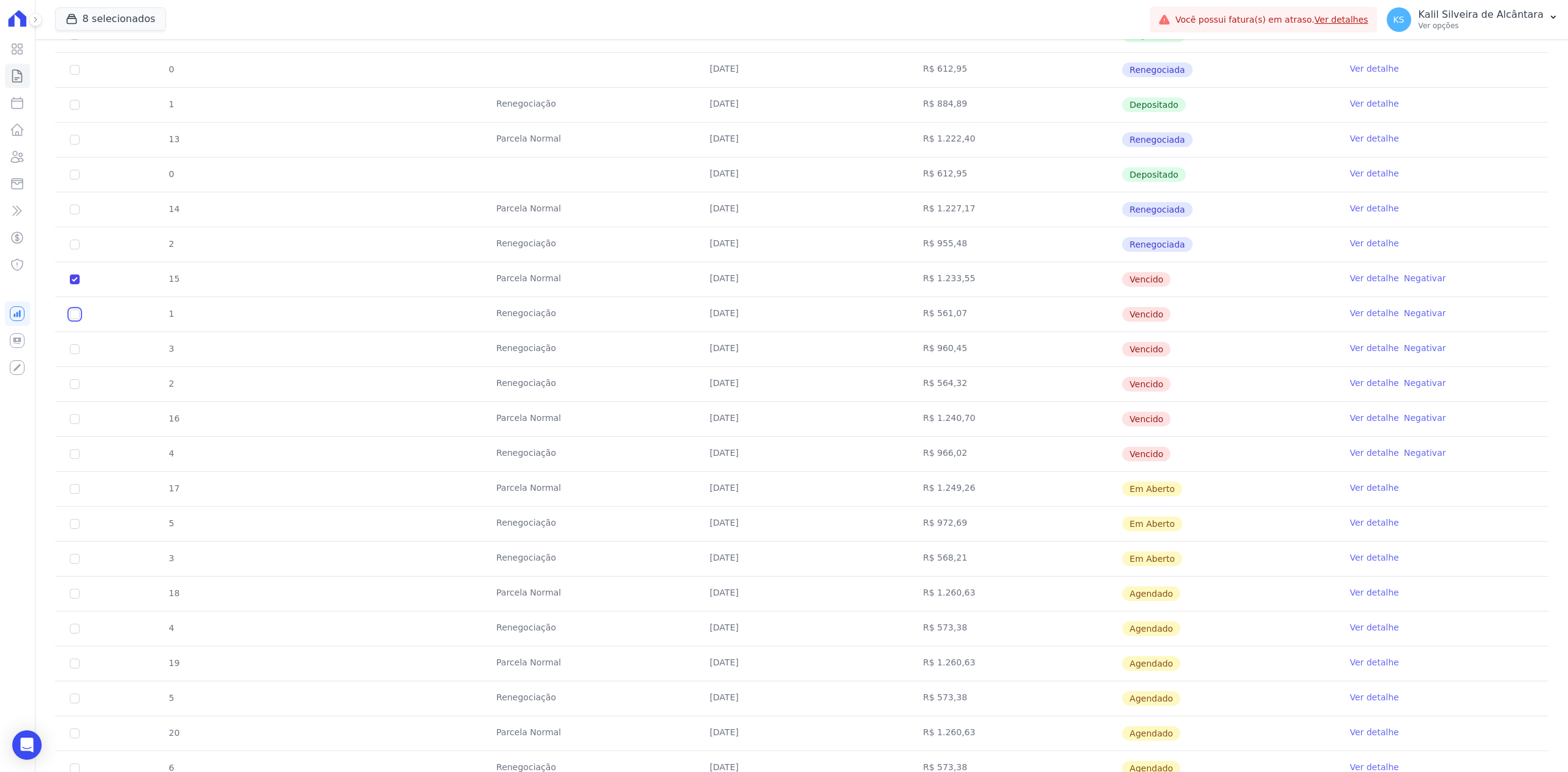
checkbox input "true"
click at [76, 284] on input "checkbox" at bounding box center [74, 279] width 10 height 10
checkbox input "true"
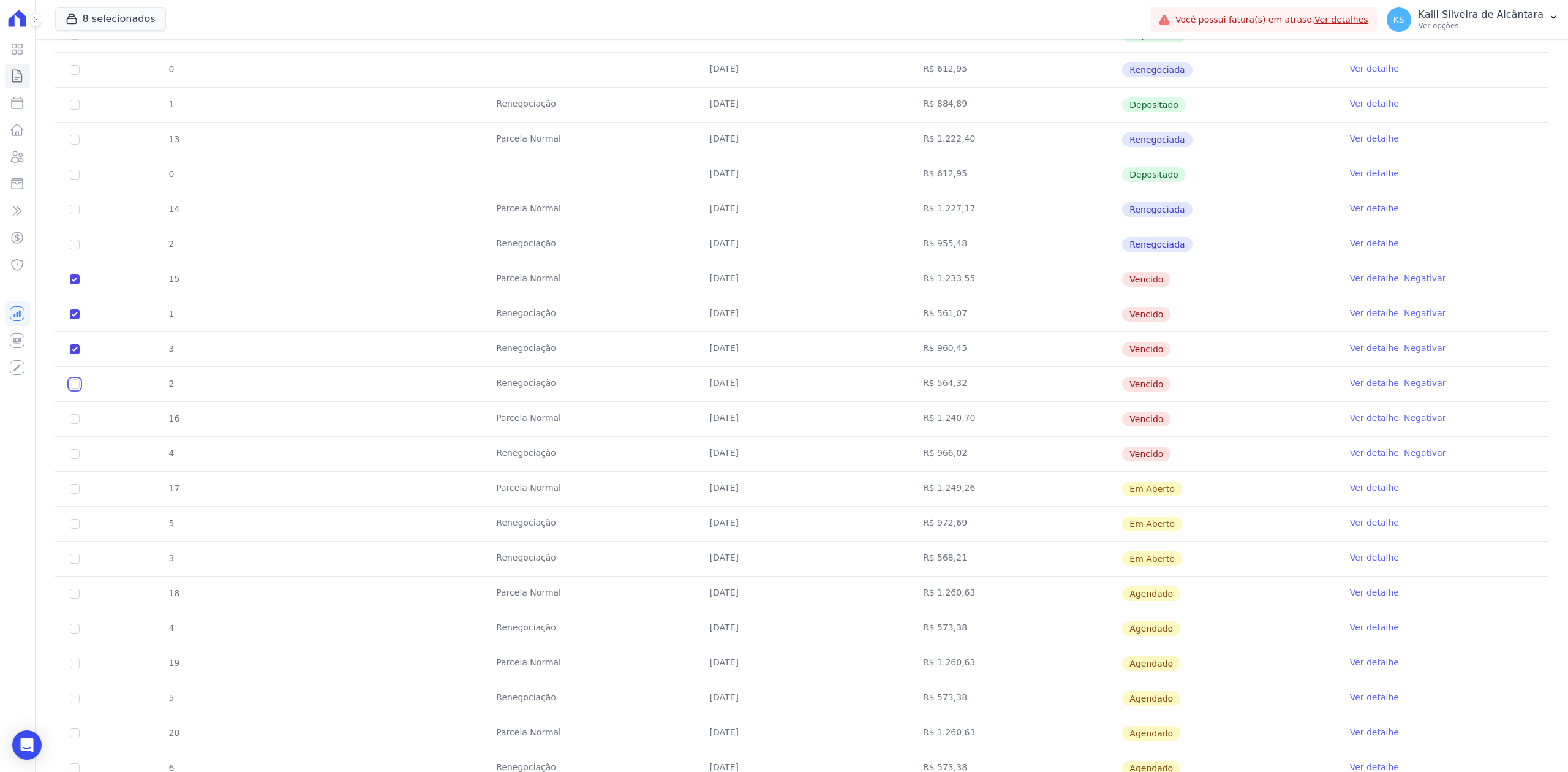
click at [74, 284] on input "checkbox" at bounding box center [74, 279] width 10 height 10
checkbox input "true"
click at [72, 284] on input "checkbox" at bounding box center [74, 279] width 10 height 10
checkbox input "true"
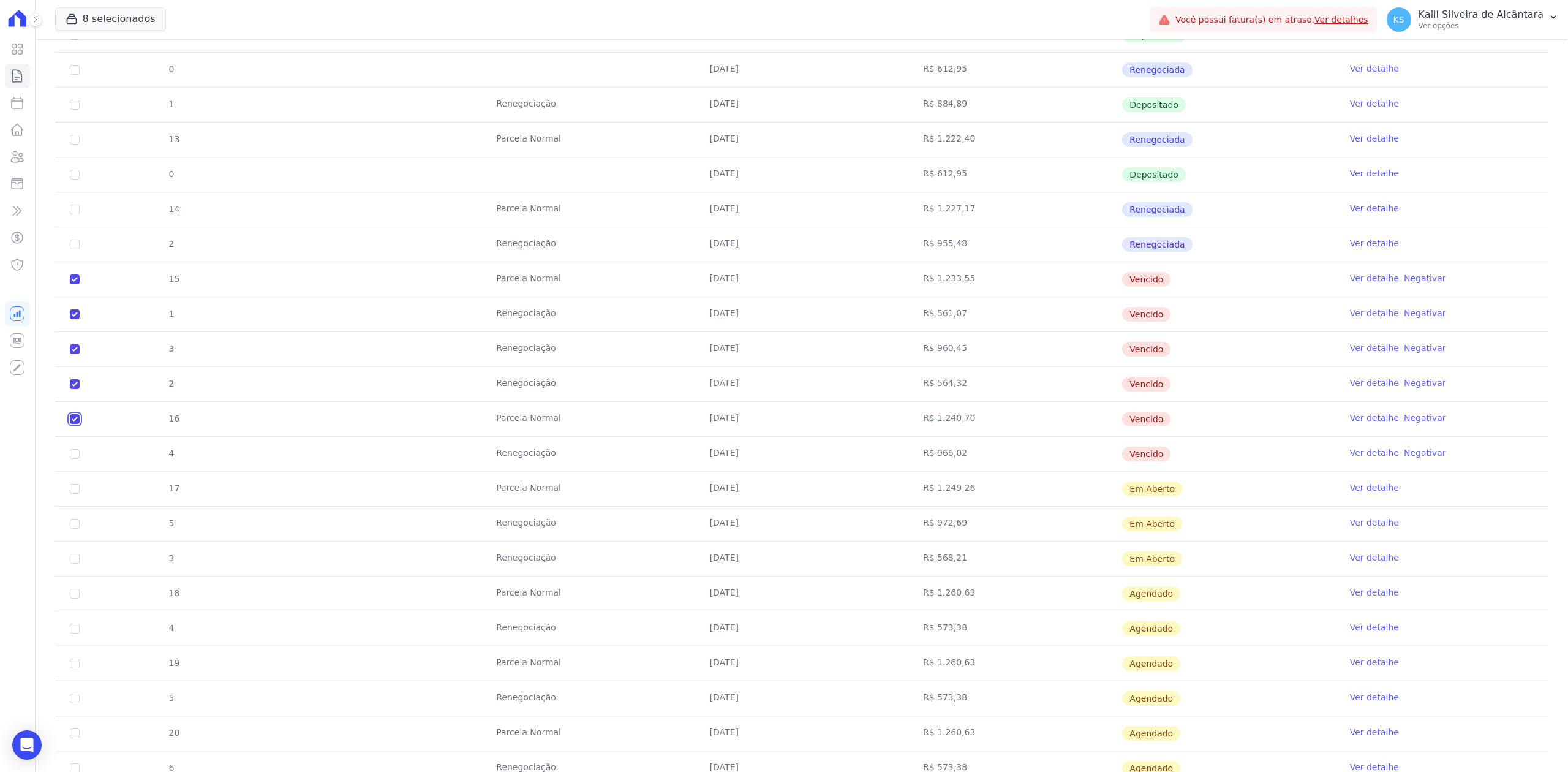
checkbox input "true"
click at [71, 284] on input "checkbox" at bounding box center [74, 279] width 10 height 10
checkbox input "true"
drag, startPoint x: 1201, startPoint y: 458, endPoint x: 79, endPoint y: 287, distance: 1135.0
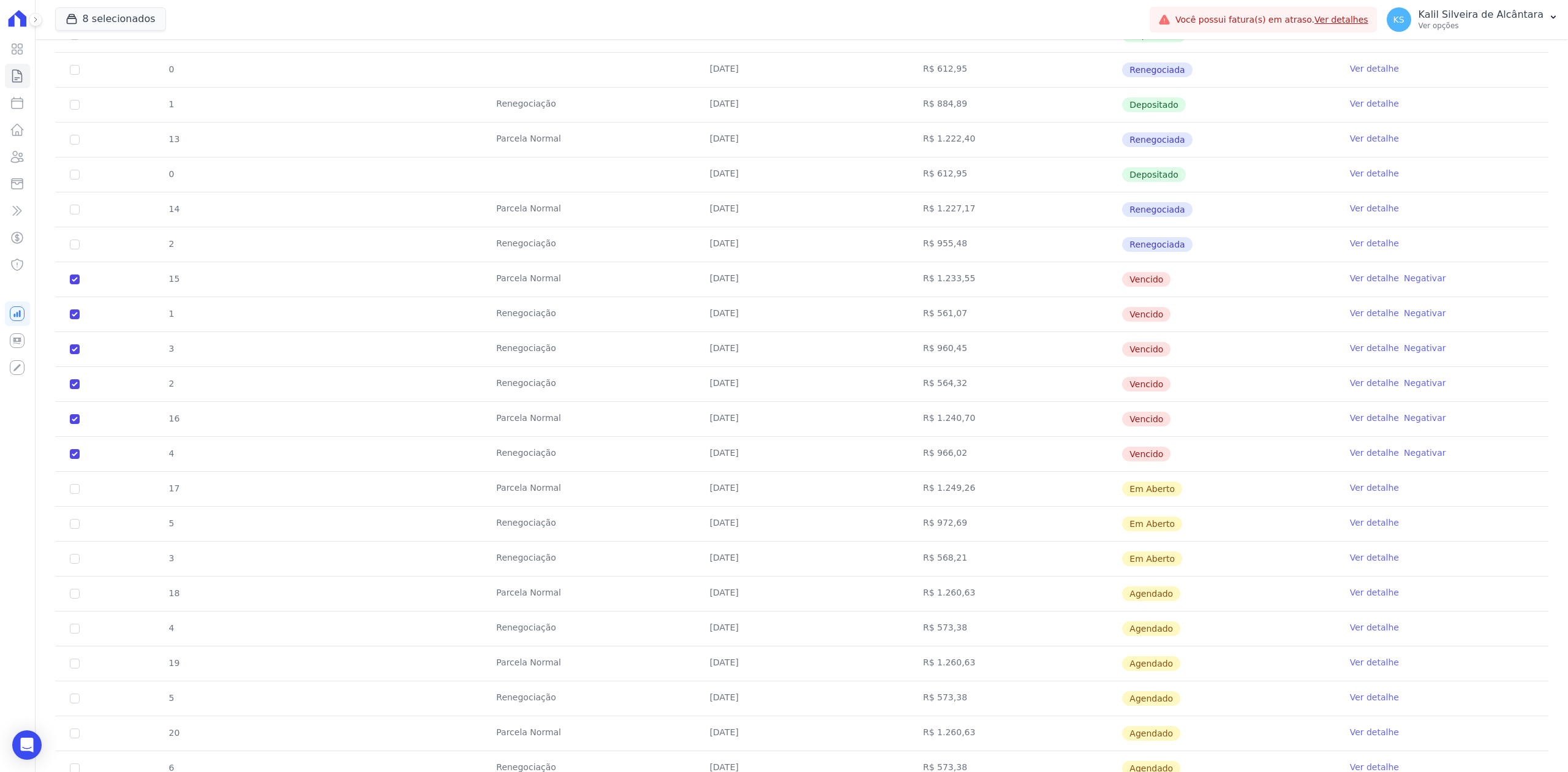
click at [79, 287] on tbody "0 [DATE] R$ 612,95 Depositado Ver detalhe 10 [GEOGRAPHIC_DATA] [DATE] R$ 1.201,…" at bounding box center [802, 331] width 1493 height 1116
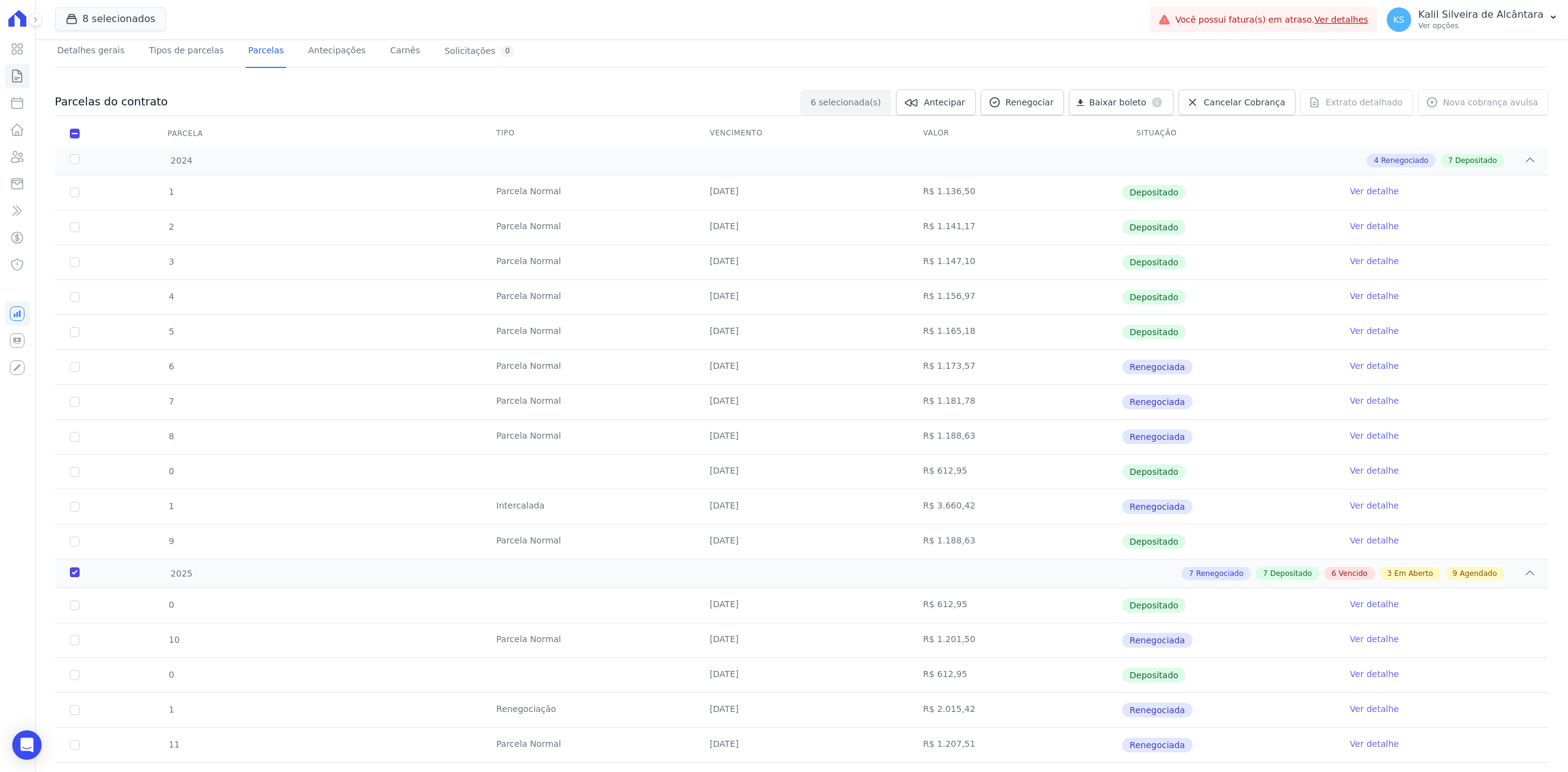
scroll to position [0, 0]
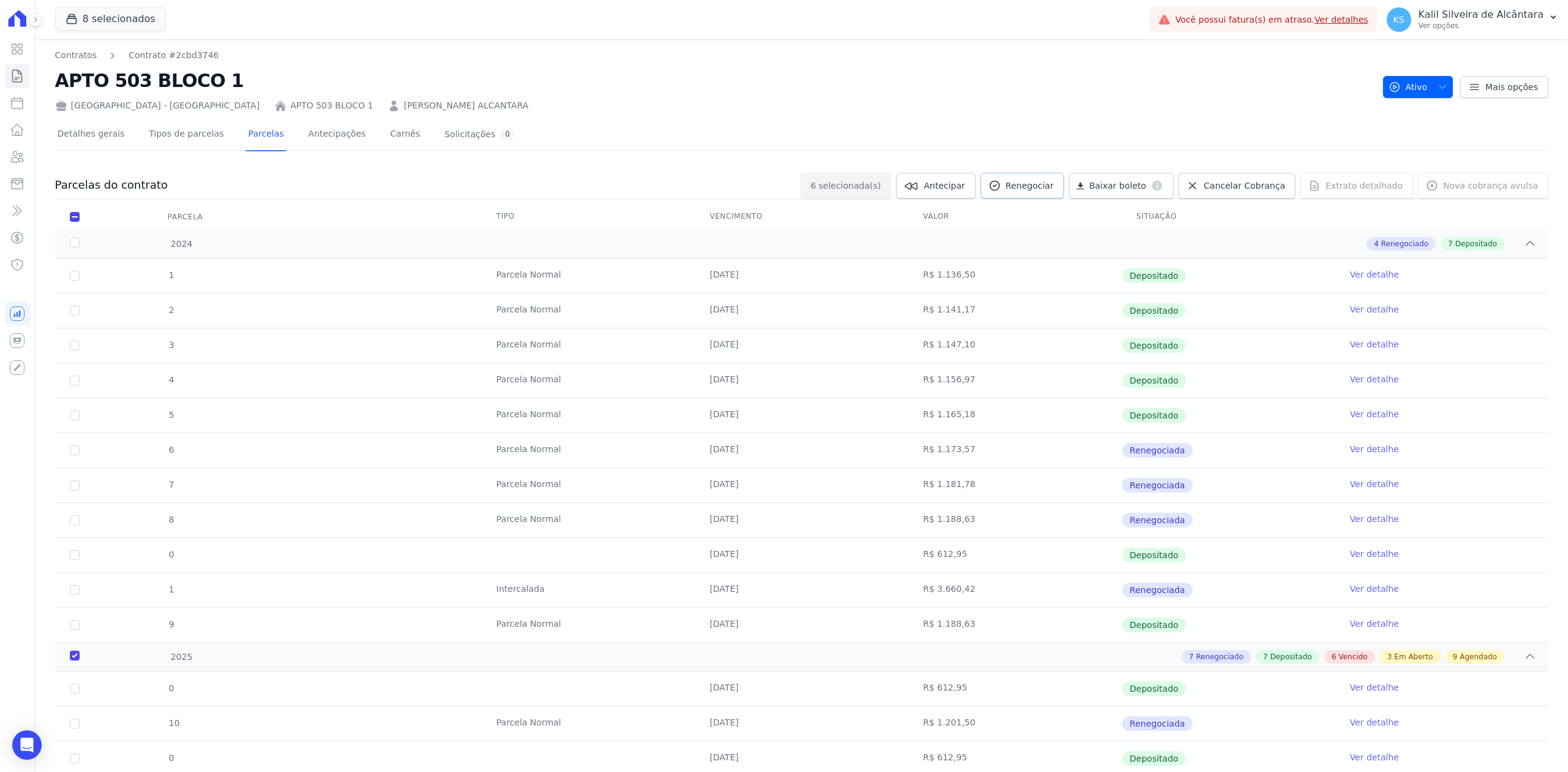
click at [1030, 189] on span "Renegociar" at bounding box center [1030, 185] width 48 height 12
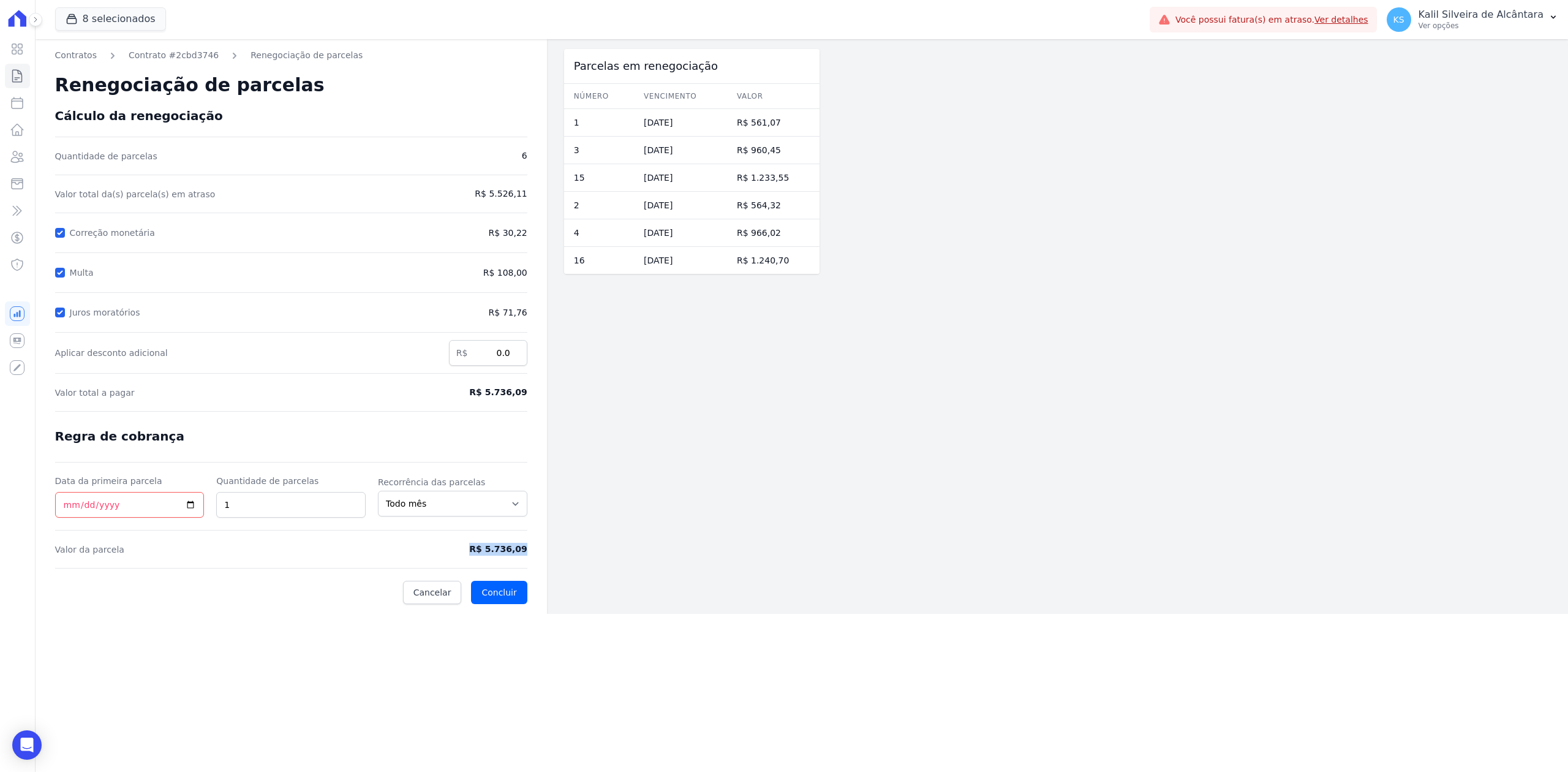
drag, startPoint x: 479, startPoint y: 550, endPoint x: 531, endPoint y: 553, distance: 52.1
click at [531, 553] on div "Contratos Contrato #2cbd3746 Renegociação de parcelas Renegociação de parcelas …" at bounding box center [291, 327] width 511 height 574
copy span "R$ 5.736,09"
click at [353, 501] on input "2" at bounding box center [290, 505] width 149 height 25
click at [353, 501] on input "3" at bounding box center [290, 505] width 149 height 25
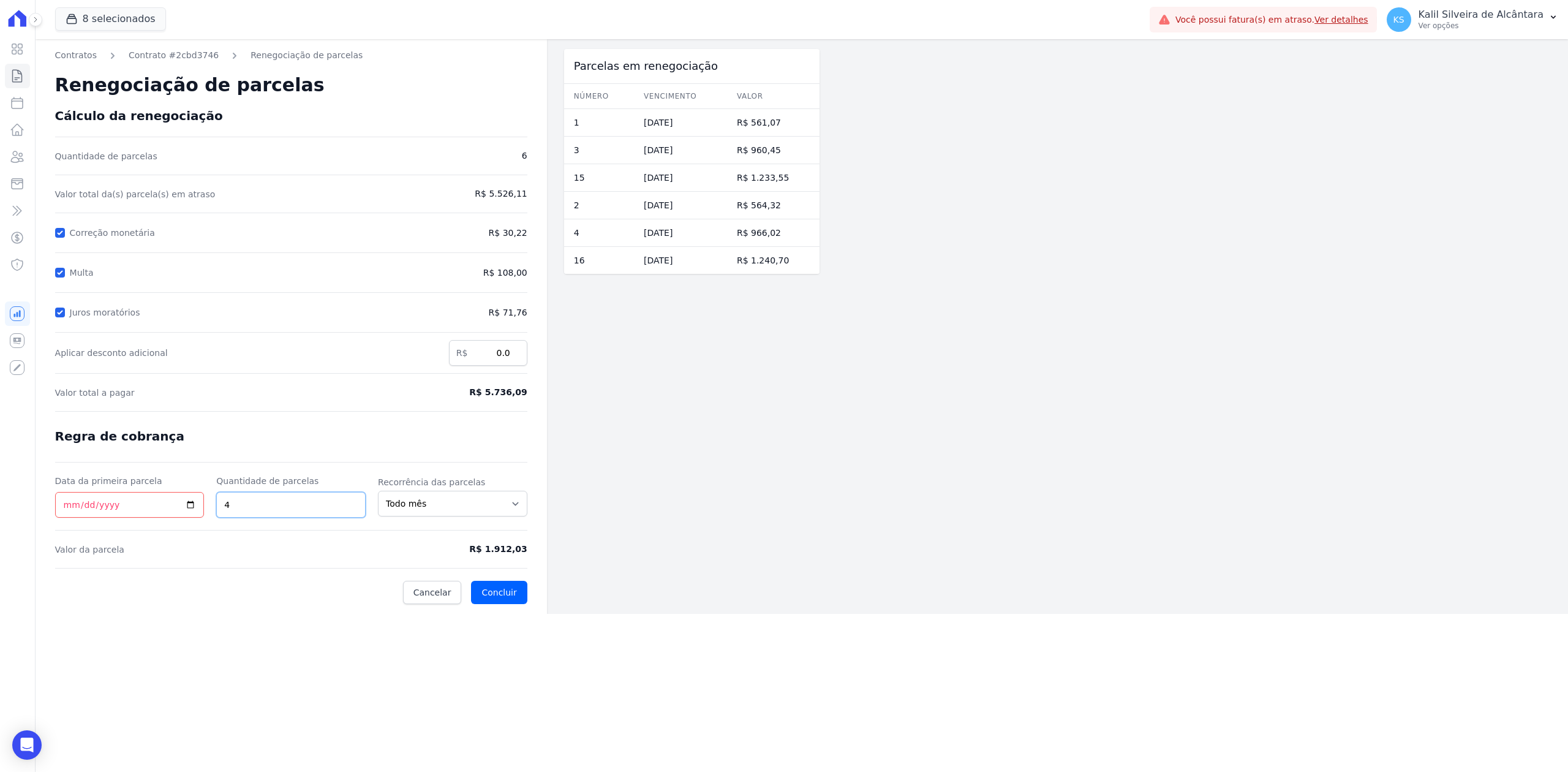
click at [353, 501] on input "4" at bounding box center [290, 505] width 149 height 25
click at [353, 501] on input "5" at bounding box center [290, 505] width 149 height 25
type input "6"
click at [353, 501] on input "6" at bounding box center [290, 505] width 149 height 25
drag, startPoint x: 478, startPoint y: 555, endPoint x: 534, endPoint y: 560, distance: 56.2
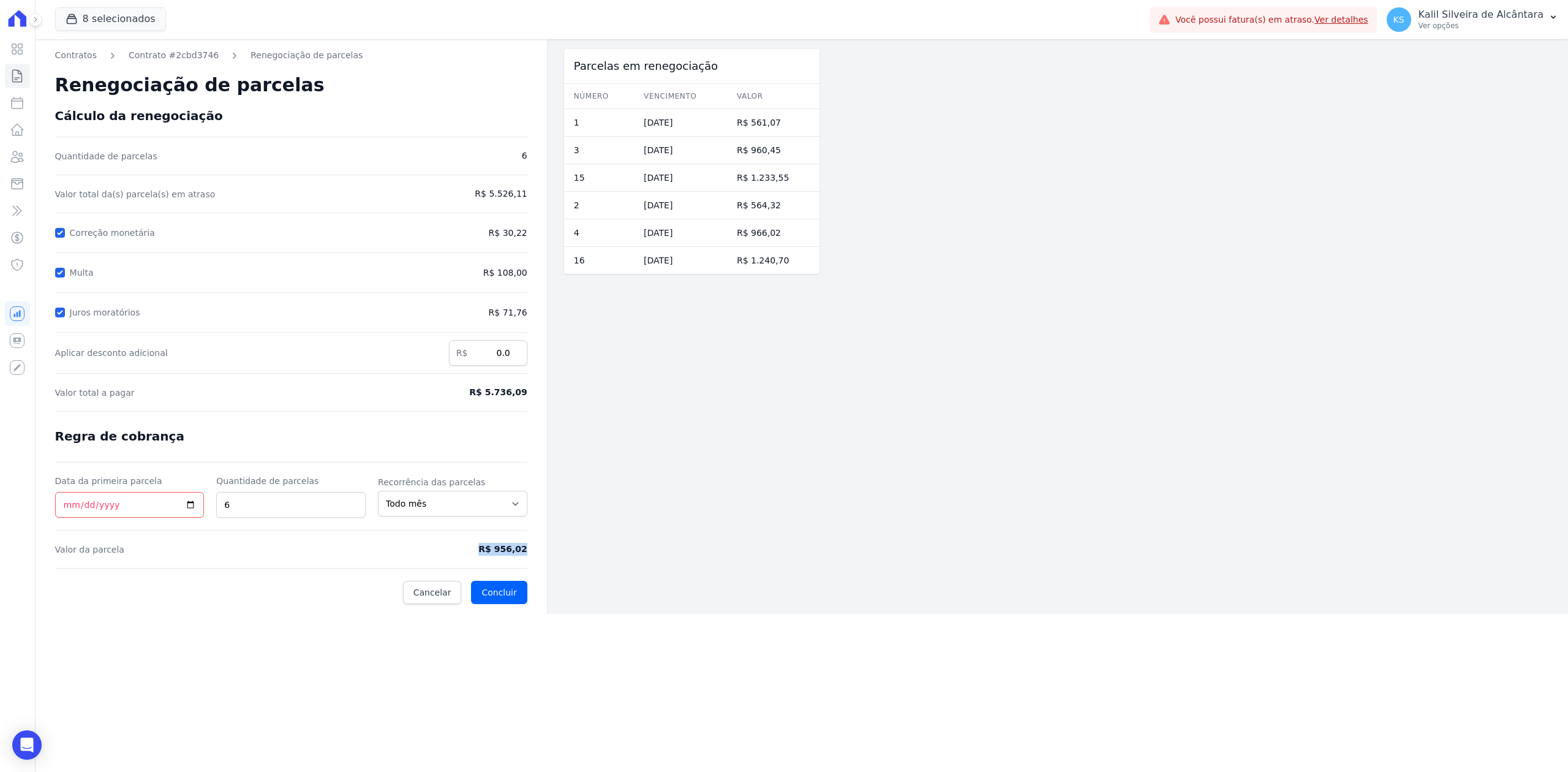
click at [534, 560] on div "Contratos Contrato #2cbd3746 Renegociação de parcelas Renegociação de parcelas …" at bounding box center [291, 327] width 511 height 574
copy form "R$ 956,02"
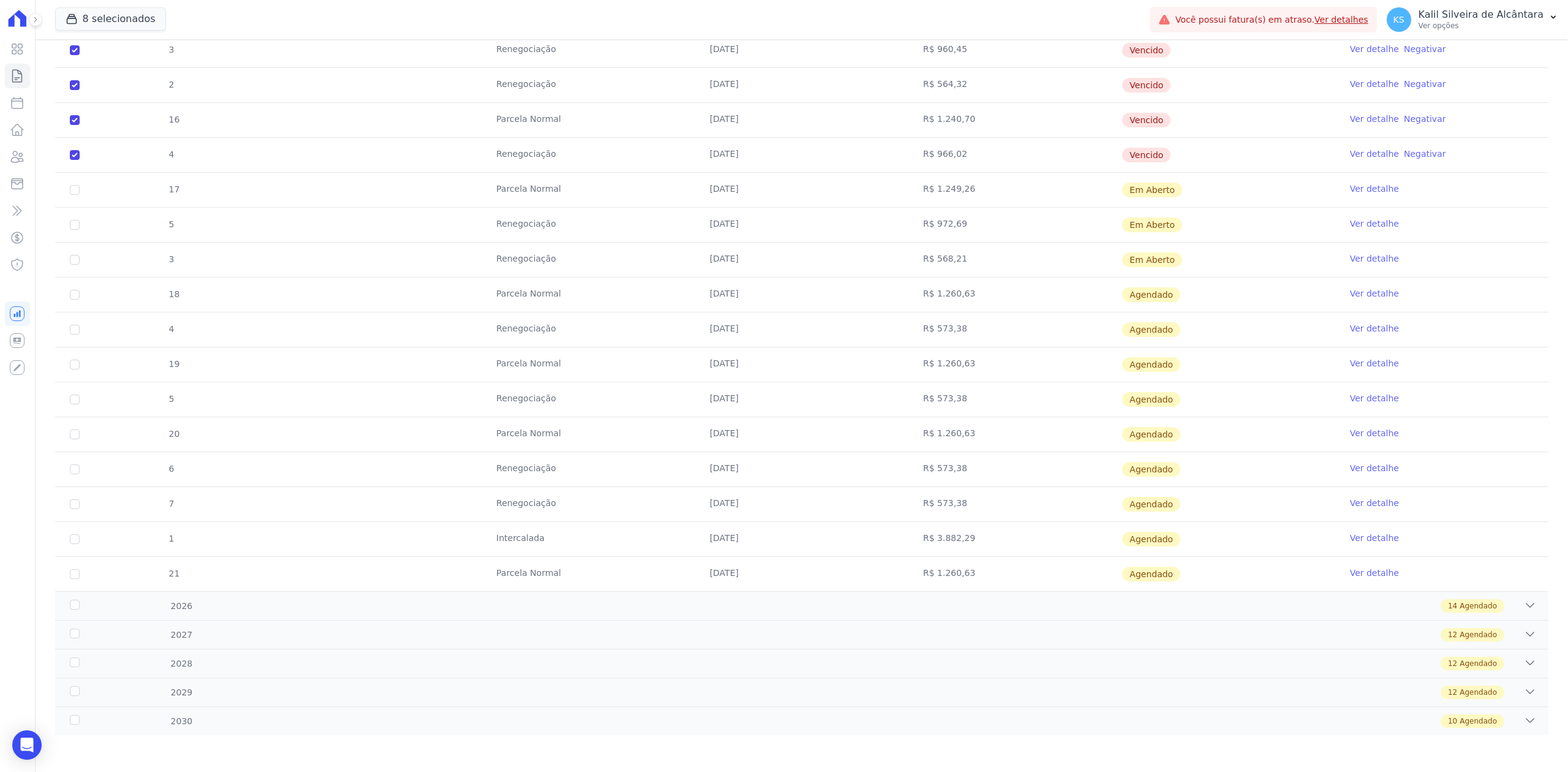
scroll to position [1207, 0]
click at [21, 150] on icon at bounding box center [17, 156] width 15 height 15
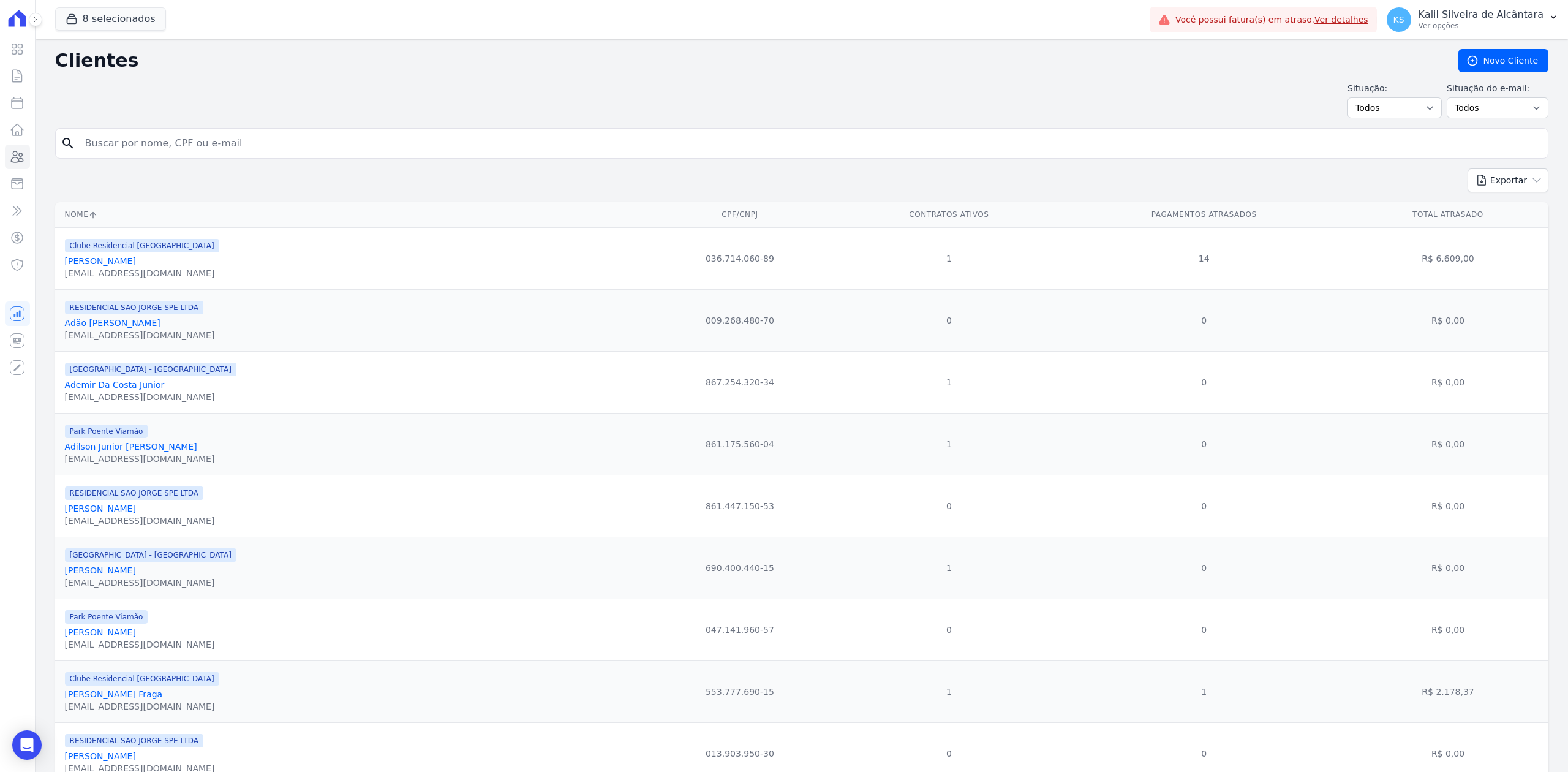
click at [356, 140] on input "search" at bounding box center [810, 143] width 1465 height 25
click at [244, 140] on input "alessand" at bounding box center [810, 143] width 1465 height 25
type input "[PERSON_NAME]"
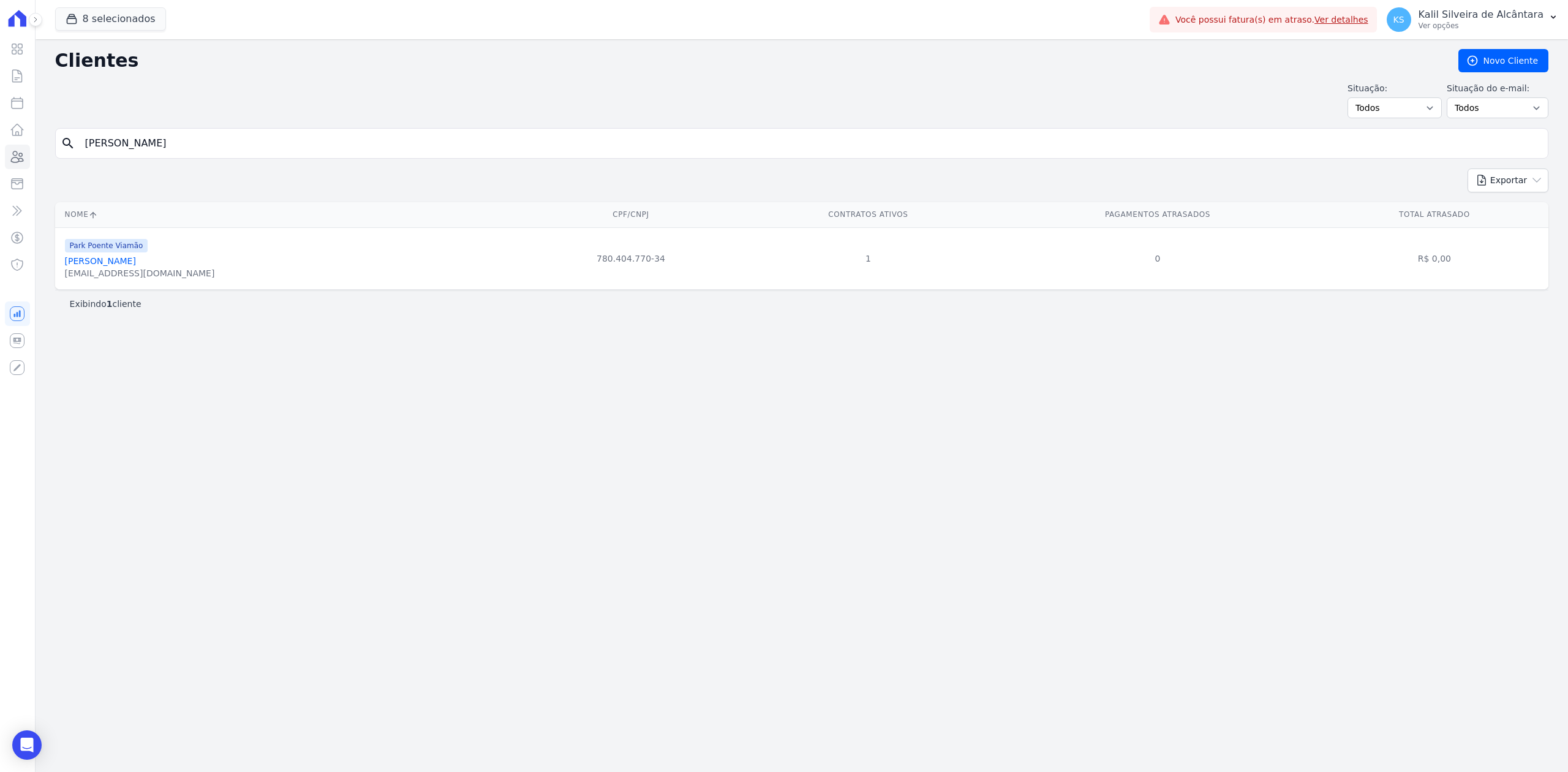
click at [136, 265] on link "[PERSON_NAME]" at bounding box center [100, 261] width 71 height 10
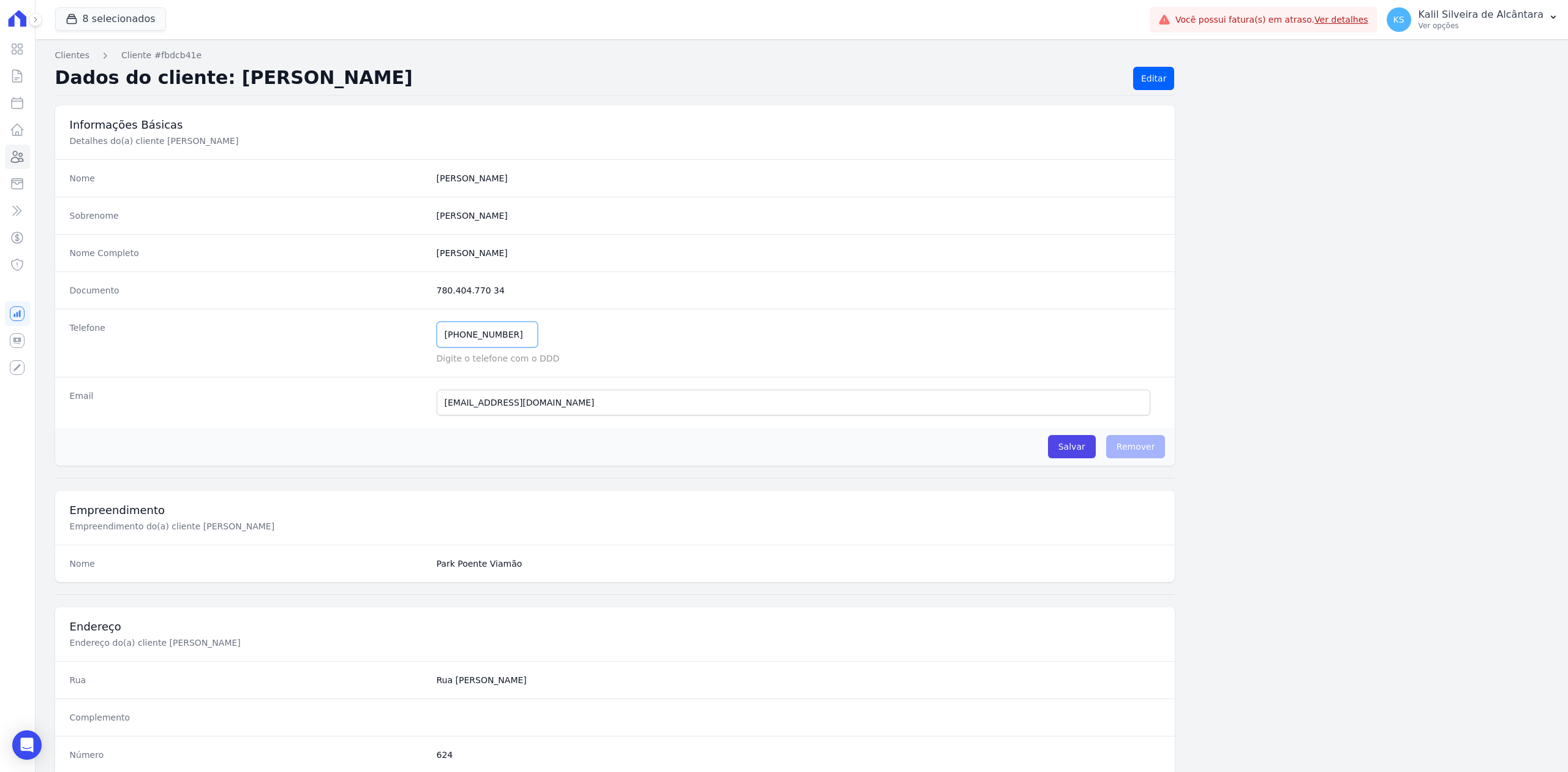
click at [488, 325] on input "[PHONE_NUMBER]" at bounding box center [487, 334] width 101 height 25
drag, startPoint x: 505, startPoint y: 329, endPoint x: 390, endPoint y: 346, distance: 116.2
click at [390, 346] on div "Telefone [PHONE_NUMBER] Mensagem de SMS ainda não enviada.. Mensagem de [PERSON…" at bounding box center [615, 342] width 1120 height 68
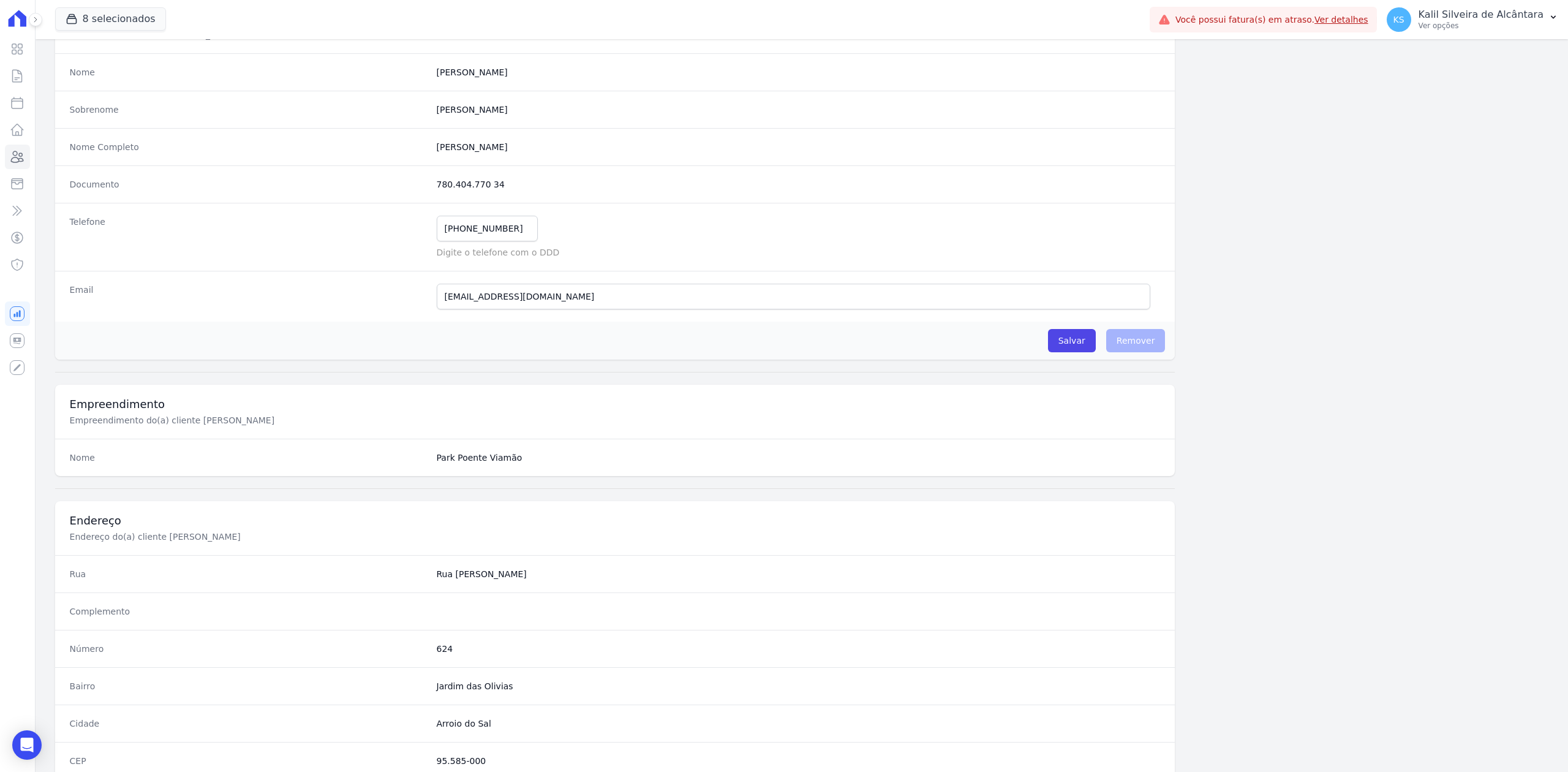
scroll to position [381, 0]
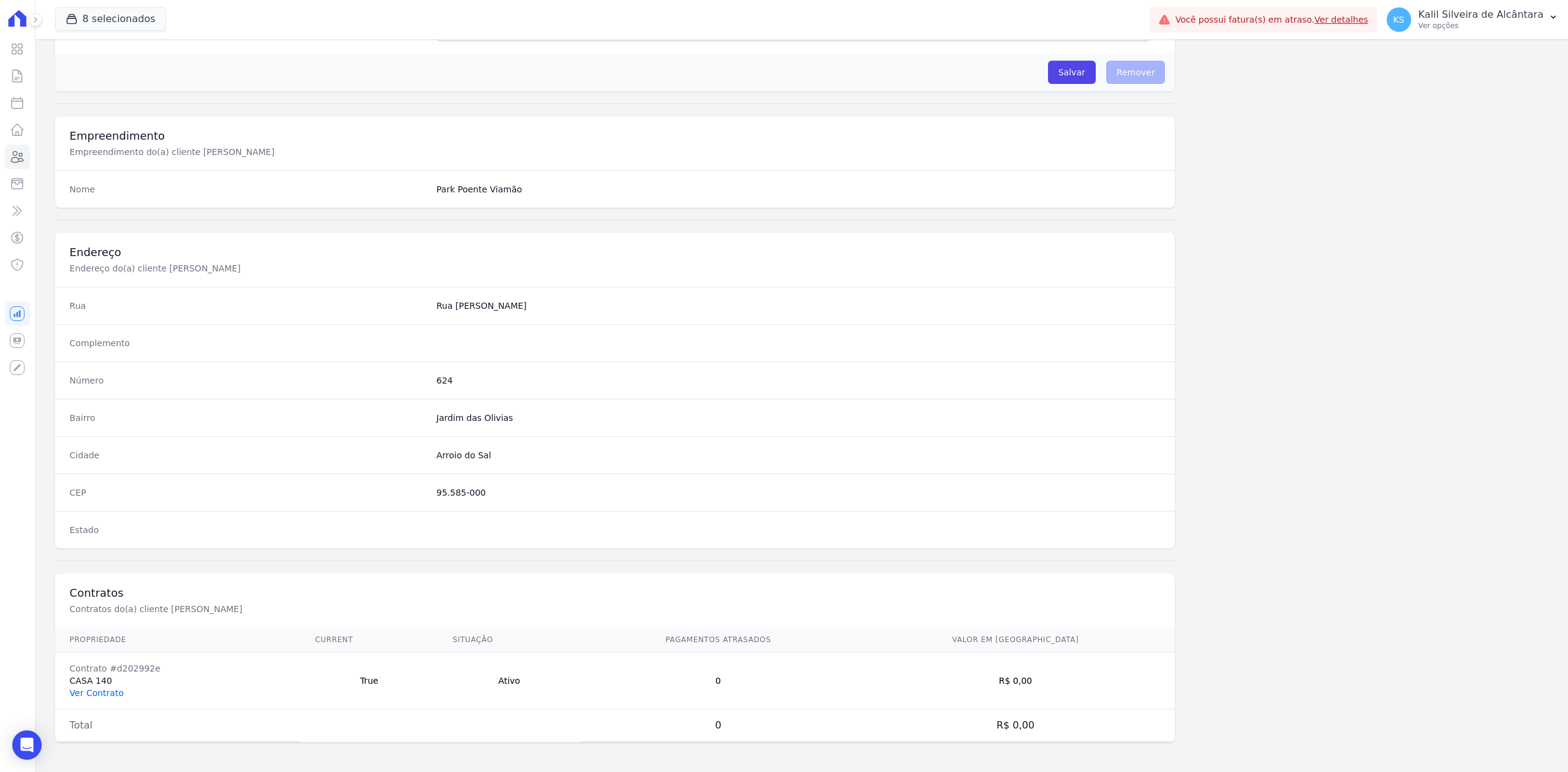
click at [74, 688] on link "Ver Contrato" at bounding box center [97, 693] width 54 height 10
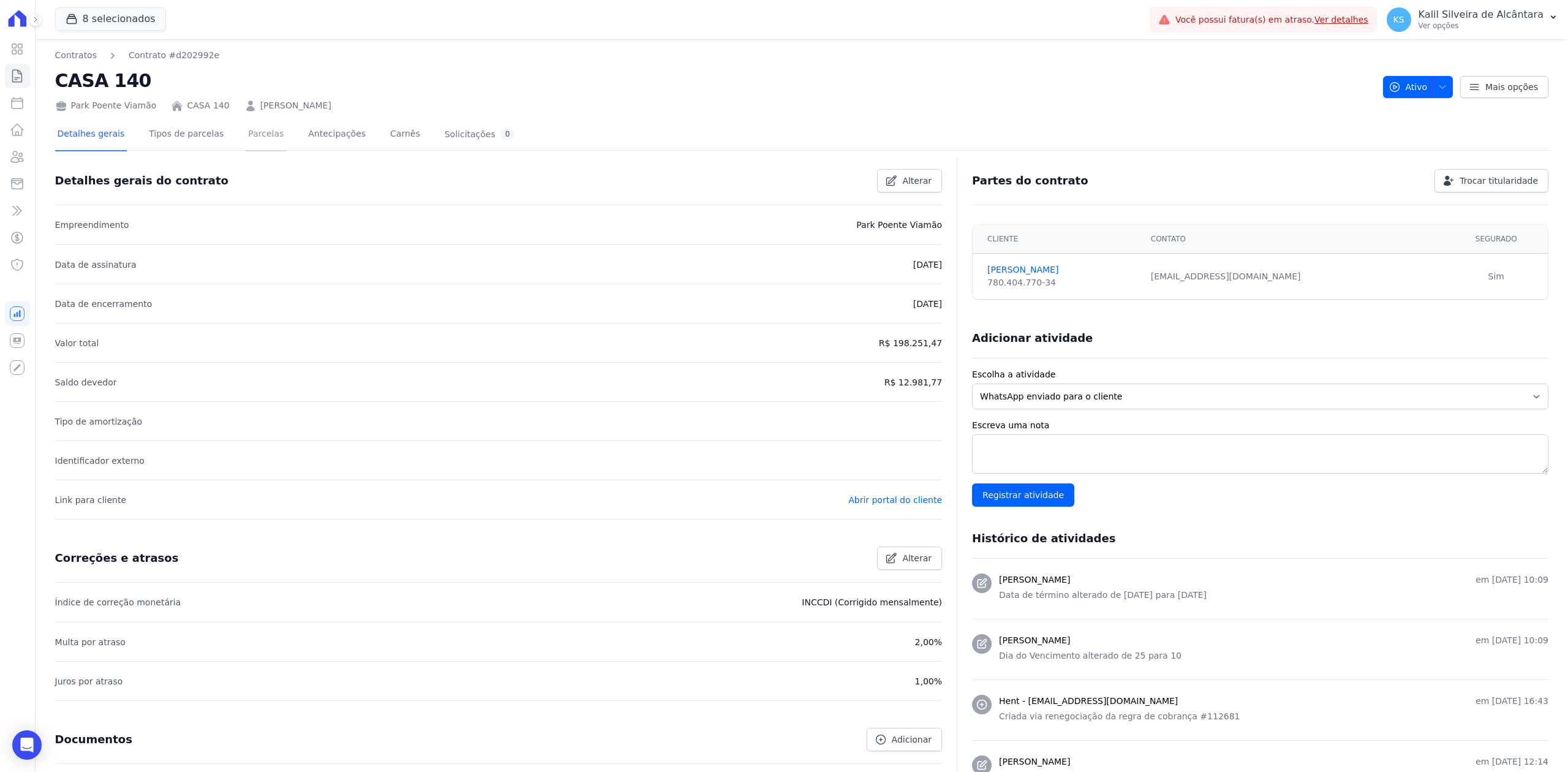
click at [246, 130] on link "Parcelas" at bounding box center [266, 135] width 41 height 32
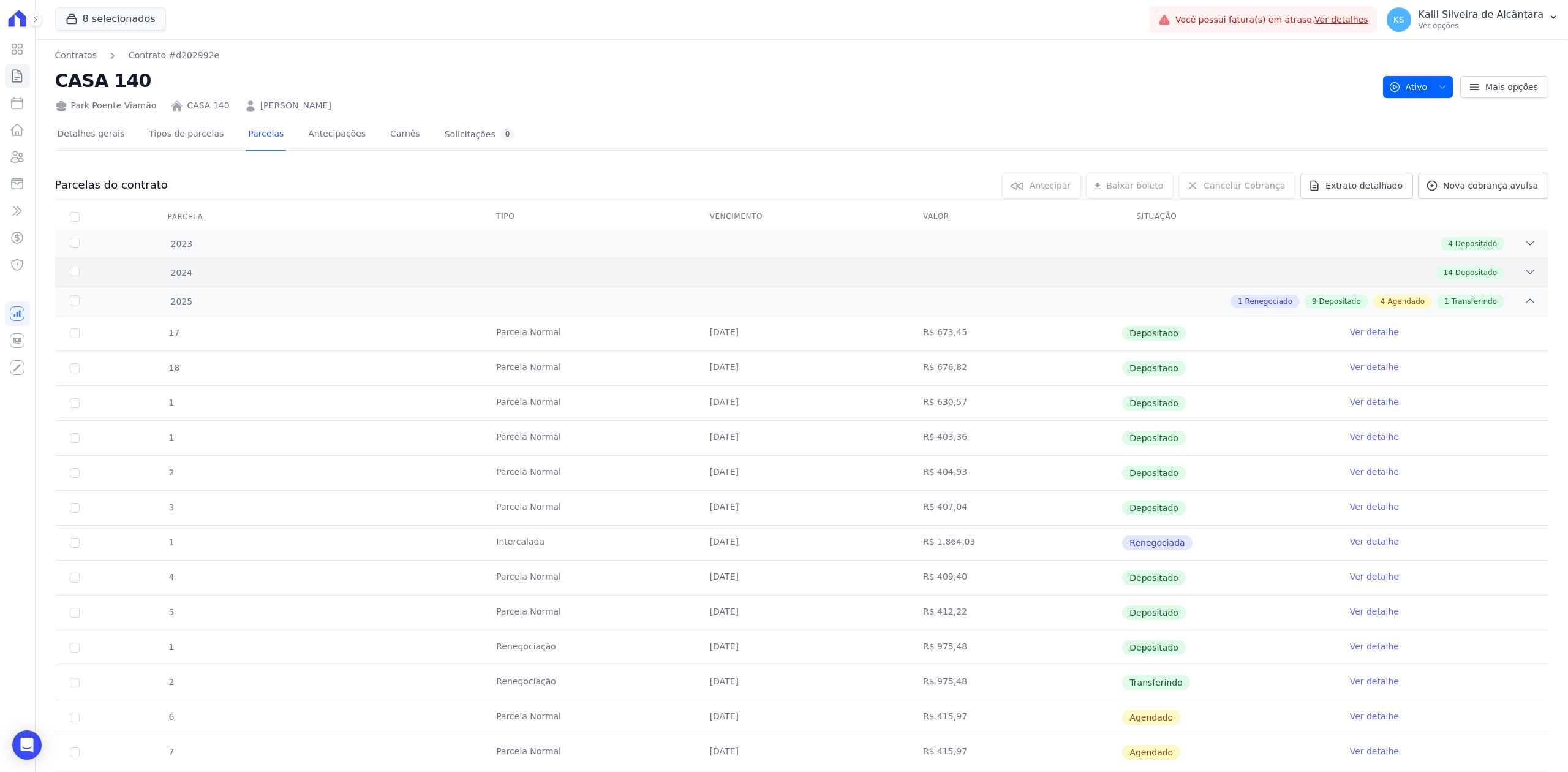
click at [1501, 277] on div "14 Depositado" at bounding box center [875, 272] width 1321 height 13
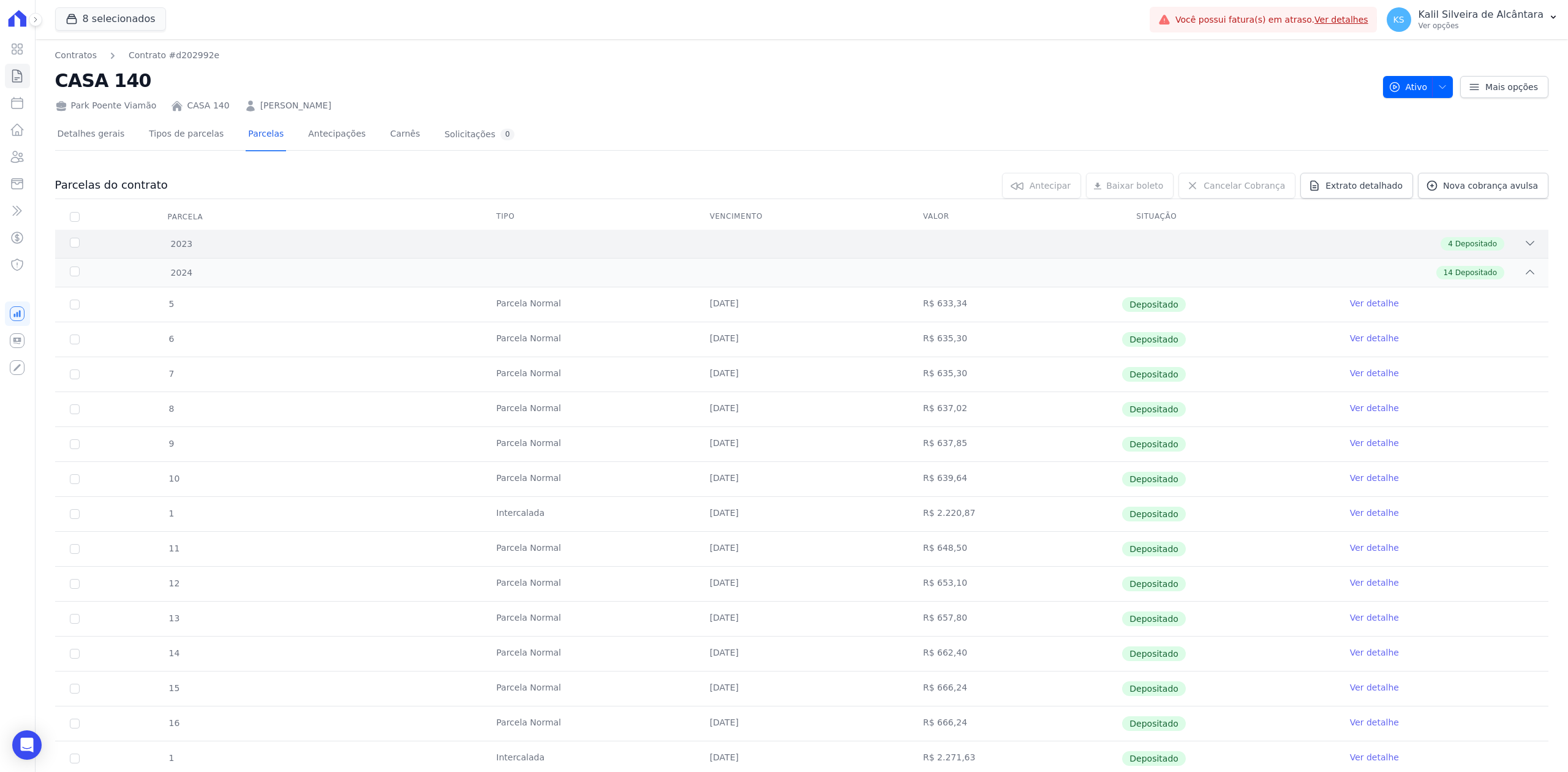
click at [1505, 238] on div "4 Depositado" at bounding box center [875, 243] width 1321 height 13
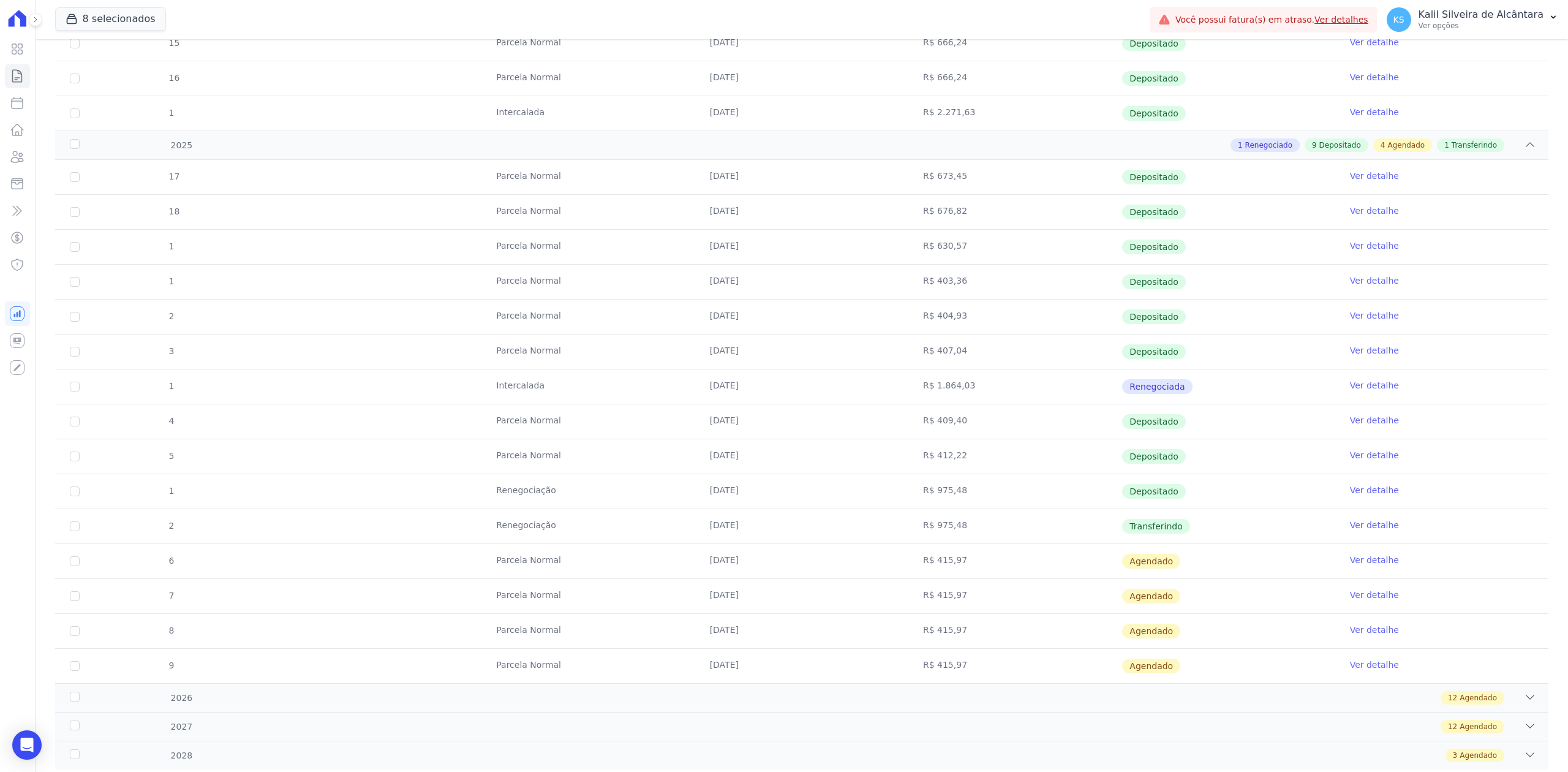
scroll to position [816, 0]
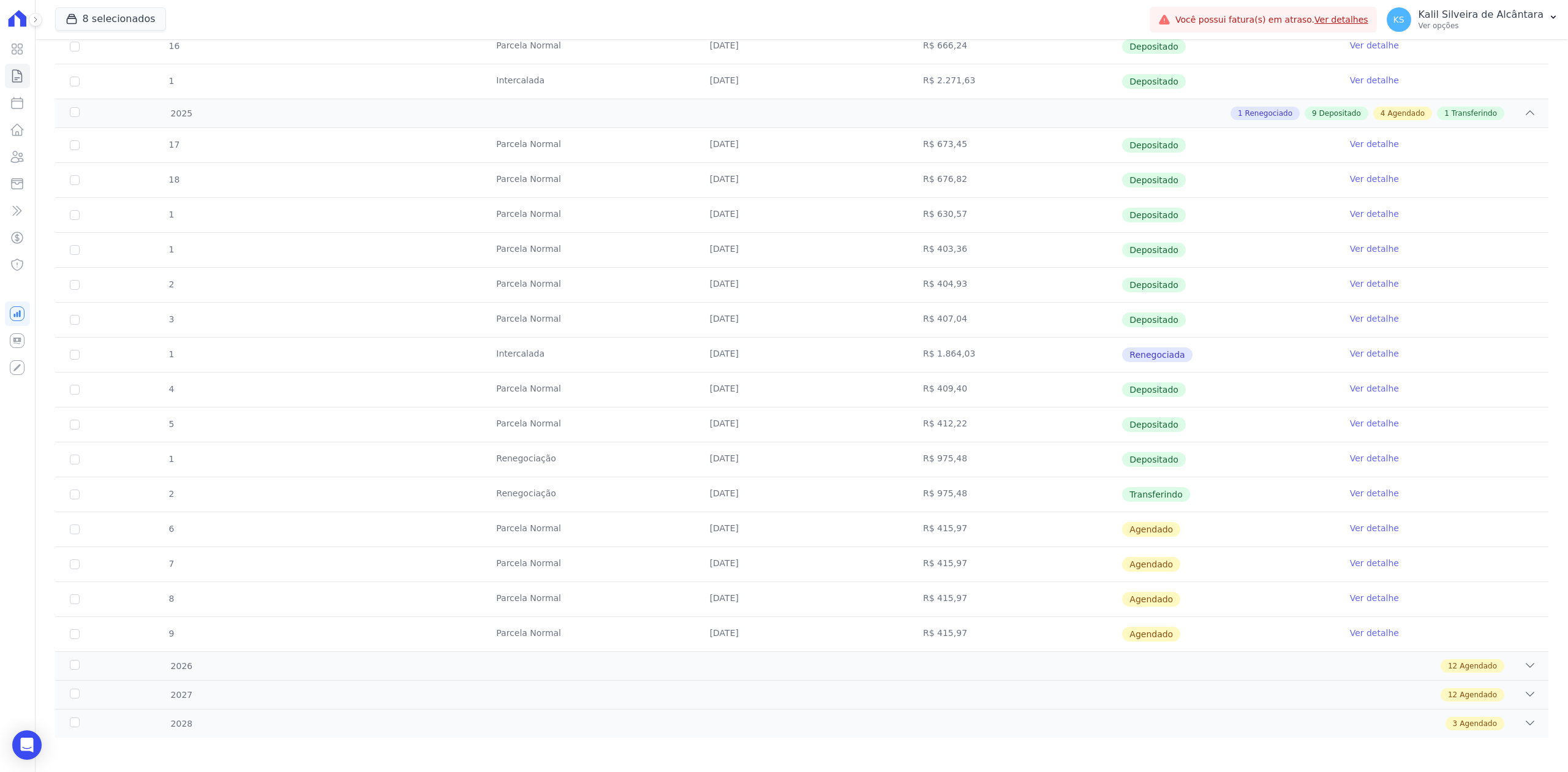
click at [1360, 290] on link "Ver detalhe" at bounding box center [1374, 283] width 49 height 12
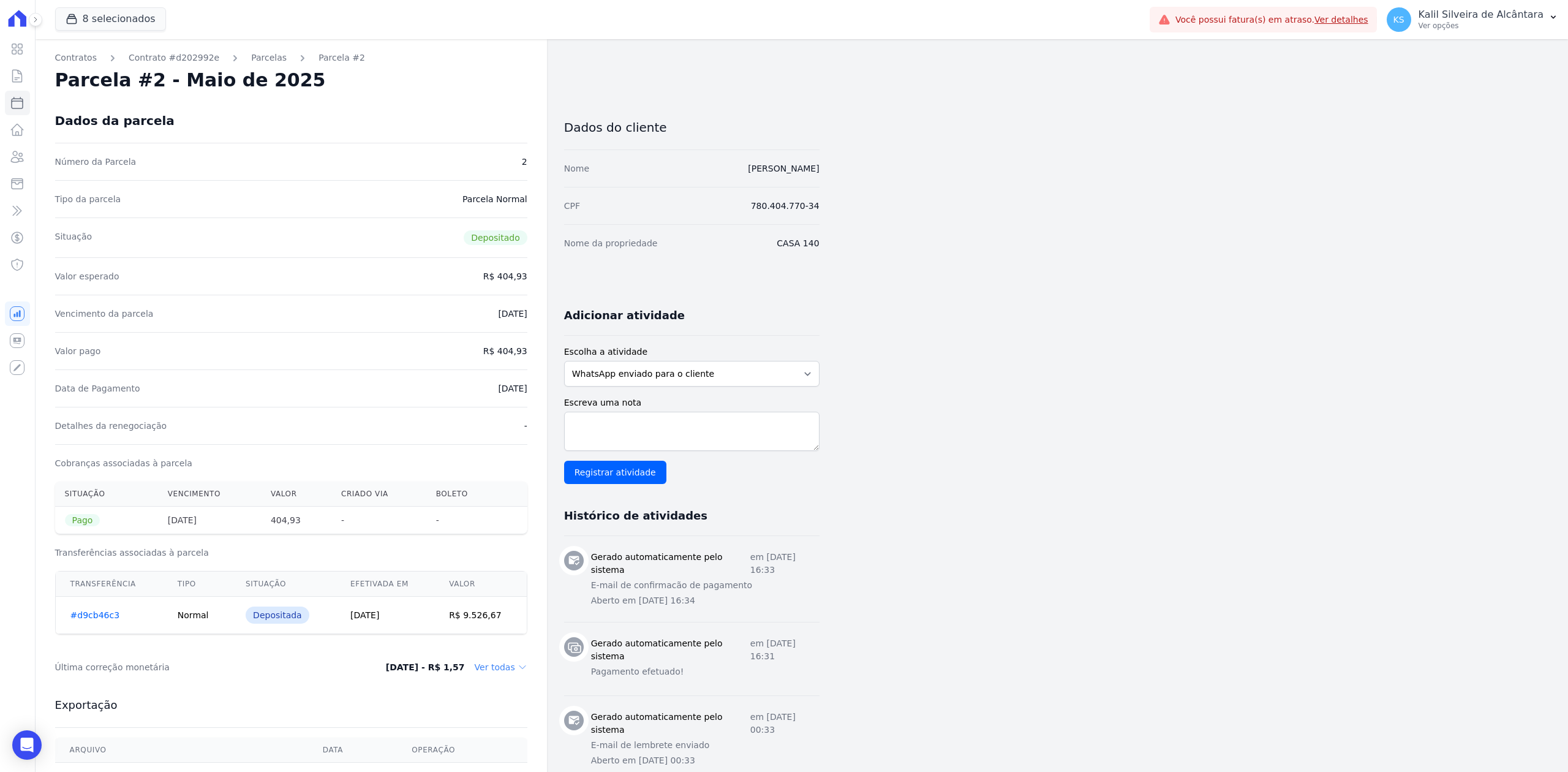
drag, startPoint x: 1358, startPoint y: 292, endPoint x: 1145, endPoint y: 200, distance: 232.0
click at [1145, 200] on div "Contratos Contrato #d202992e [GEOGRAPHIC_DATA] Parcela #2 Parcela #2 - Maio de …" at bounding box center [792, 495] width 1513 height 912
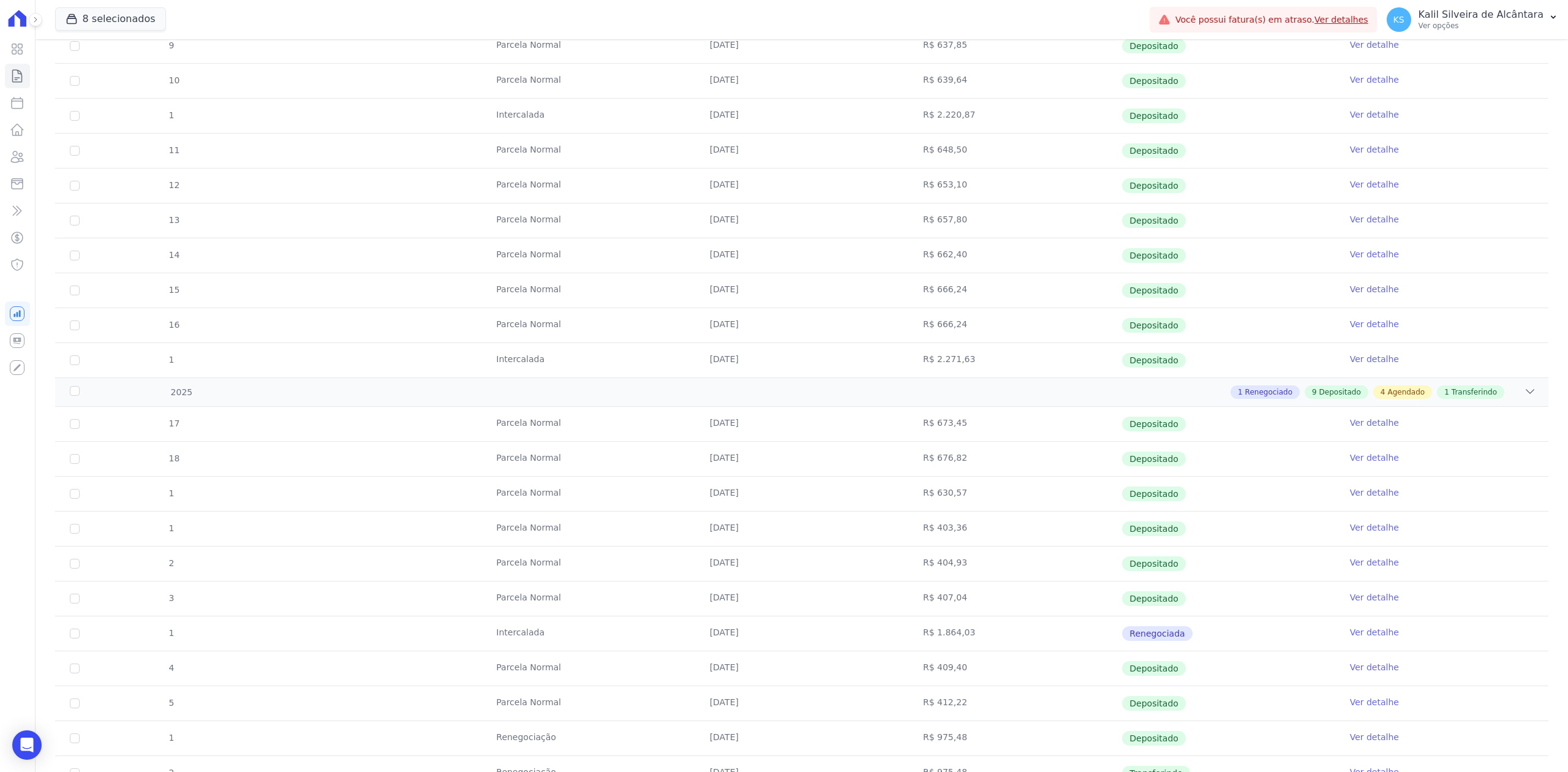
scroll to position [571, 0]
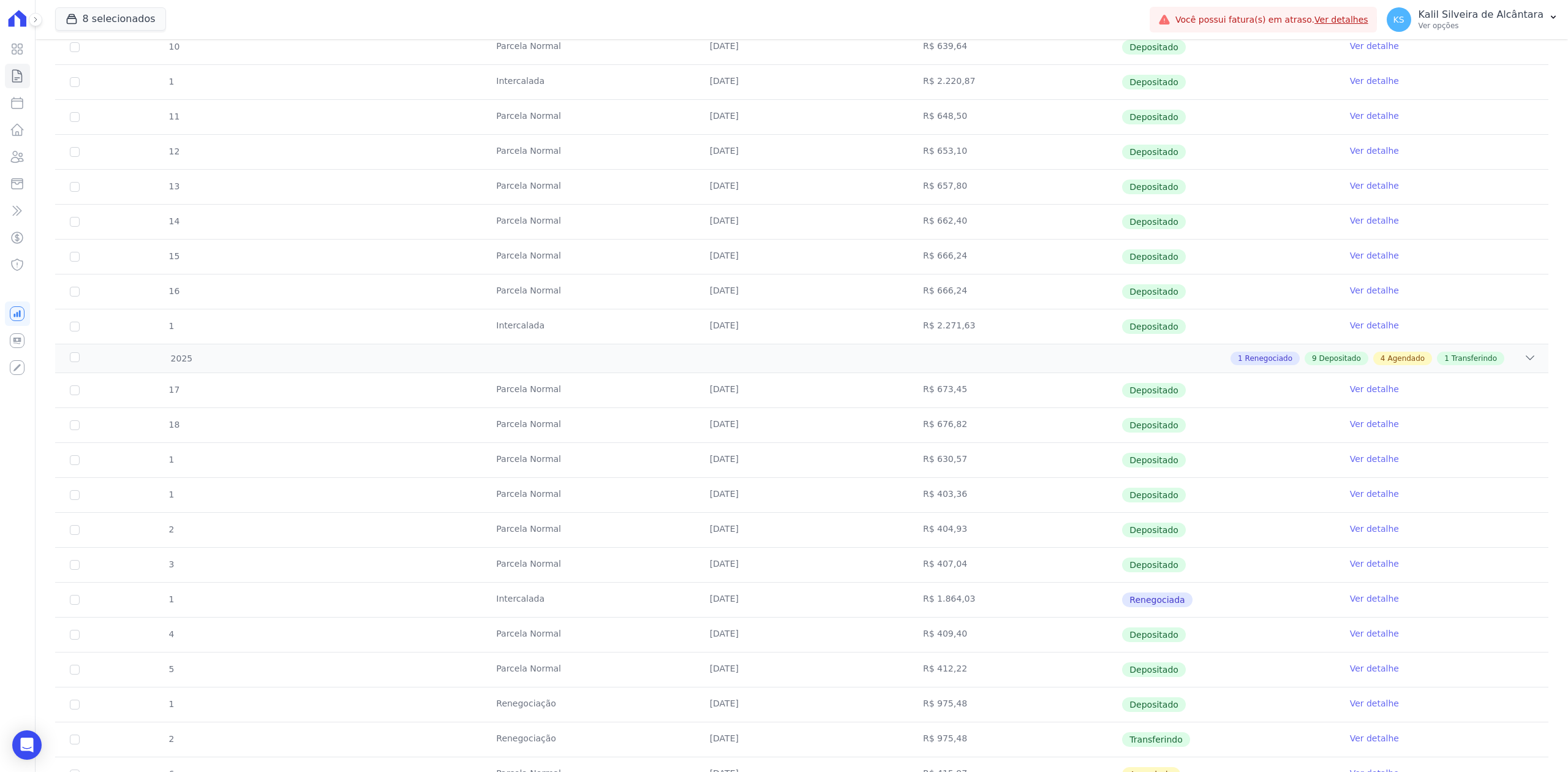
click at [1358, 422] on link "Ver detalhe" at bounding box center [1374, 423] width 49 height 12
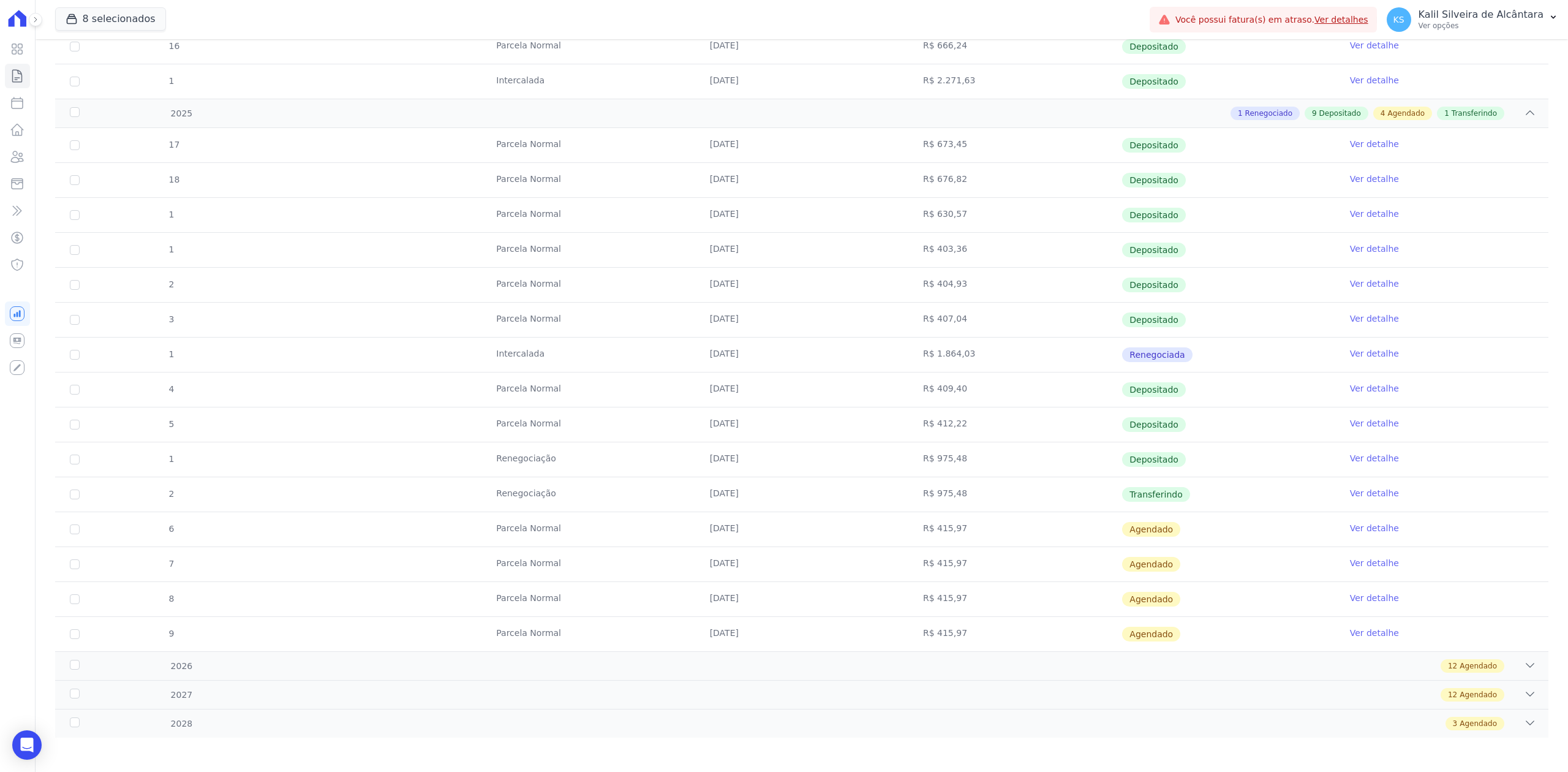
click at [1351, 360] on link "Ver detalhe" at bounding box center [1374, 353] width 49 height 12
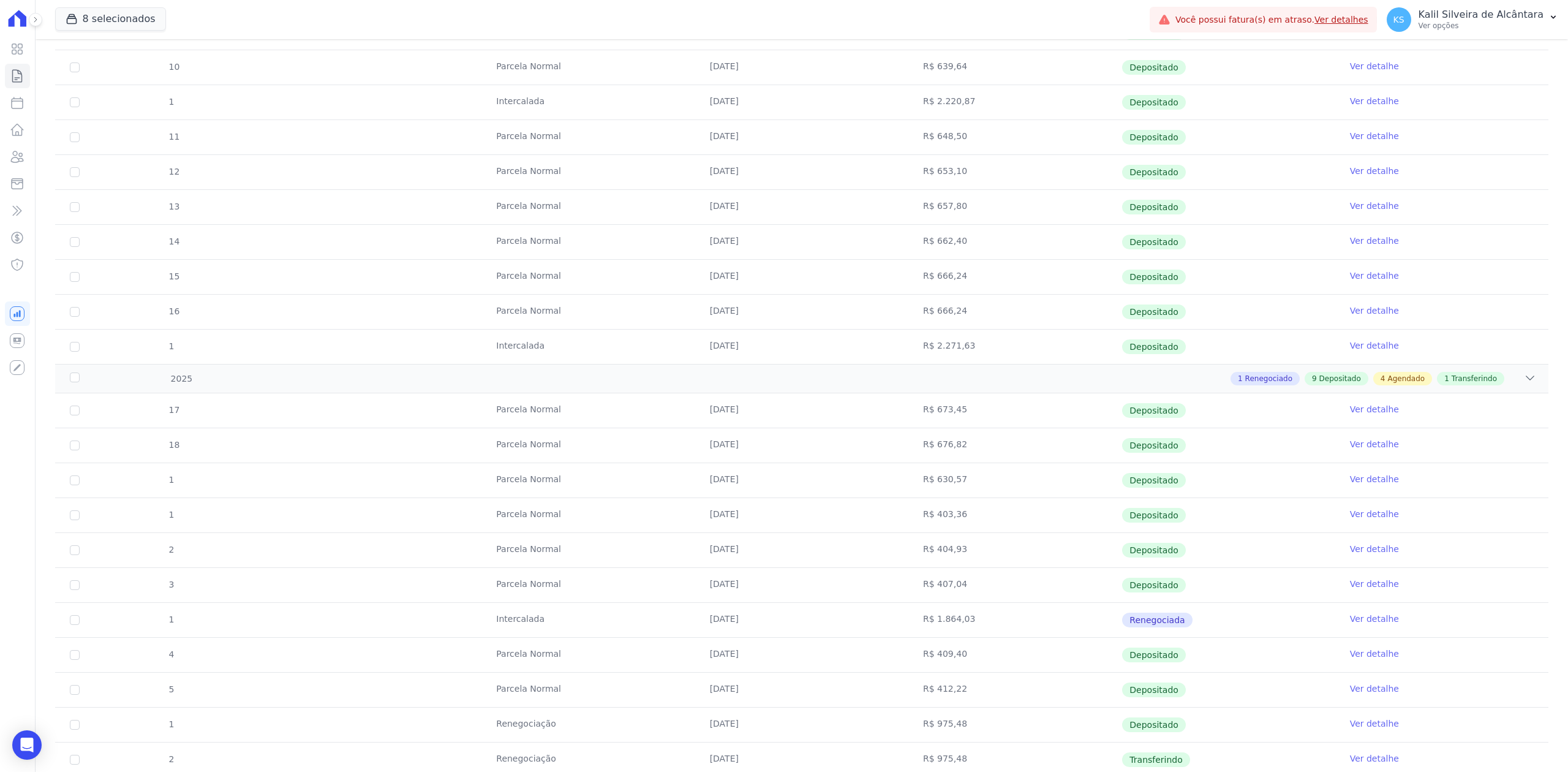
scroll to position [735, 0]
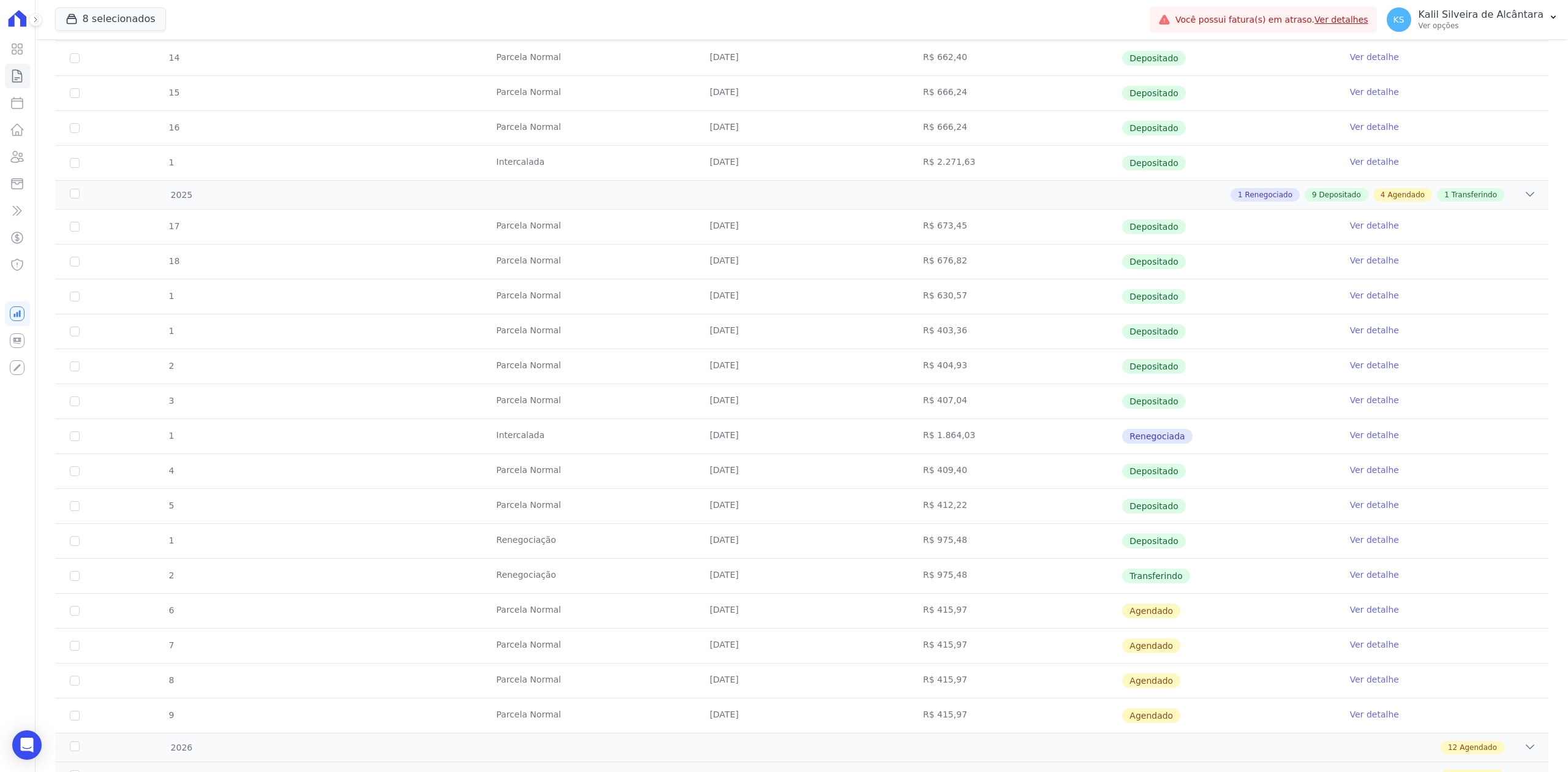
click at [1351, 476] on link "Ver detalhe" at bounding box center [1374, 470] width 49 height 12
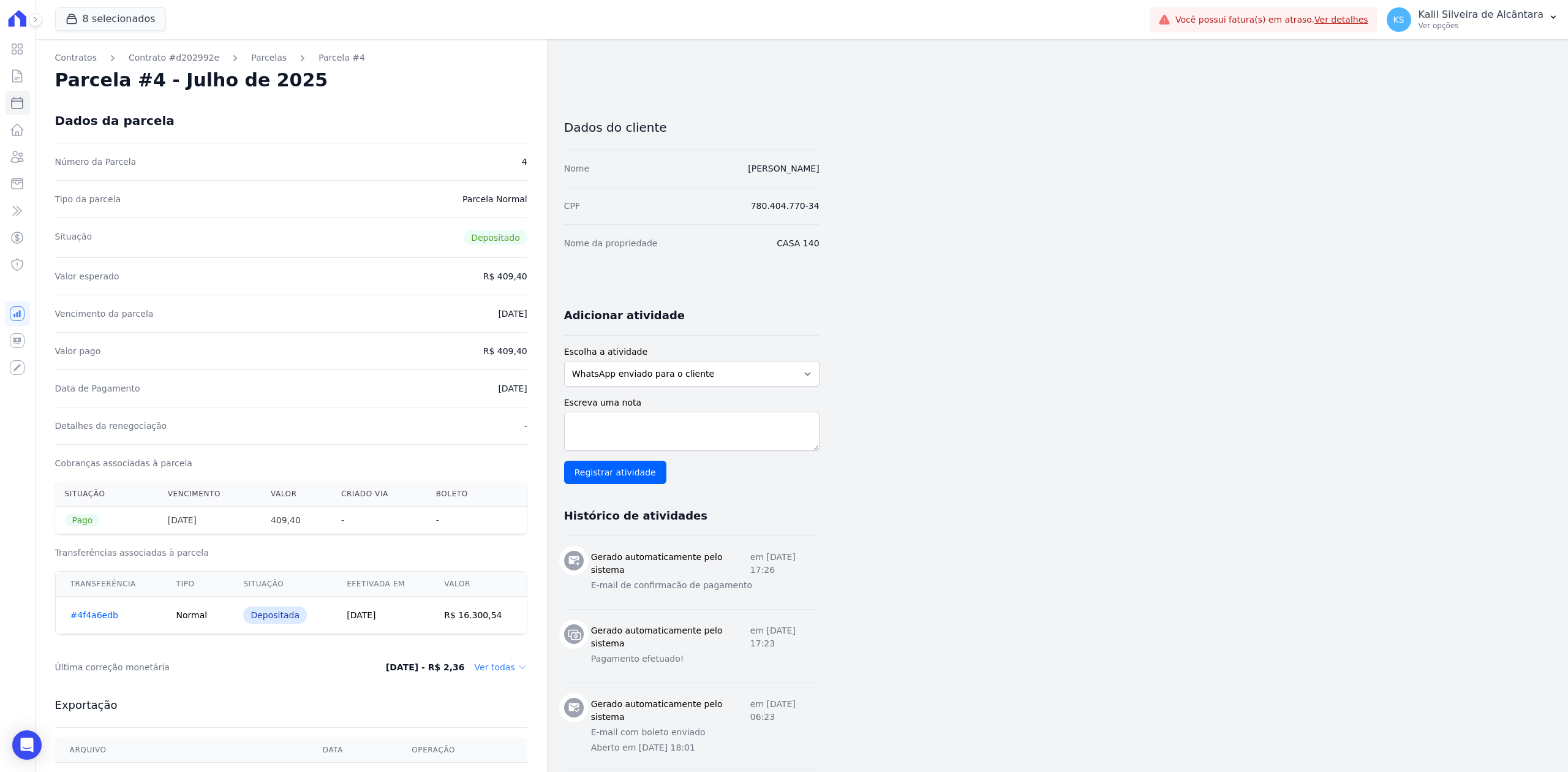
drag, startPoint x: 481, startPoint y: 397, endPoint x: 519, endPoint y: 400, distance: 38.1
click at [524, 403] on div "Data de Pagamento [DATE]" at bounding box center [291, 388] width 472 height 37
click at [11, 147] on link "Clientes" at bounding box center [18, 157] width 25 height 25
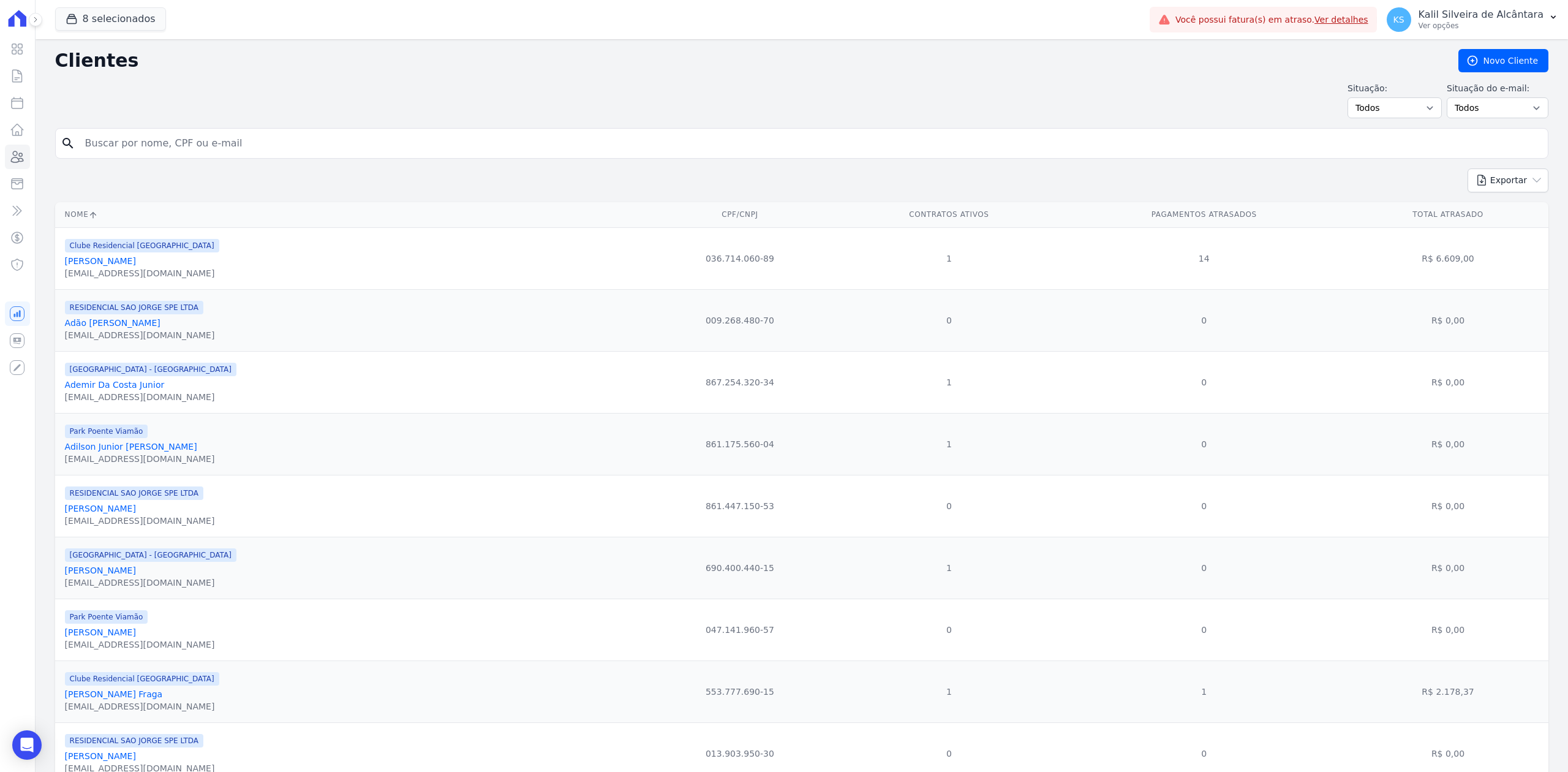
click at [206, 135] on input "search" at bounding box center [810, 143] width 1465 height 25
type input "[PERSON_NAME]"
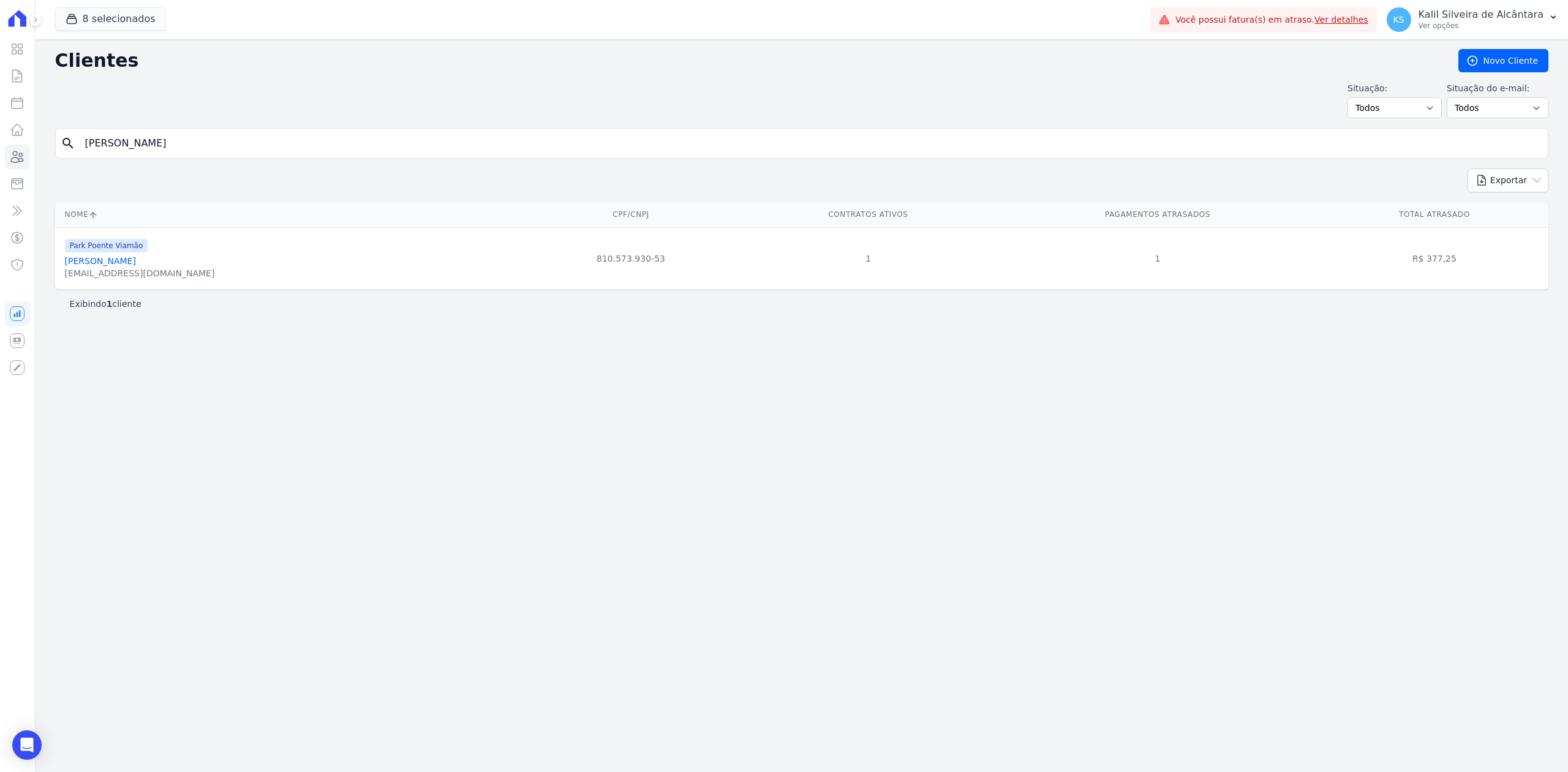
click at [136, 266] on link "[PERSON_NAME]" at bounding box center [100, 261] width 71 height 10
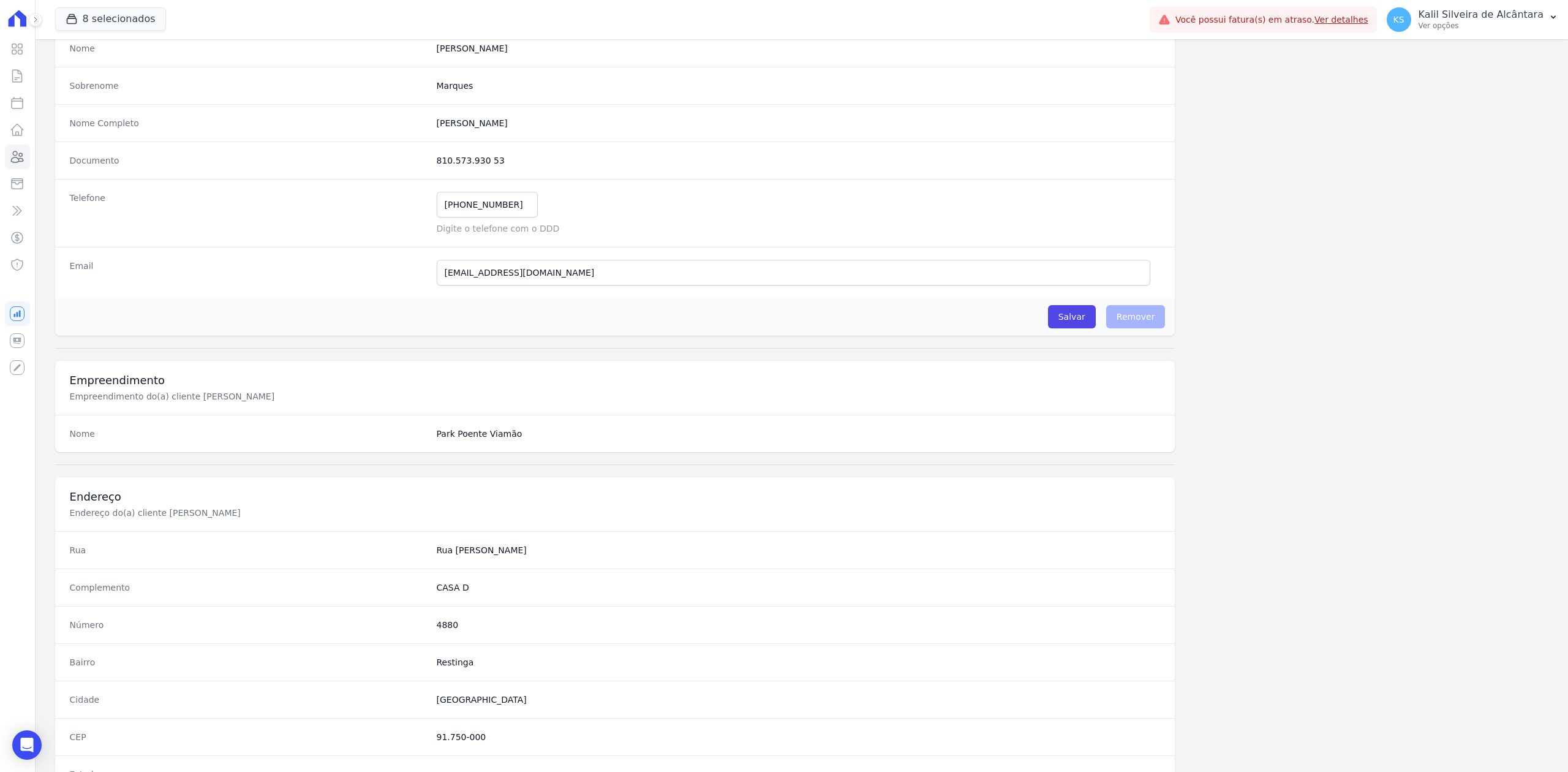
scroll to position [381, 0]
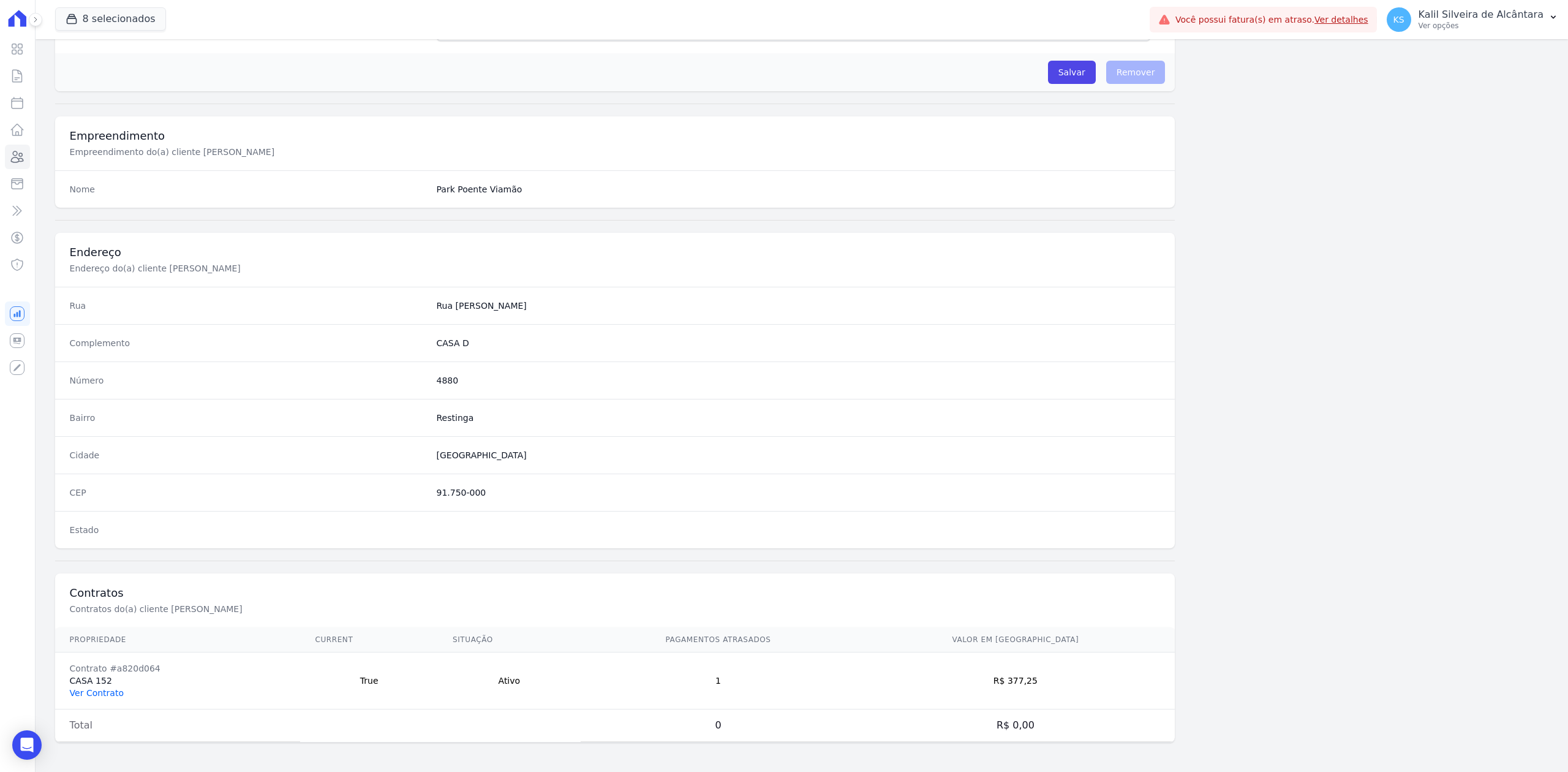
click at [84, 694] on link "Ver Contrato" at bounding box center [97, 693] width 54 height 10
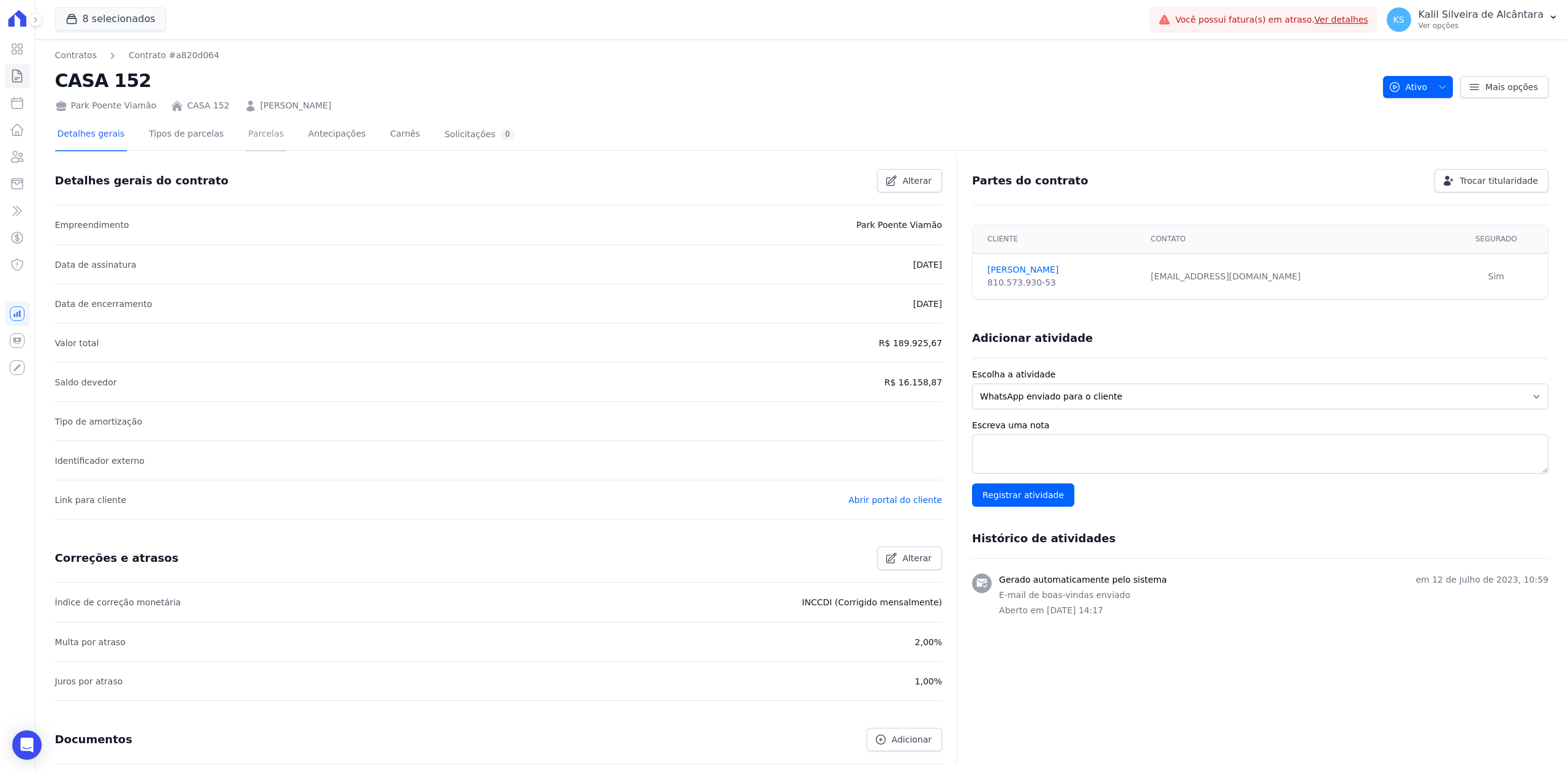
click at [248, 143] on link "Parcelas" at bounding box center [266, 135] width 41 height 32
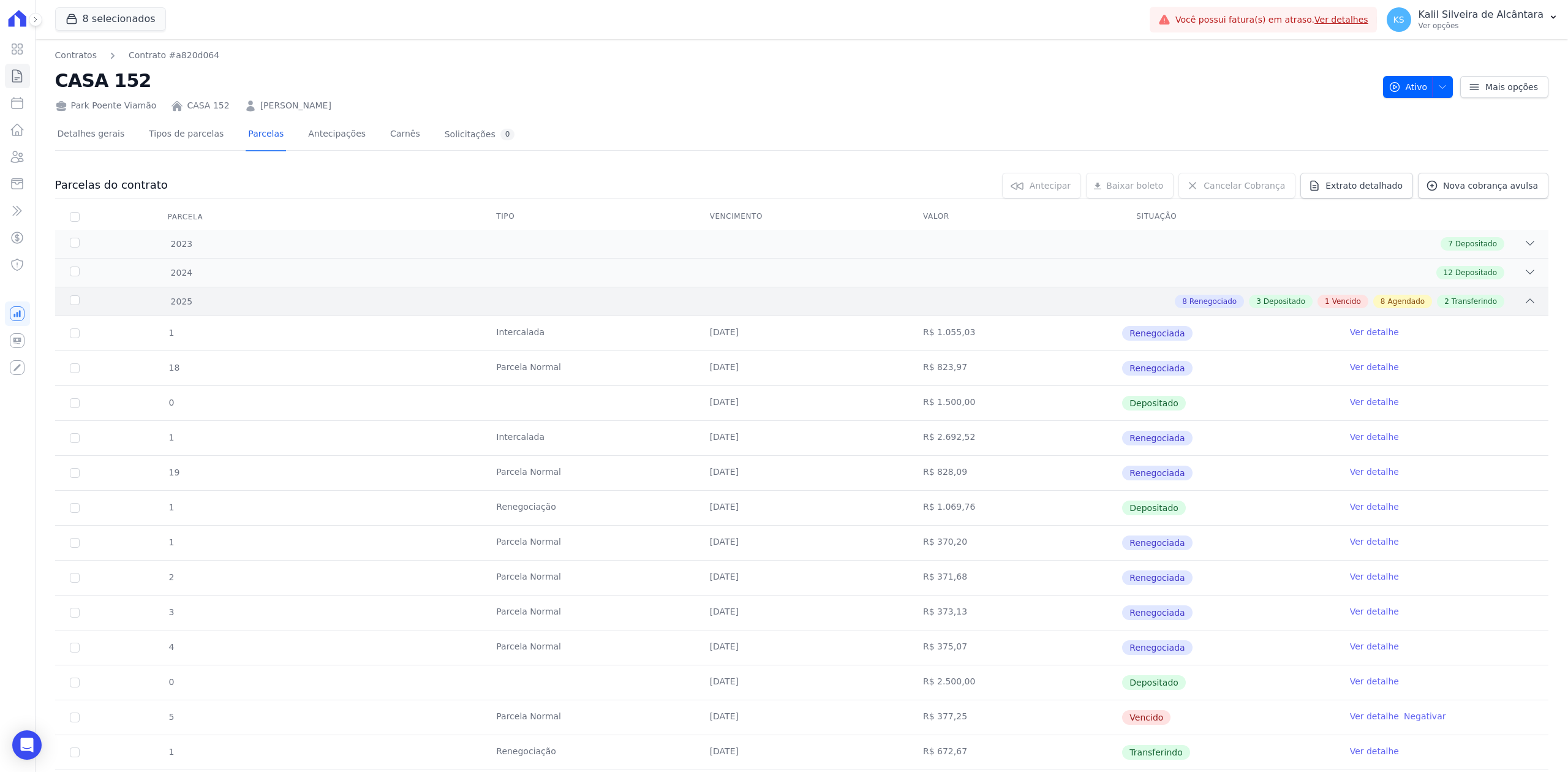
click at [1497, 299] on div "8 Renegociado 3 Depositado 1 Vencido 8 Agendado 2 Transferindo" at bounding box center [875, 301] width 1321 height 13
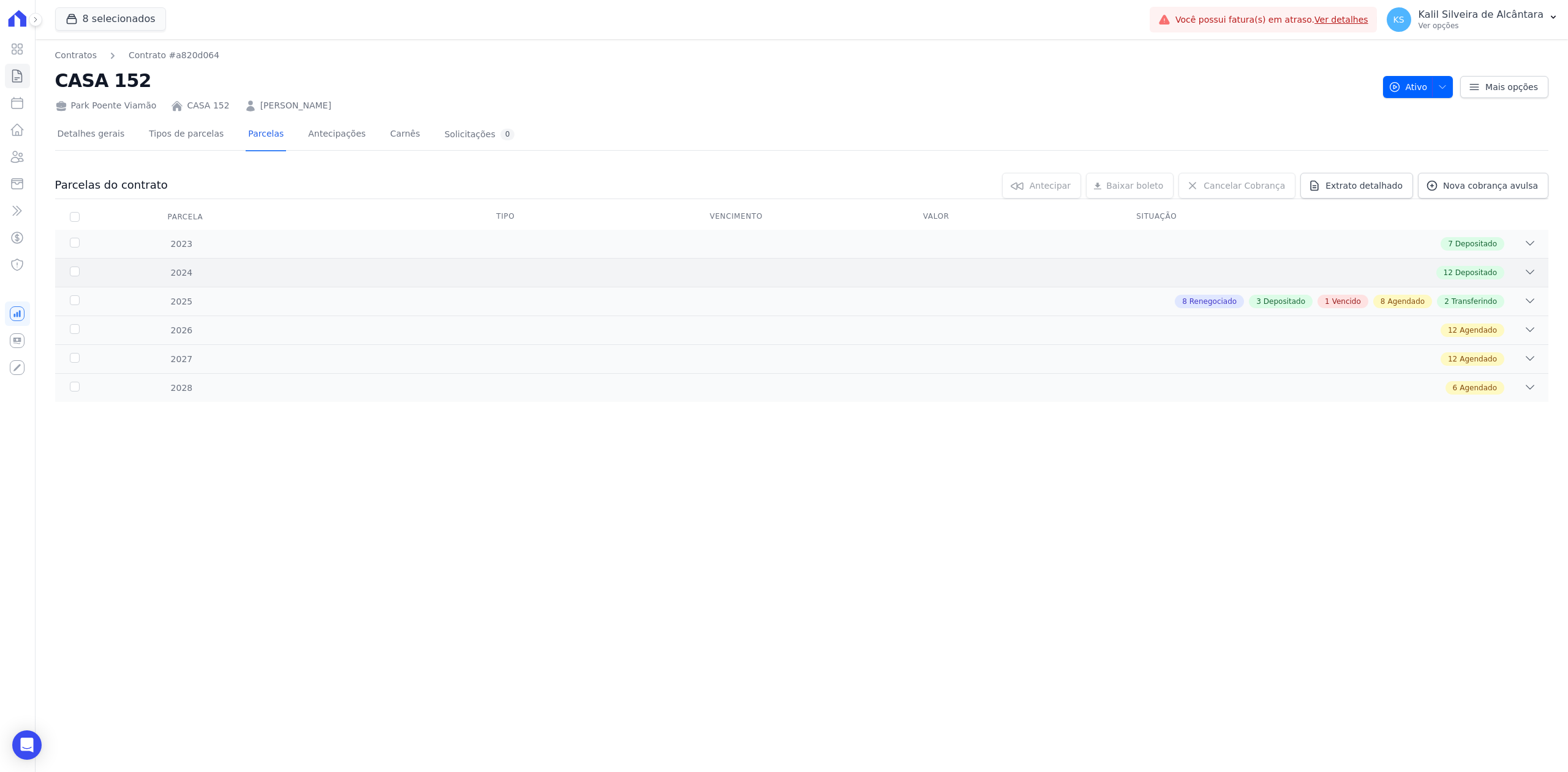
click at [1514, 273] on div "12 Depositado" at bounding box center [875, 272] width 1321 height 13
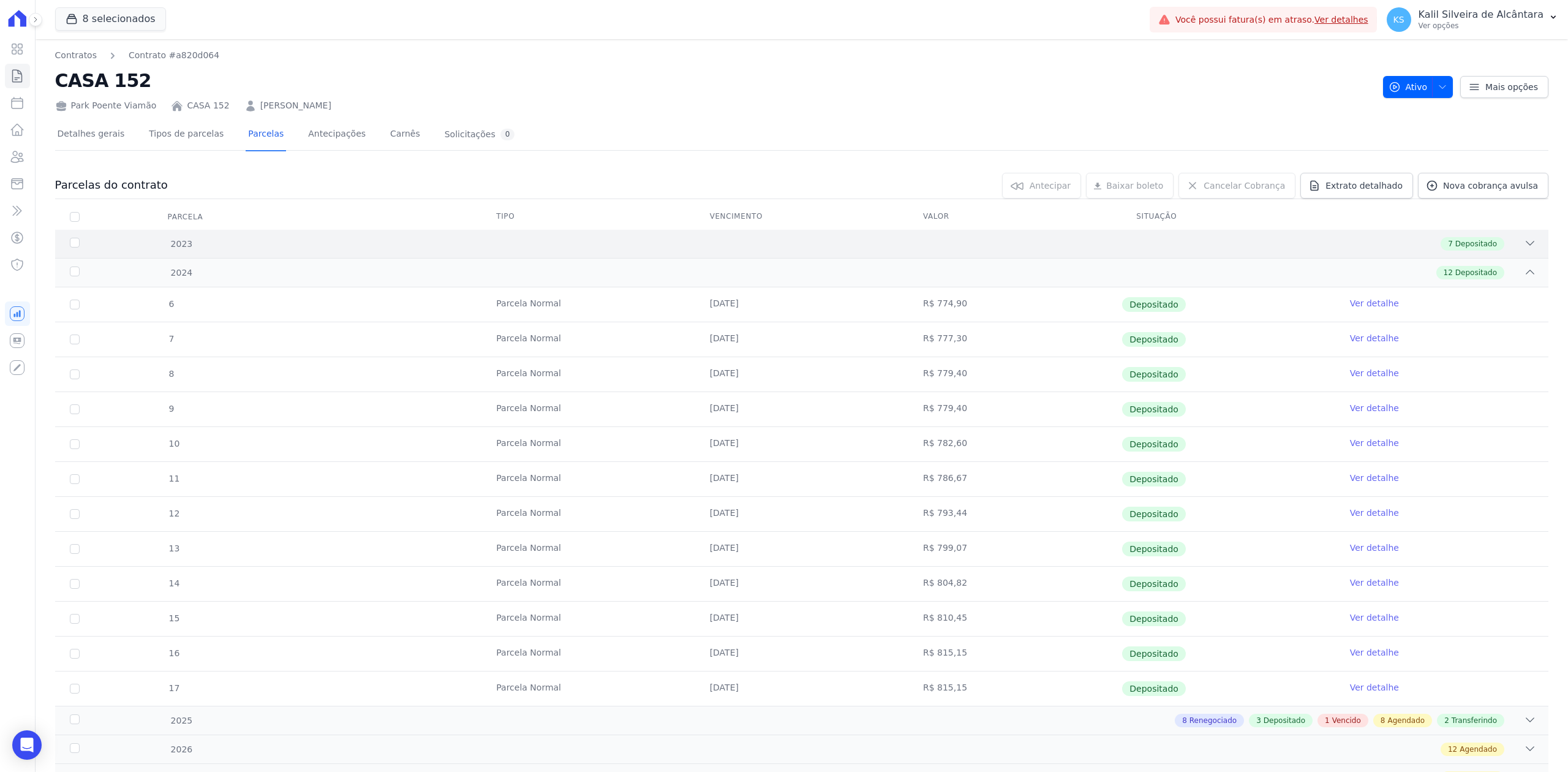
click at [1529, 246] on div "2023 7 Depositado" at bounding box center [802, 244] width 1493 height 28
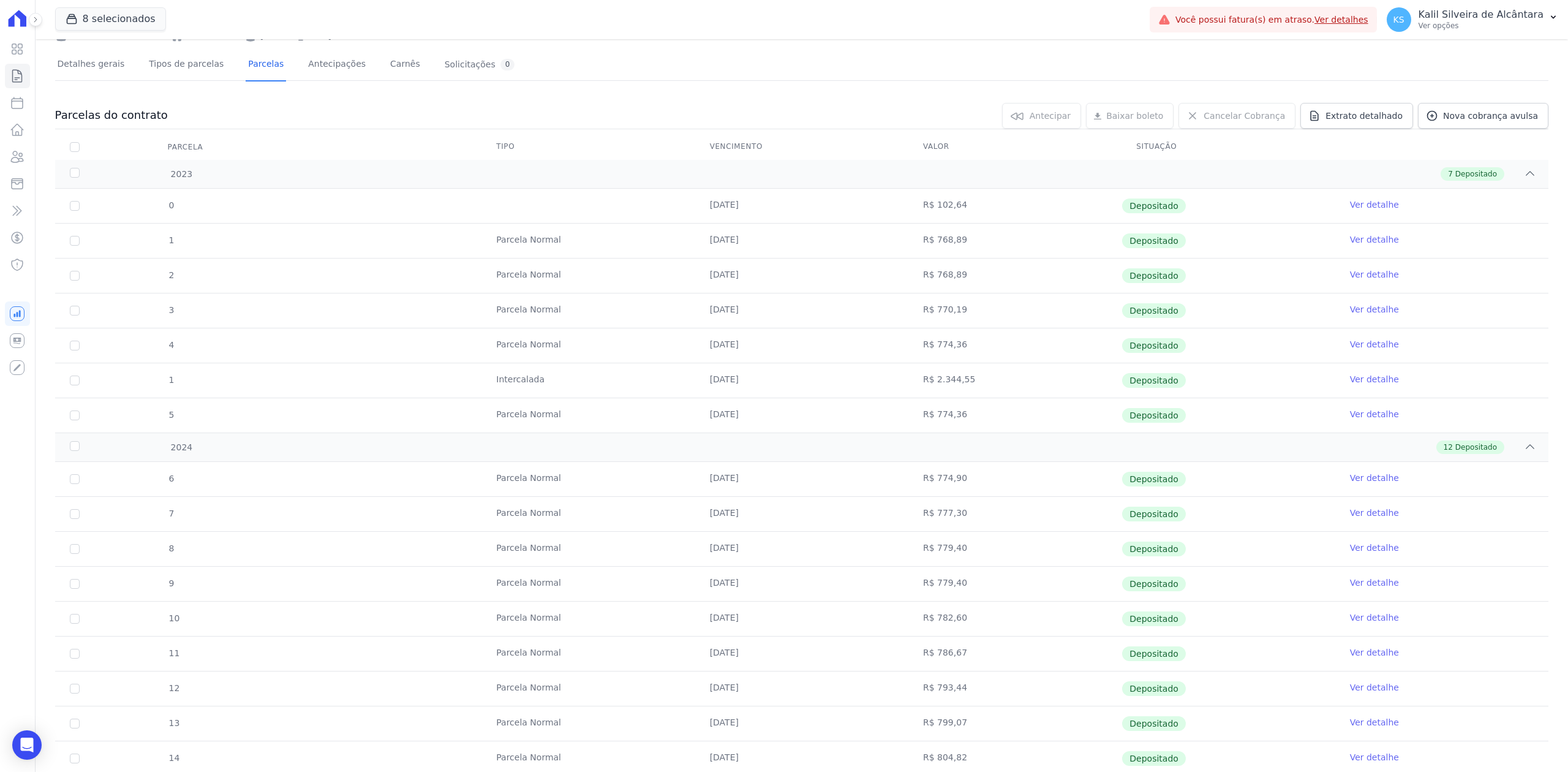
scroll to position [335, 0]
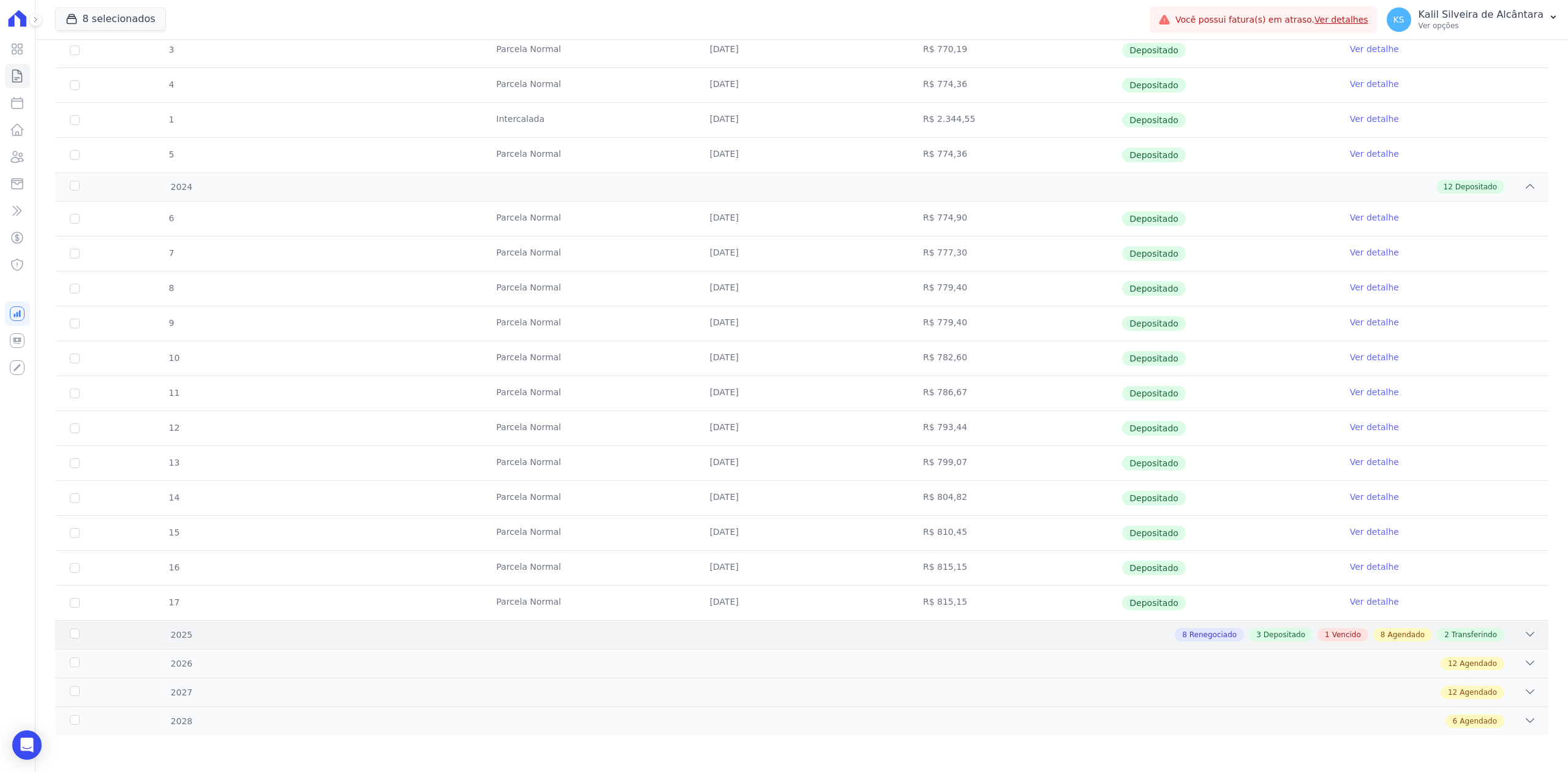
click at [1524, 637] on icon at bounding box center [1529, 633] width 12 height 12
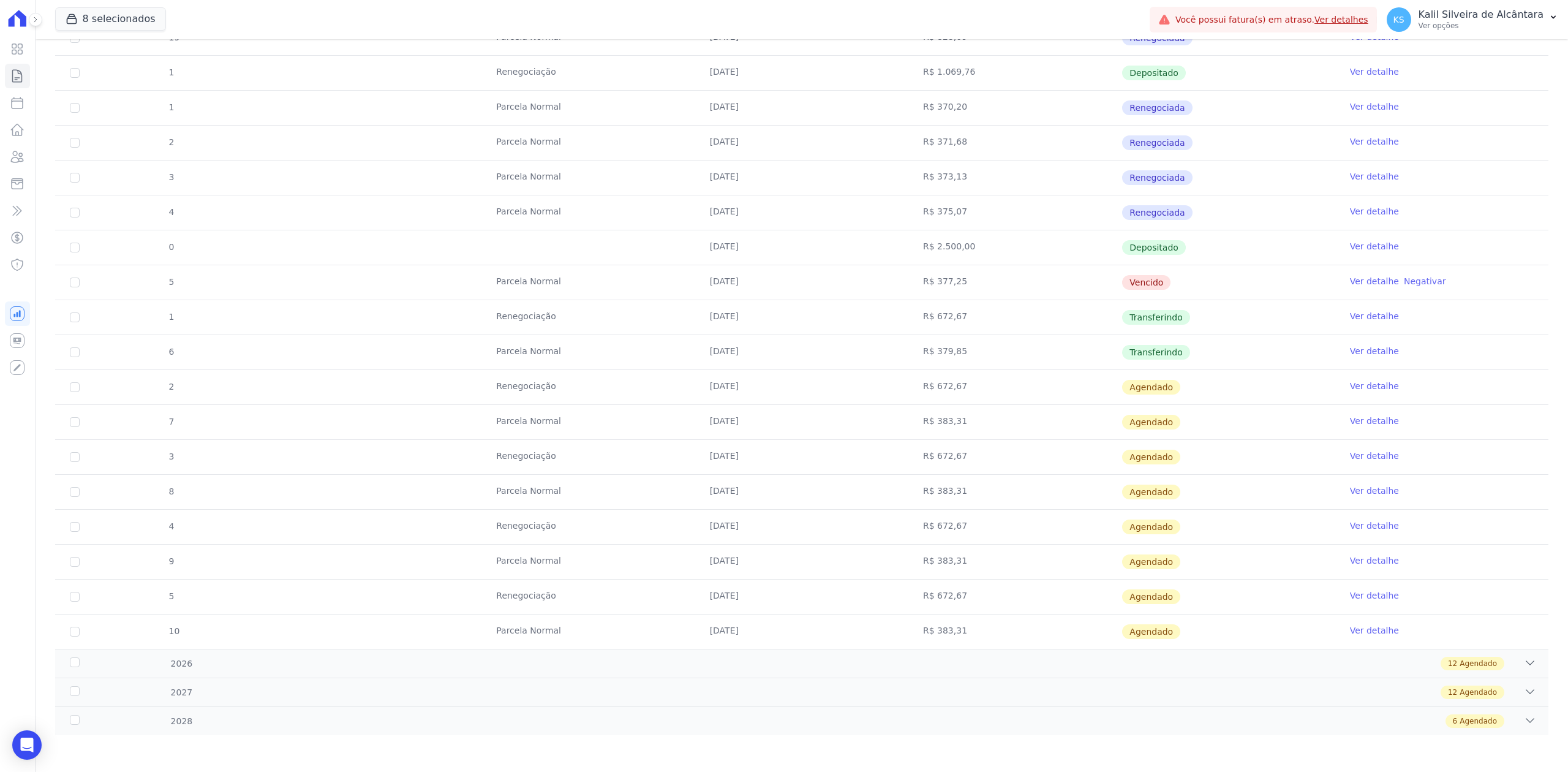
scroll to position [1108, 0]
